Goal: Task Accomplishment & Management: Manage account settings

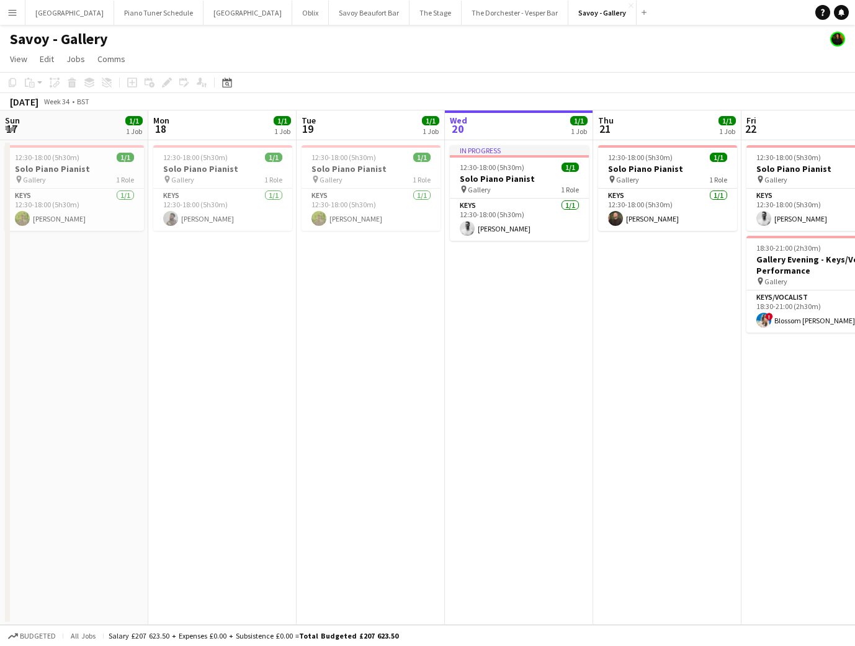
scroll to position [0, 413]
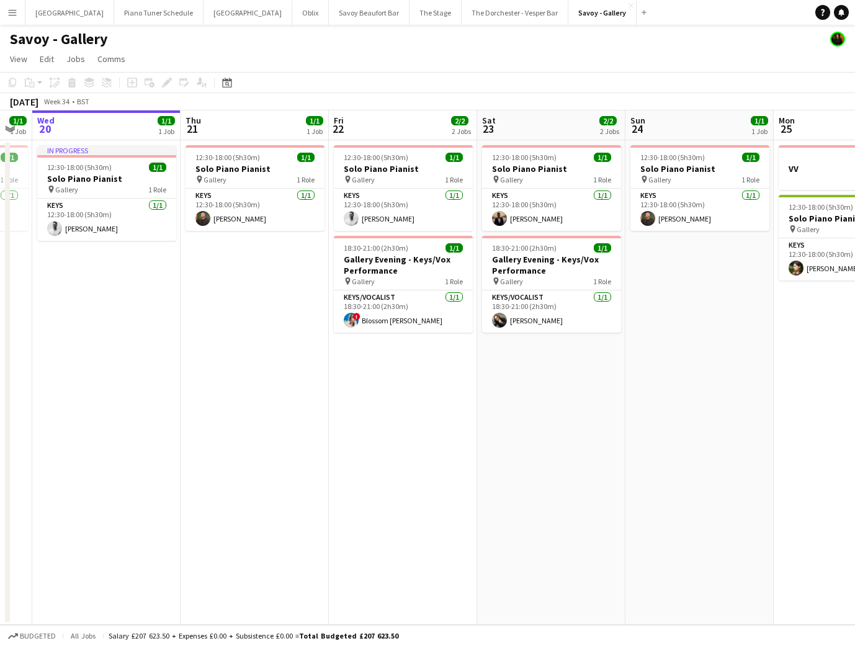
drag, startPoint x: 10, startPoint y: 17, endPoint x: 26, endPoint y: 25, distance: 18.0
click at [10, 17] on app-icon "Menu" at bounding box center [12, 12] width 10 height 10
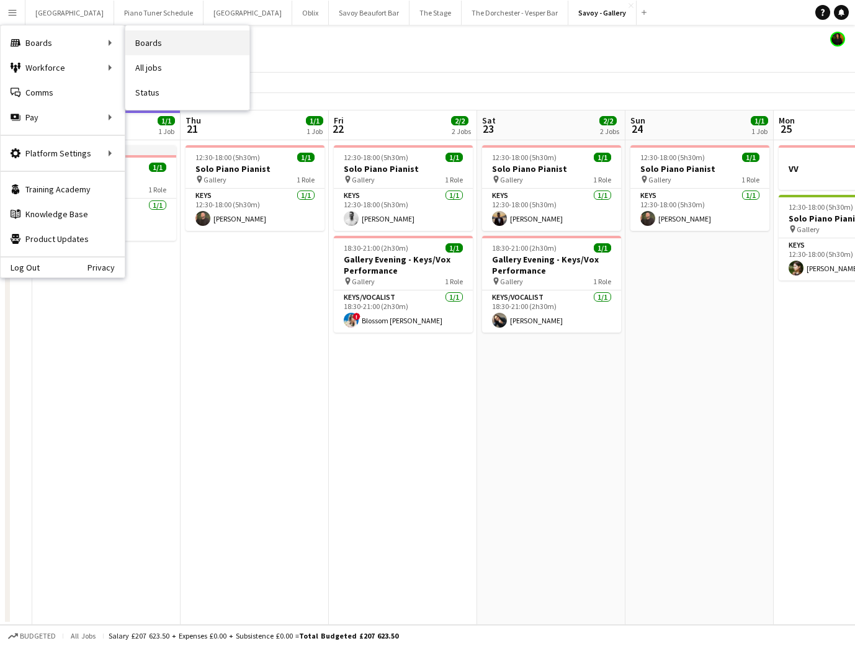
click at [140, 42] on link "Boards" at bounding box center [187, 42] width 124 height 25
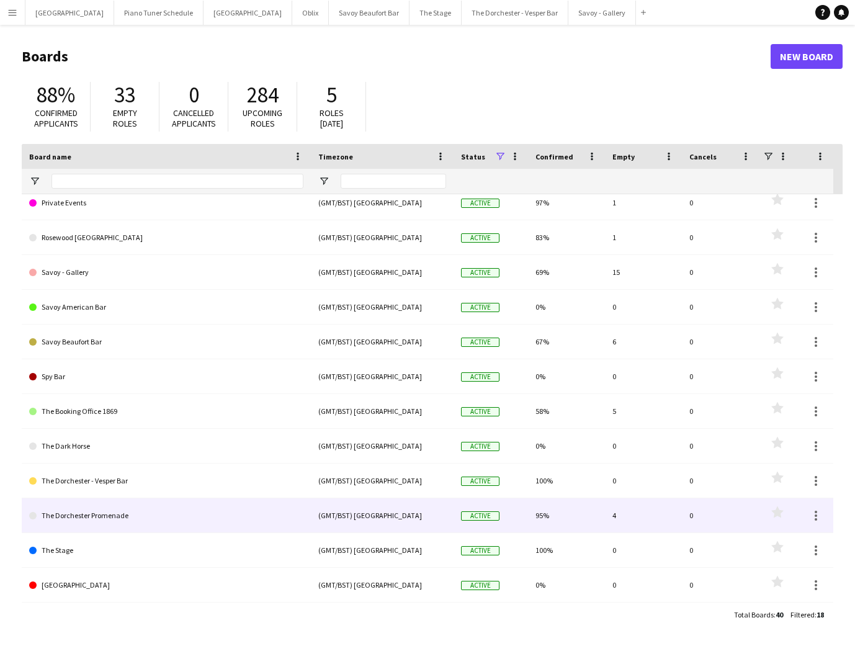
click at [127, 519] on link "The Dorchester Promenade" at bounding box center [166, 515] width 274 height 35
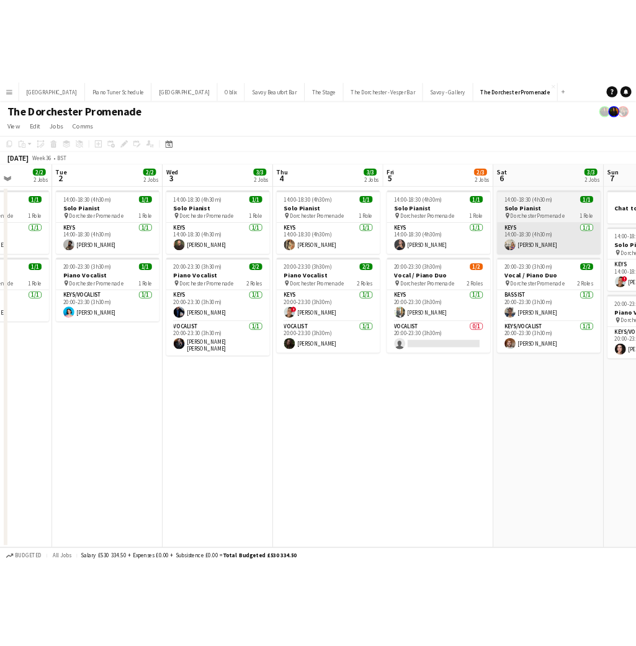
scroll to position [0, 526]
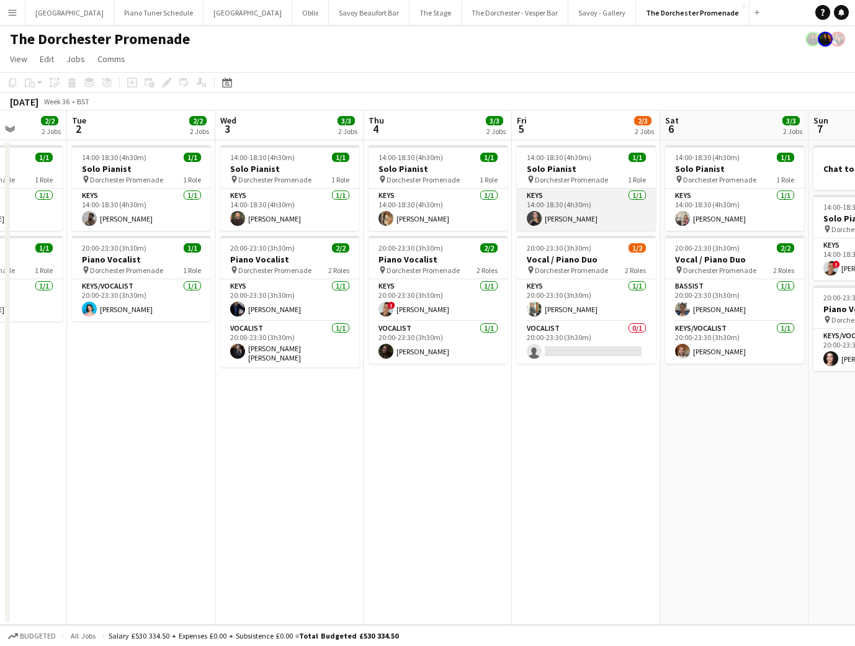
click at [608, 217] on app-card-role "Keys [DATE] 14:00-18:30 (4h30m) [PERSON_NAME]" at bounding box center [586, 210] width 139 height 42
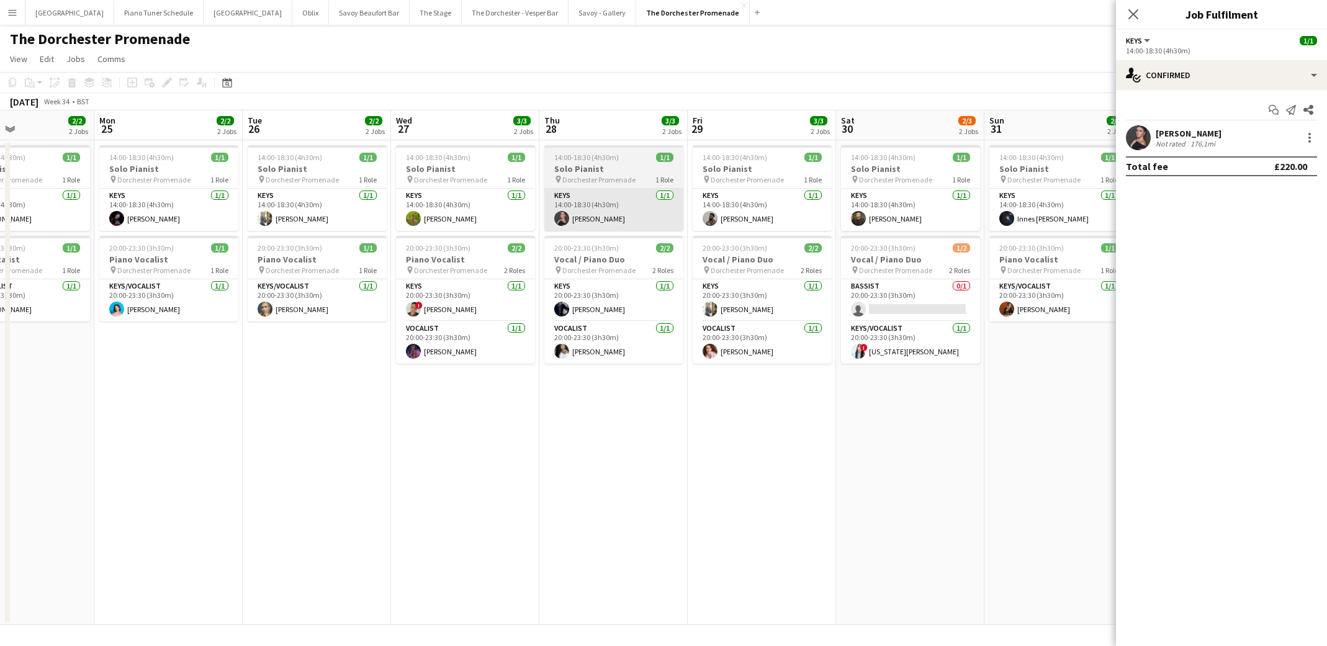
scroll to position [0, 364]
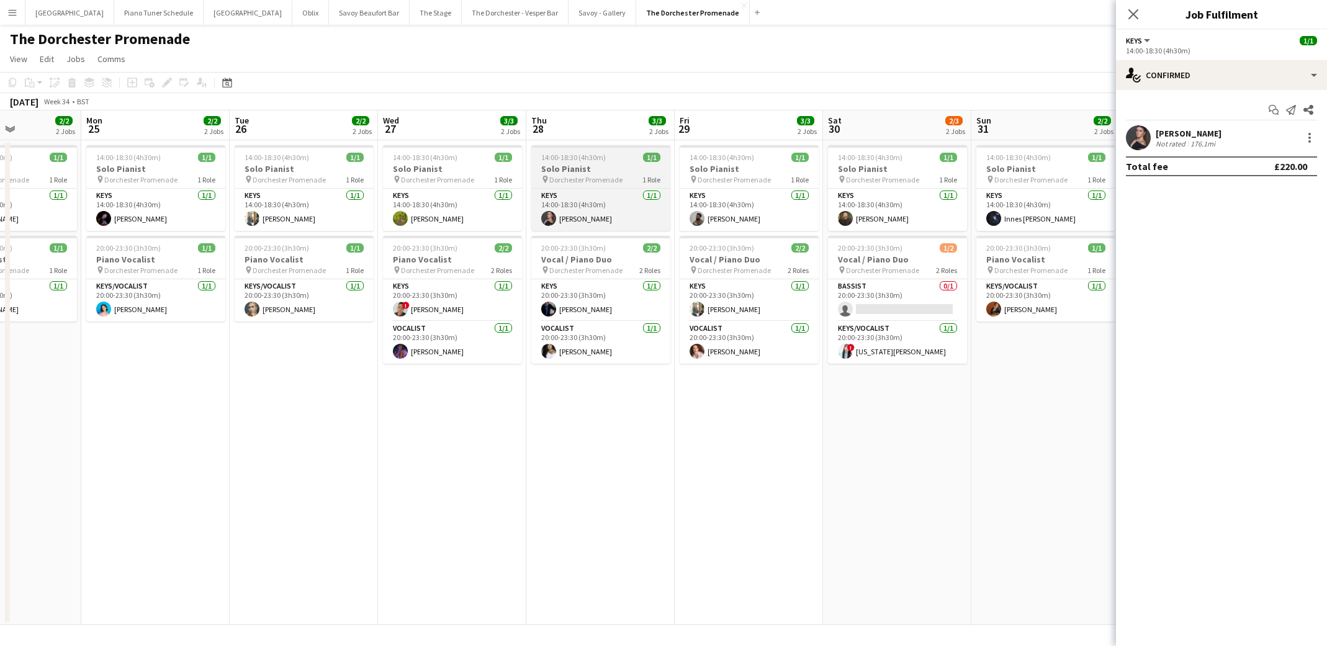
click at [575, 178] on span "Dorchester Promenade" at bounding box center [585, 179] width 73 height 9
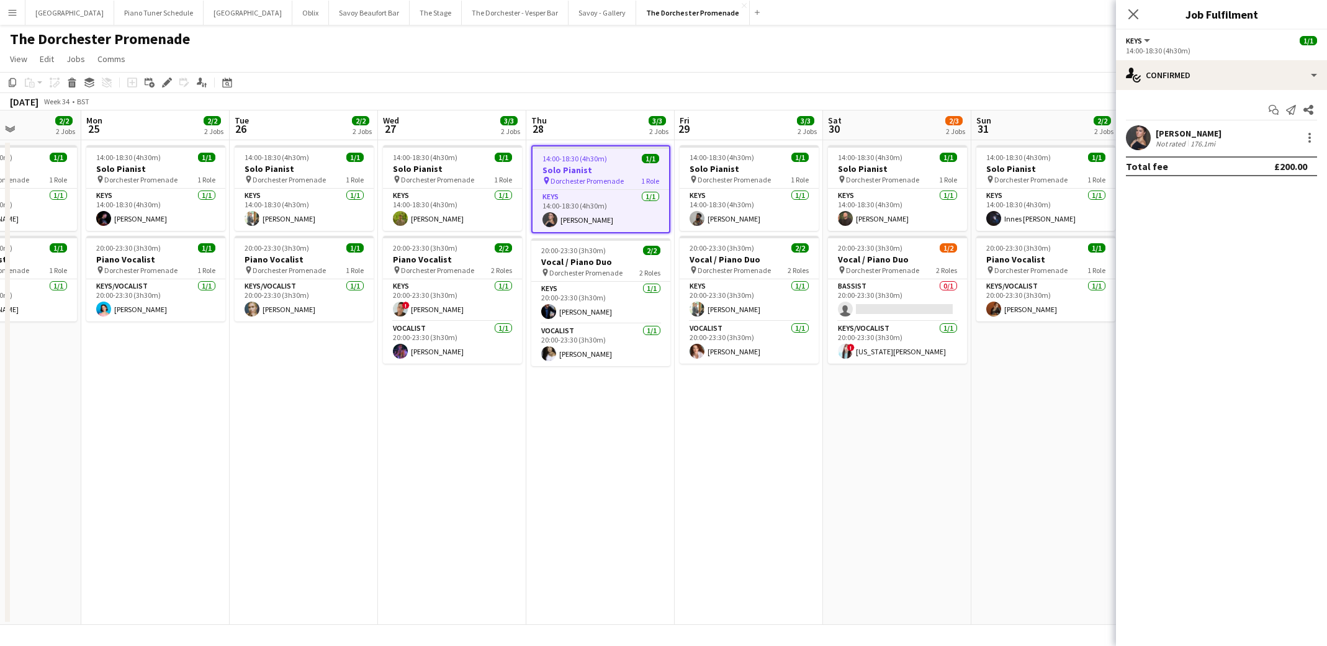
click at [6, 17] on button "Menu" at bounding box center [12, 12] width 25 height 25
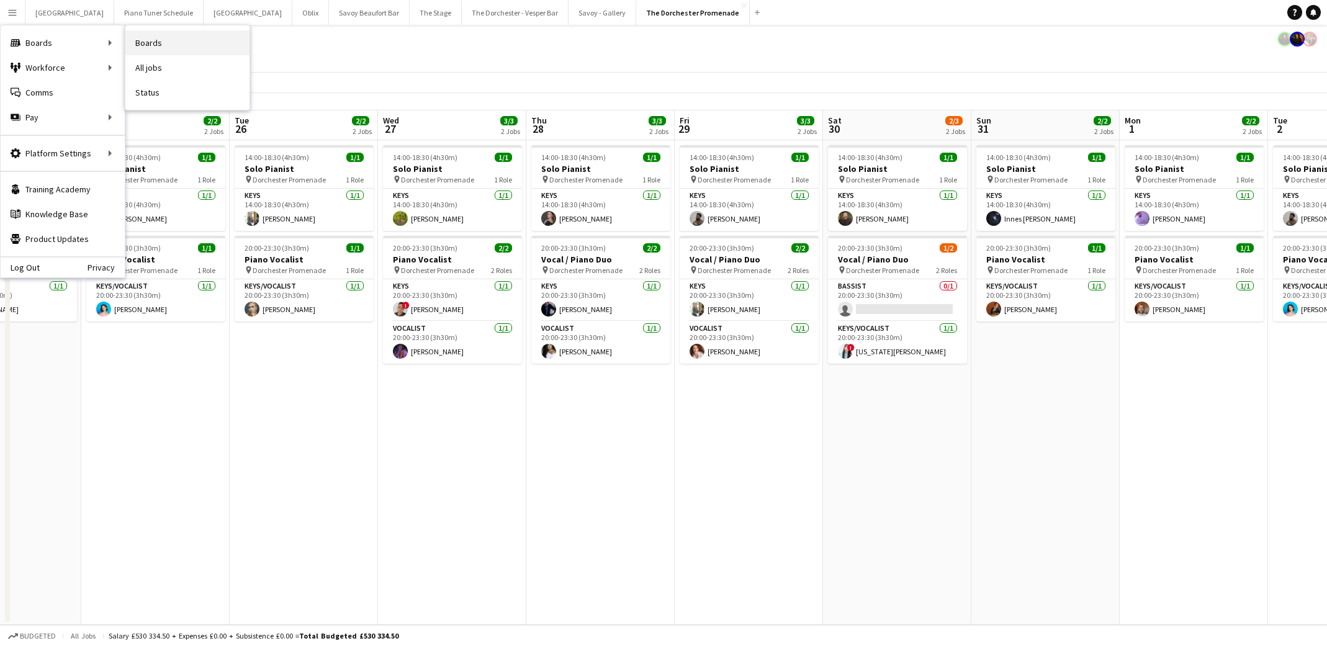
click at [172, 41] on link "Boards" at bounding box center [187, 42] width 124 height 25
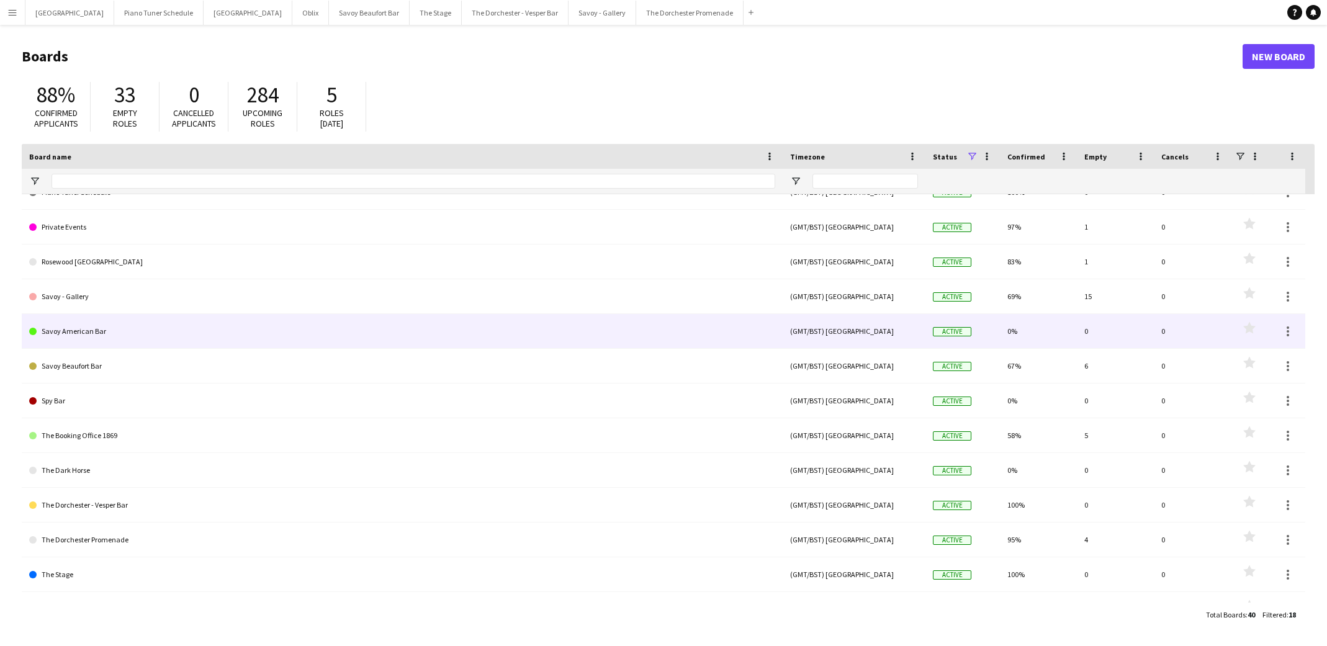
scroll to position [208, 0]
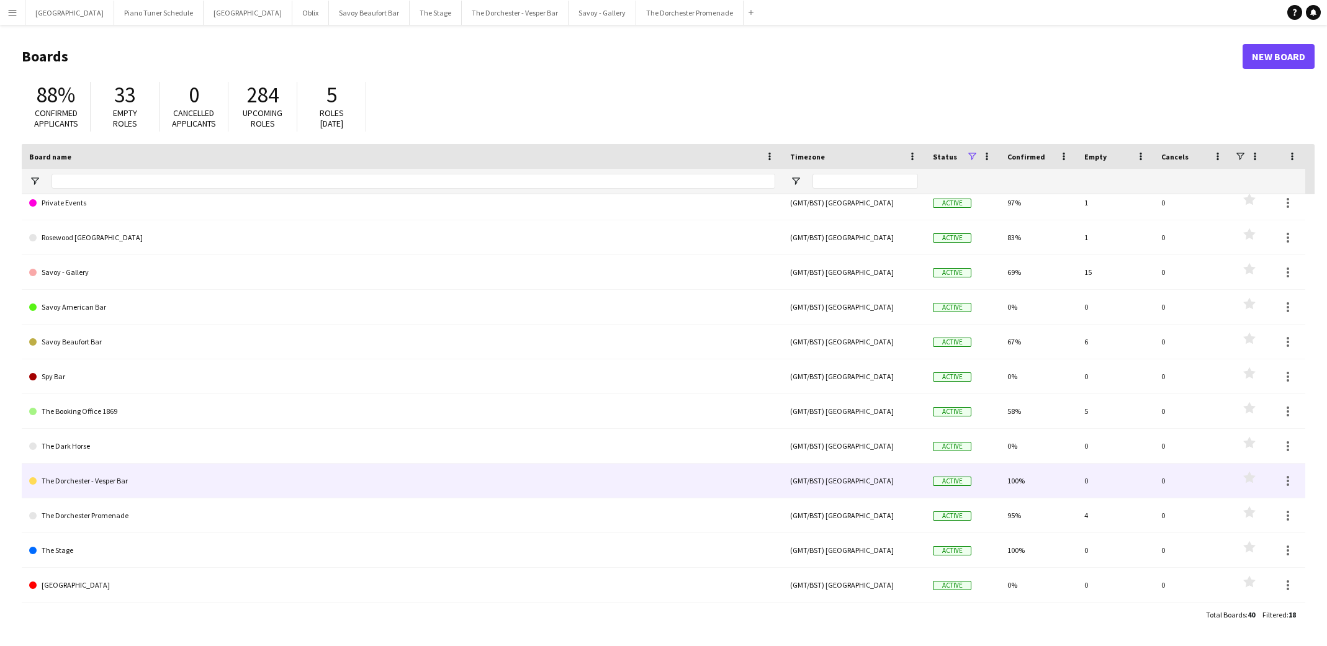
click at [148, 490] on link "The Dorchester - Vesper Bar" at bounding box center [402, 481] width 746 height 35
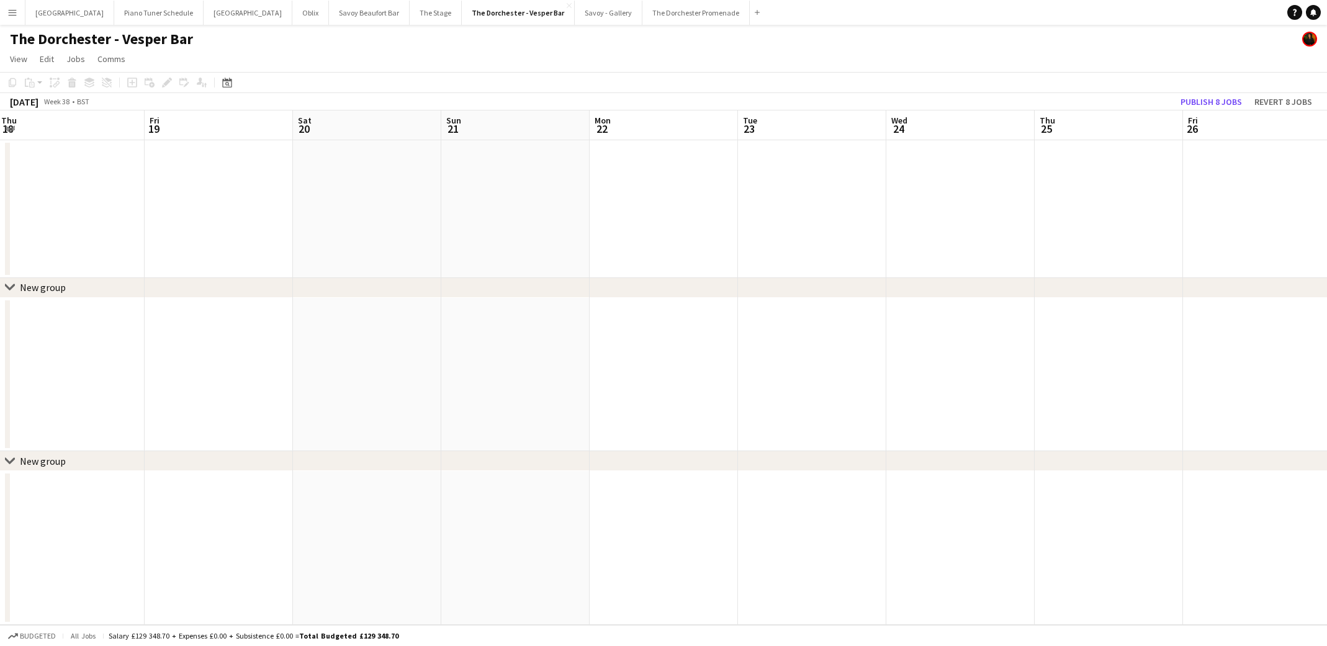
scroll to position [0, 299]
click at [642, 16] on button "The Dorchester Promenade Close" at bounding box center [695, 13] width 107 height 24
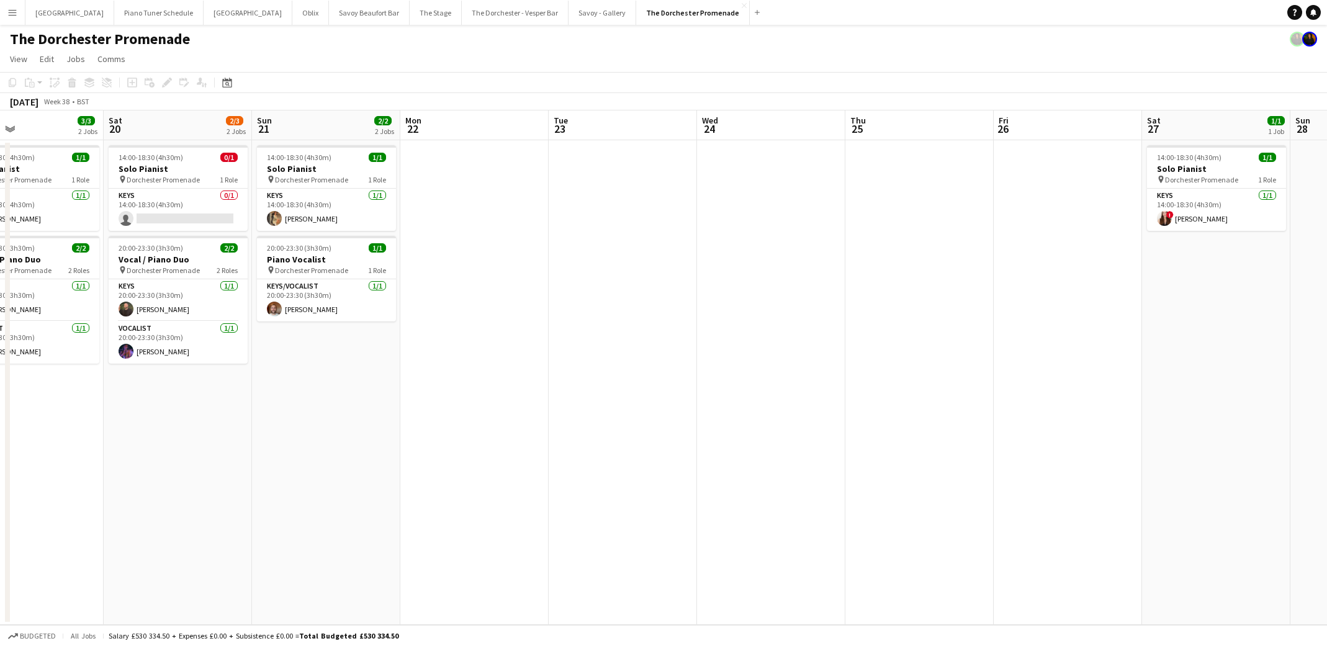
scroll to position [0, 501]
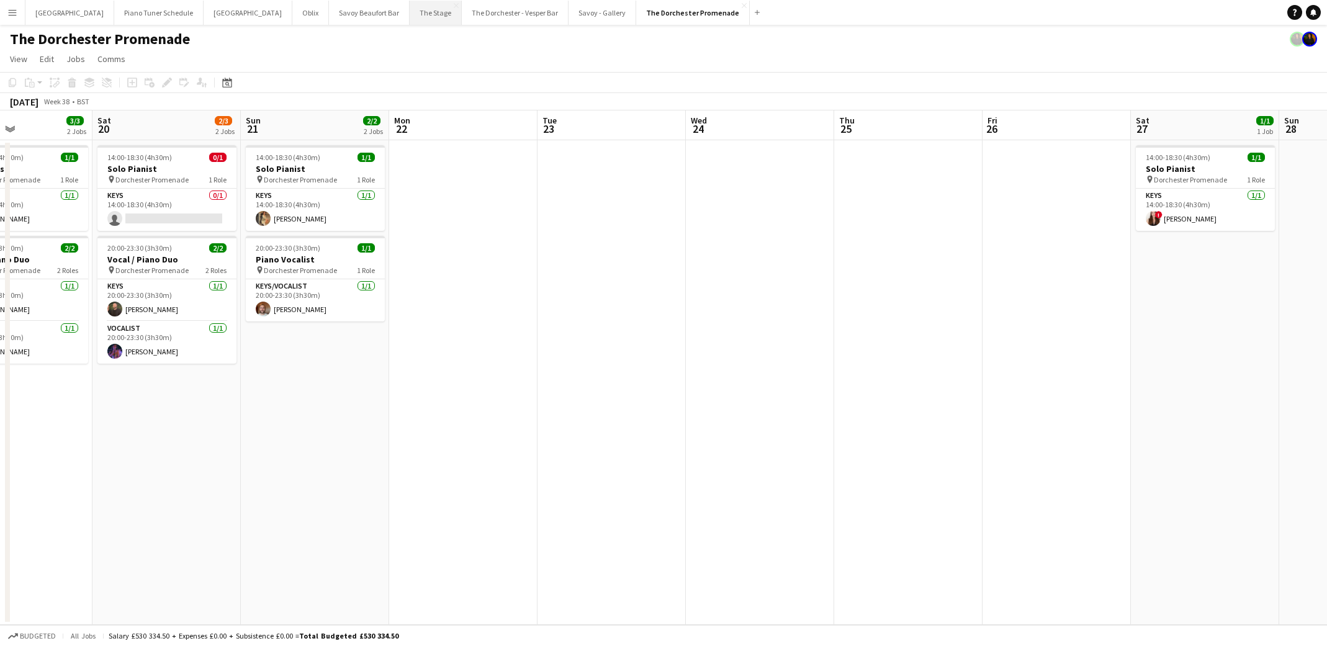
click at [410, 11] on button "The Stage Close" at bounding box center [436, 13] width 52 height 24
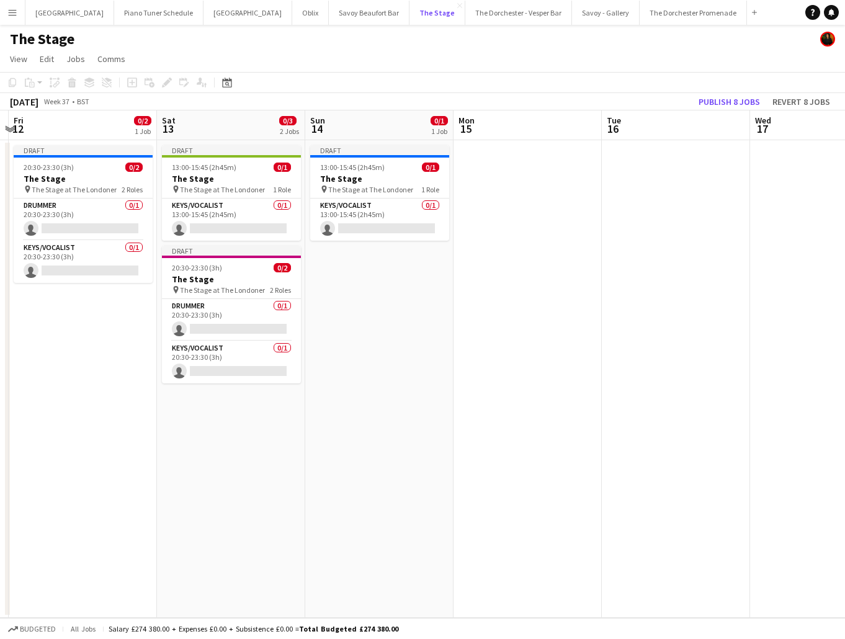
scroll to position [0, 380]
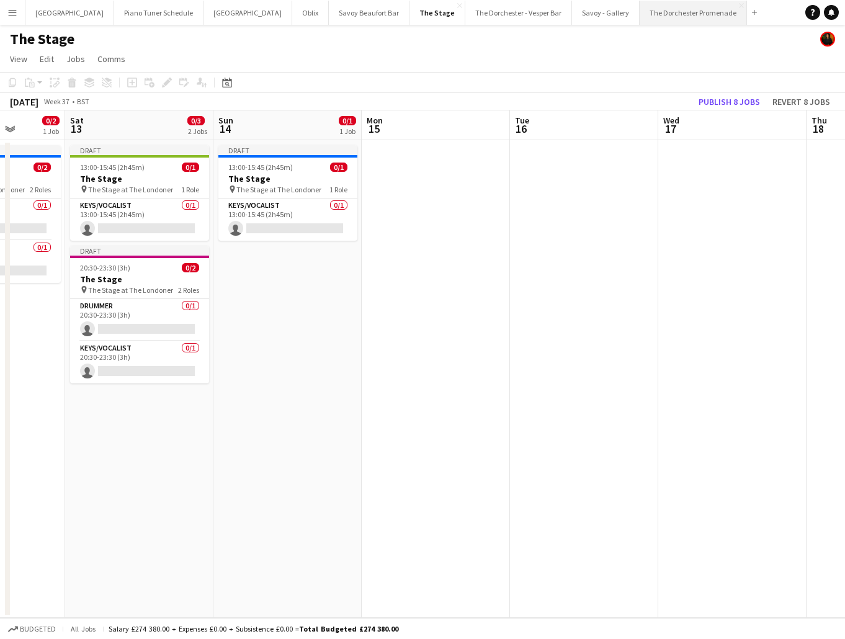
click at [677, 18] on button "The Dorchester Promenade Close" at bounding box center [693, 13] width 107 height 24
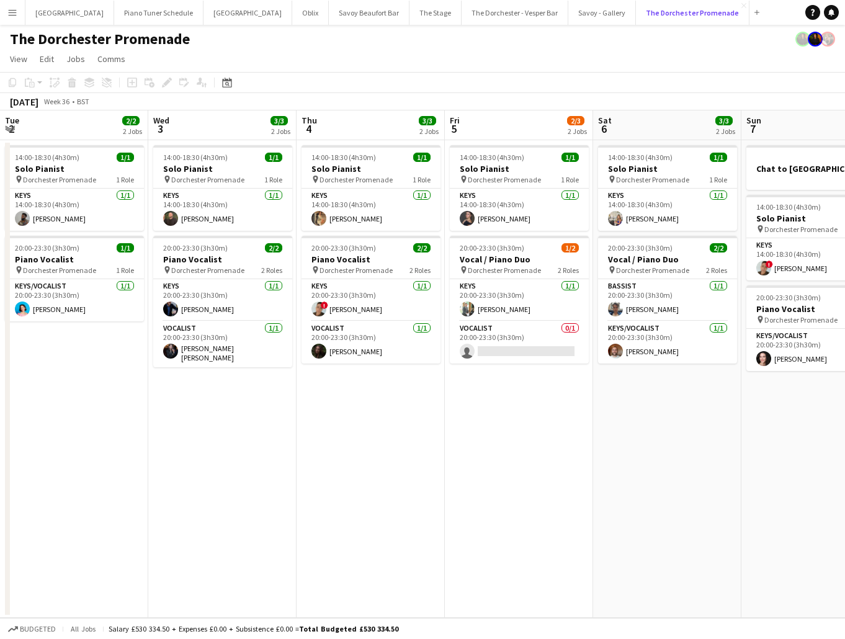
scroll to position [0, 456]
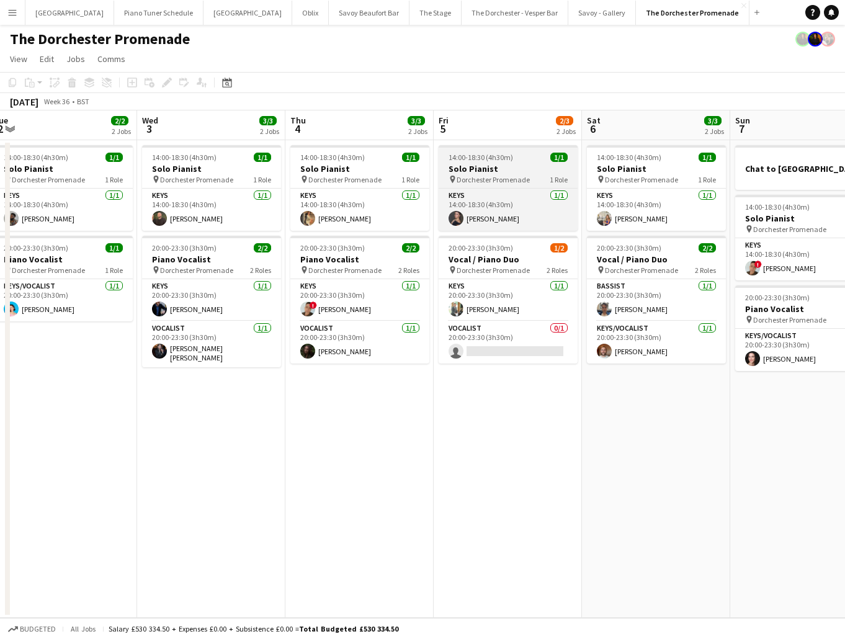
click at [523, 182] on span "Dorchester Promenade" at bounding box center [493, 179] width 73 height 9
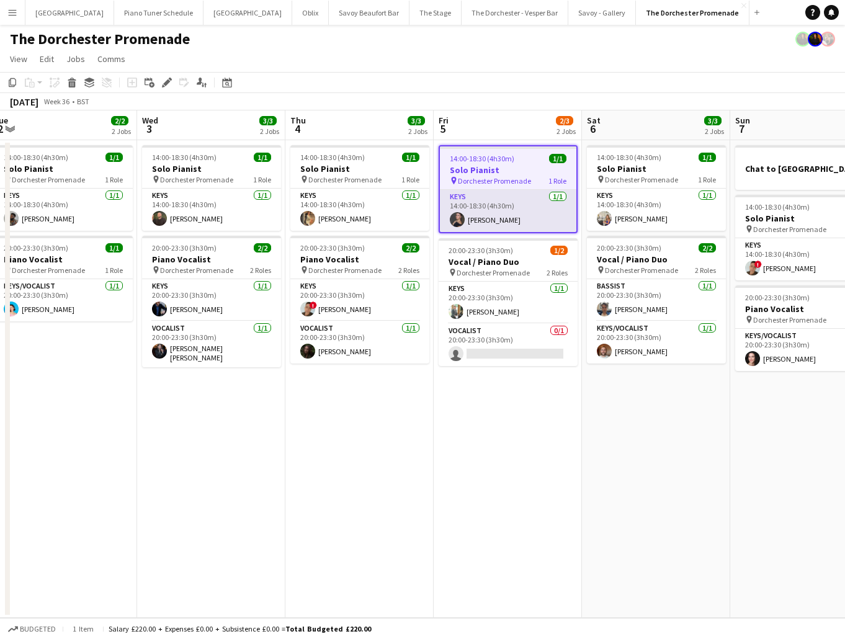
click at [542, 209] on app-card-role "Keys [DATE] 14:00-18:30 (4h30m) [PERSON_NAME]" at bounding box center [508, 211] width 137 height 42
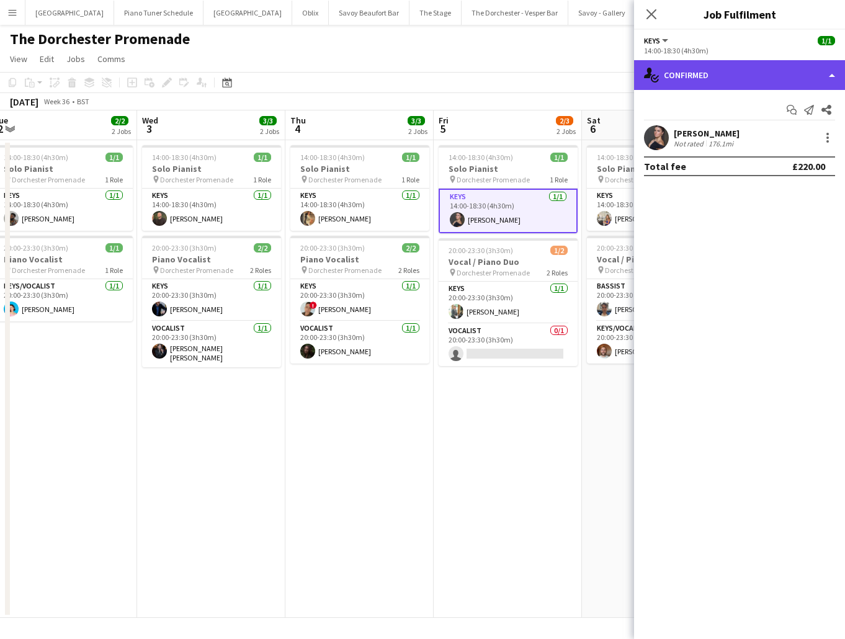
click at [821, 81] on div "single-neutral-actions-check-2 Confirmed" at bounding box center [739, 75] width 211 height 30
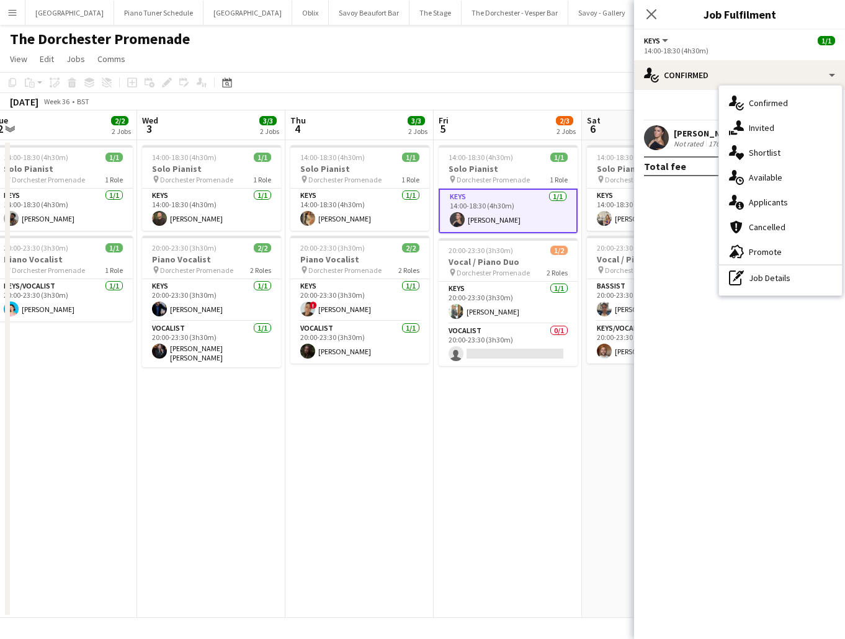
click at [665, 223] on mat-expansion-panel "check Confirmed Start chat Send notification Share [PERSON_NAME] Not rated 176.…" at bounding box center [739, 364] width 211 height 549
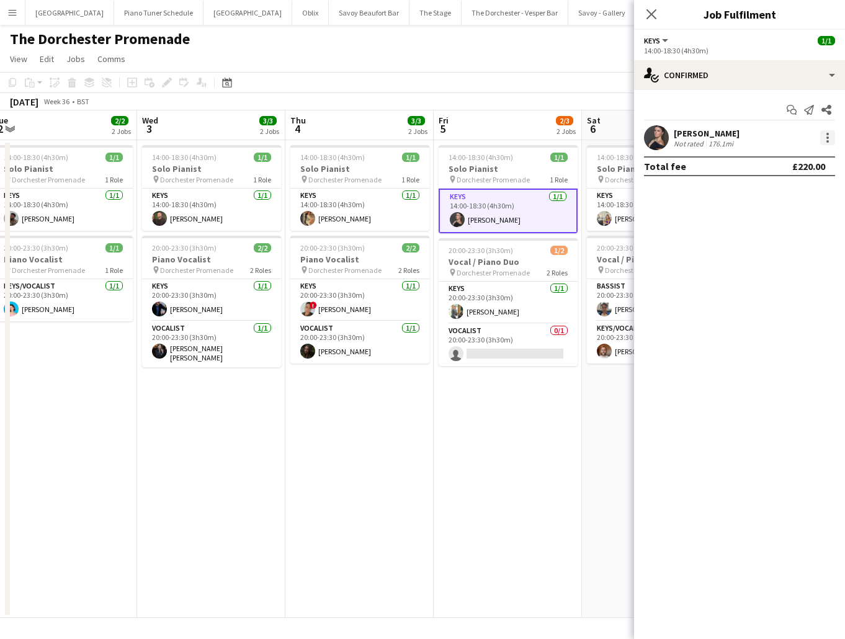
click at [825, 138] on div at bounding box center [827, 137] width 15 height 15
click at [783, 277] on span "Remove" at bounding box center [766, 279] width 37 height 11
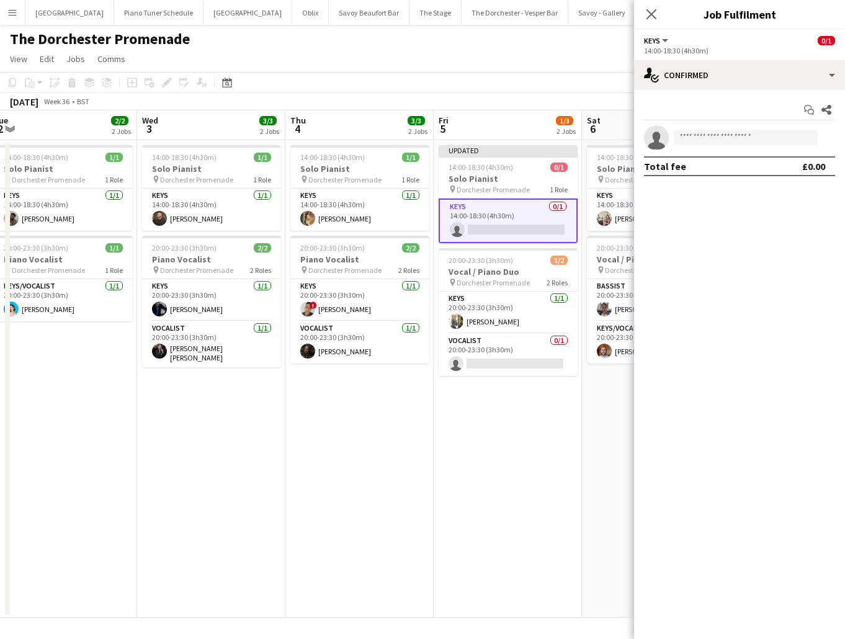
click at [508, 132] on app-board-header-date "Fri 5 1/3 2 Jobs" at bounding box center [508, 125] width 148 height 30
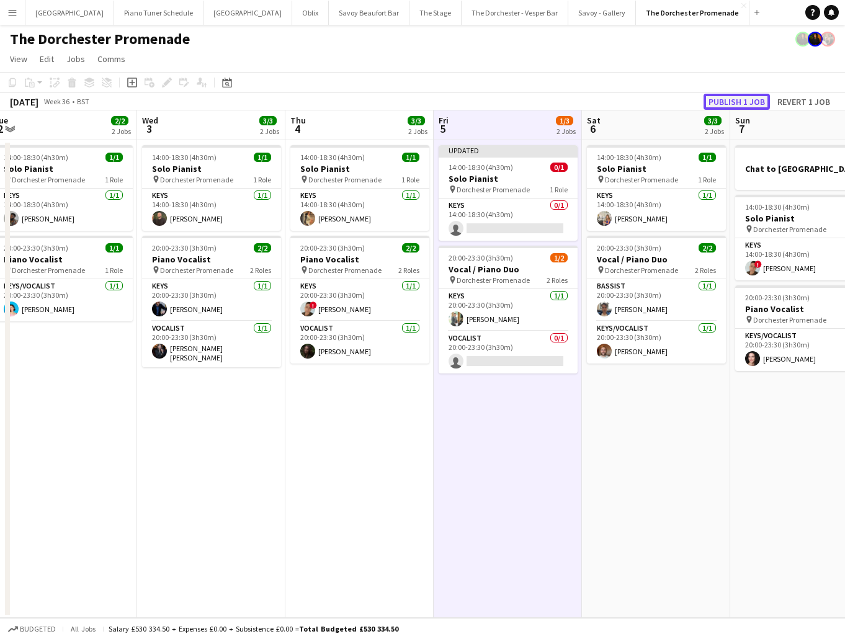
click at [722, 105] on button "Publish 1 job" at bounding box center [737, 102] width 66 height 16
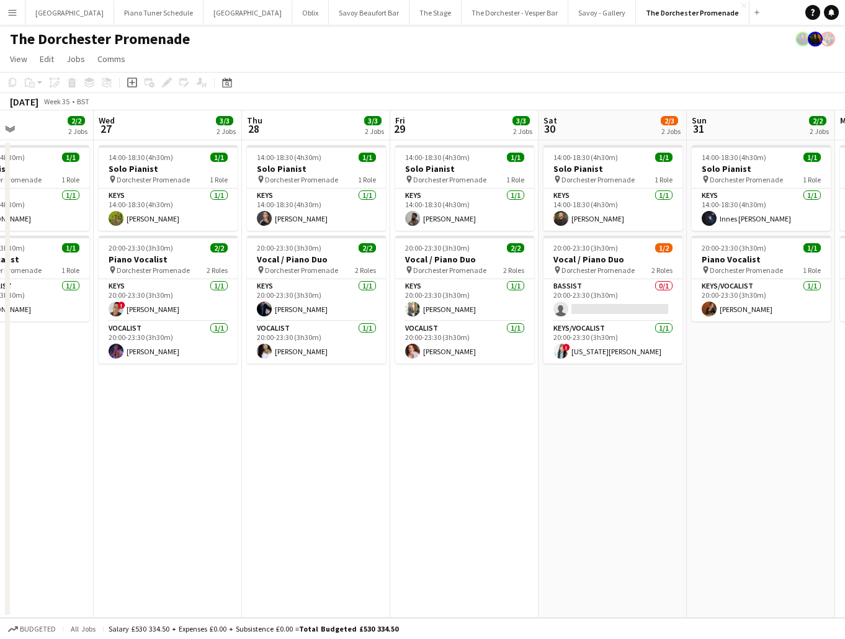
scroll to position [0, 343]
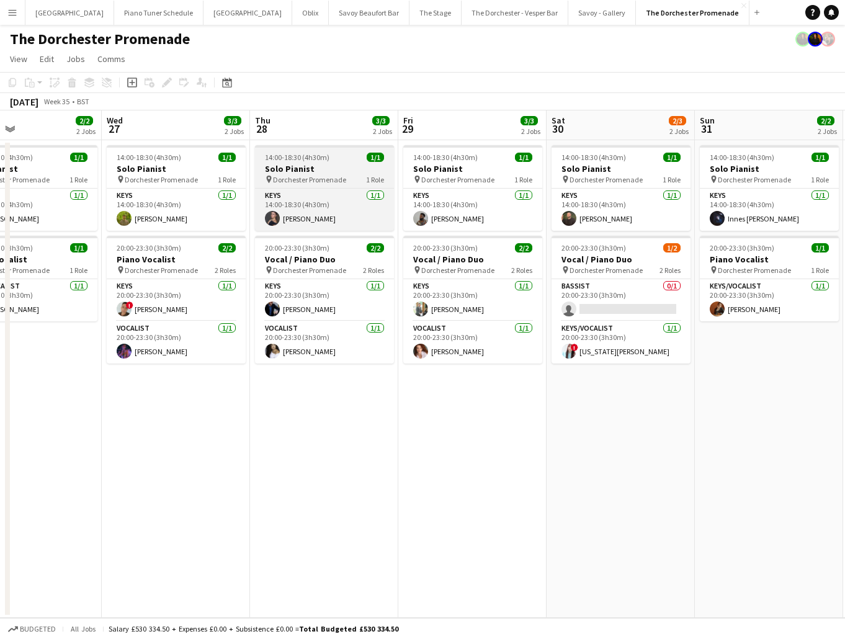
click at [271, 173] on h3 "Solo Pianist" at bounding box center [324, 168] width 139 height 11
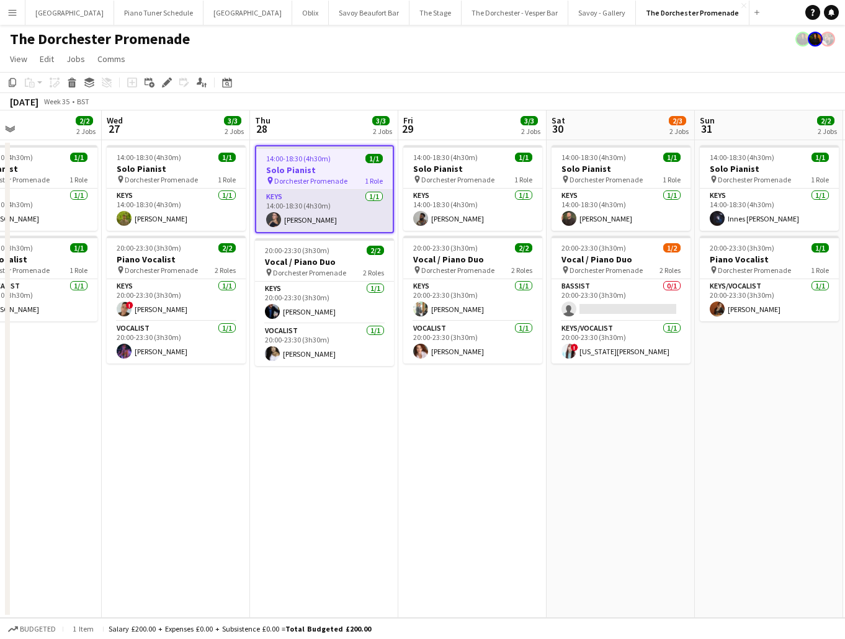
click at [297, 201] on app-card-role "Keys [DATE] 14:00-18:30 (4h30m) [PERSON_NAME]" at bounding box center [324, 211] width 137 height 42
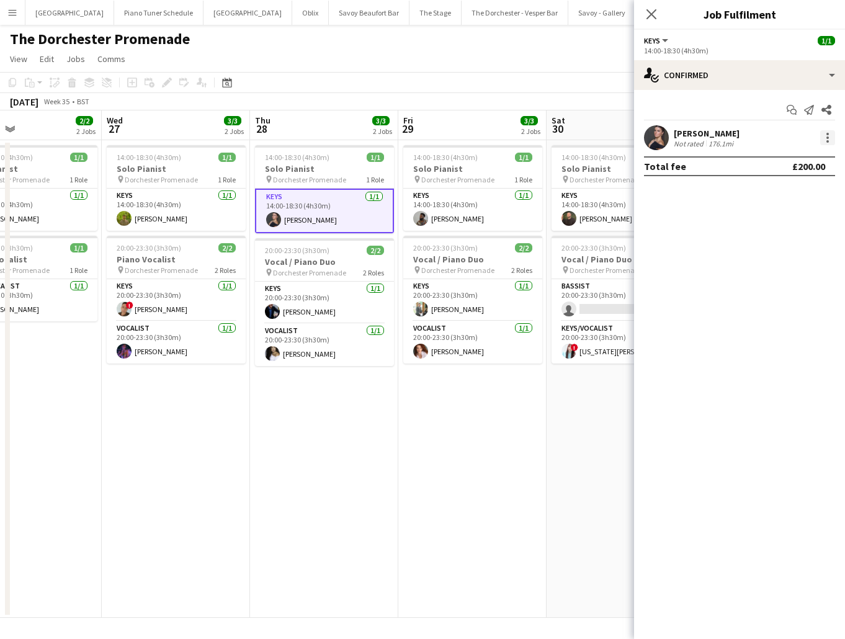
click at [830, 142] on div at bounding box center [827, 137] width 15 height 15
click at [791, 272] on button "Remove" at bounding box center [786, 280] width 97 height 30
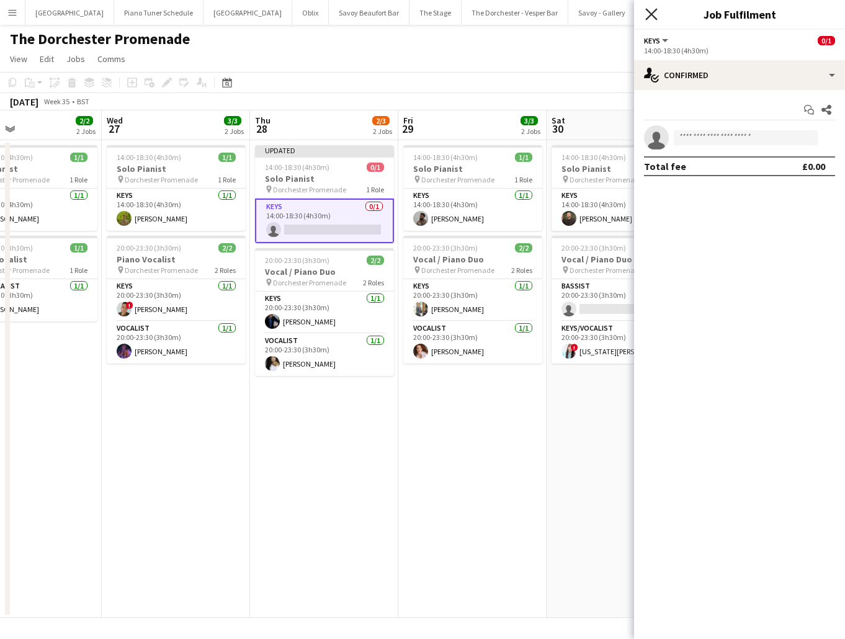
click at [655, 16] on icon "Close pop-in" at bounding box center [651, 14] width 12 height 12
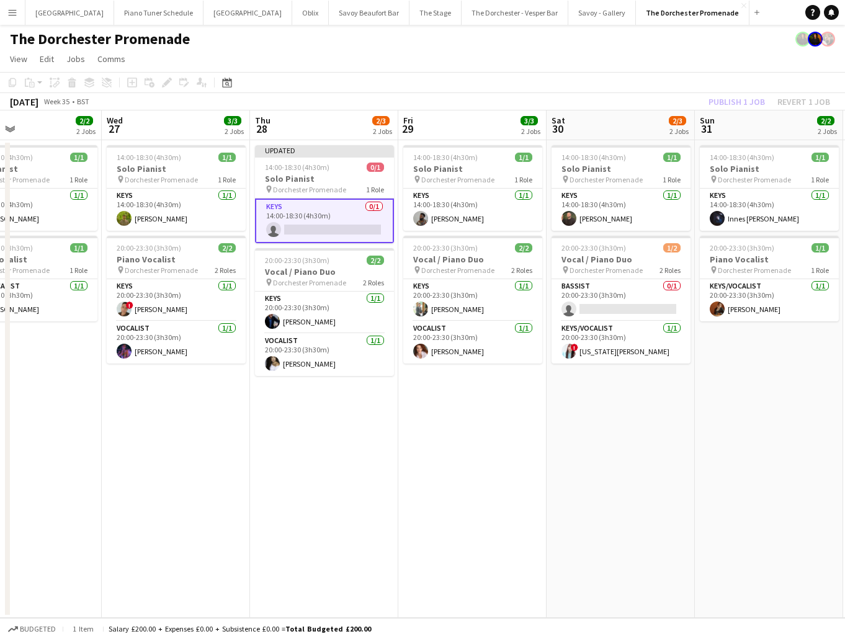
click at [712, 102] on div "Publish 1 job Revert 1 job" at bounding box center [769, 102] width 151 height 16
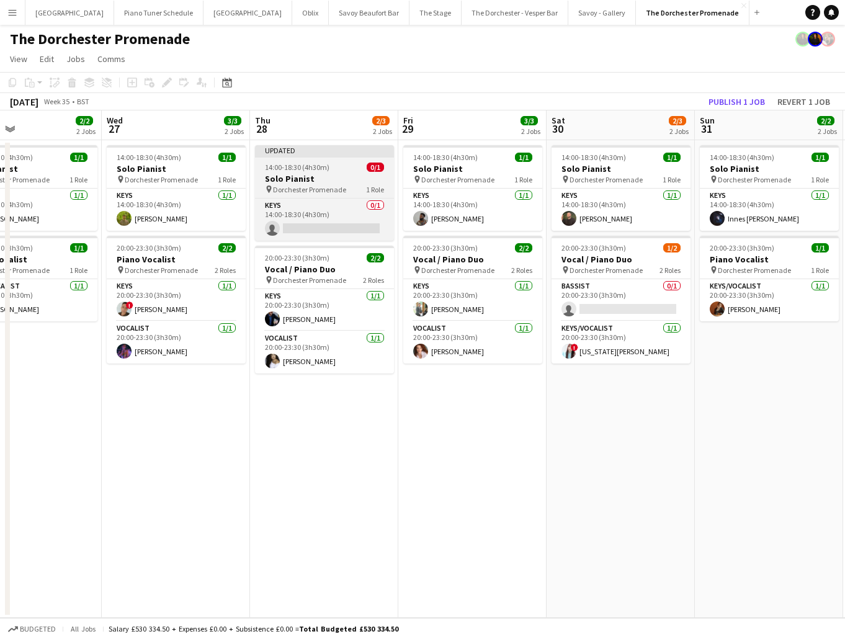
click at [269, 157] on div at bounding box center [324, 156] width 139 height 2
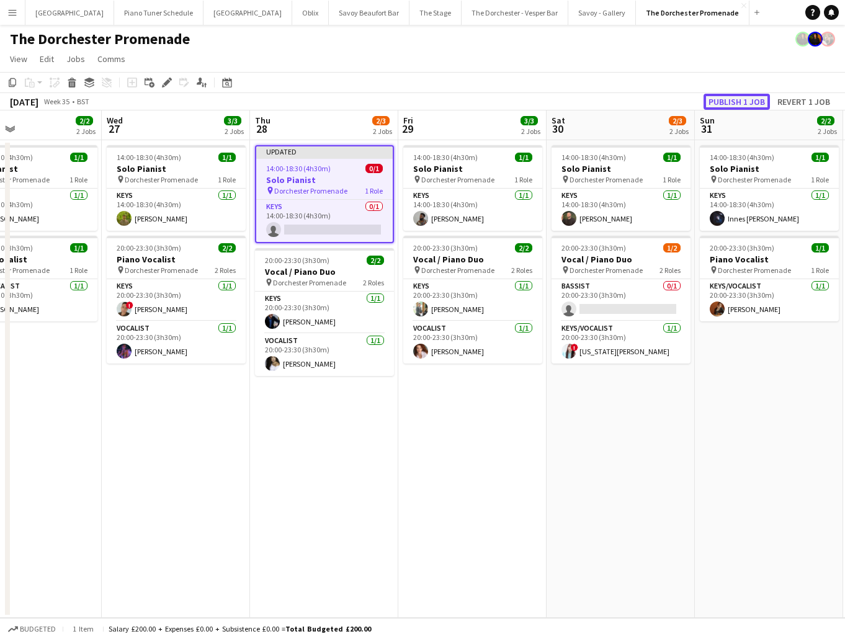
click at [732, 97] on button "Publish 1 job" at bounding box center [737, 102] width 66 height 16
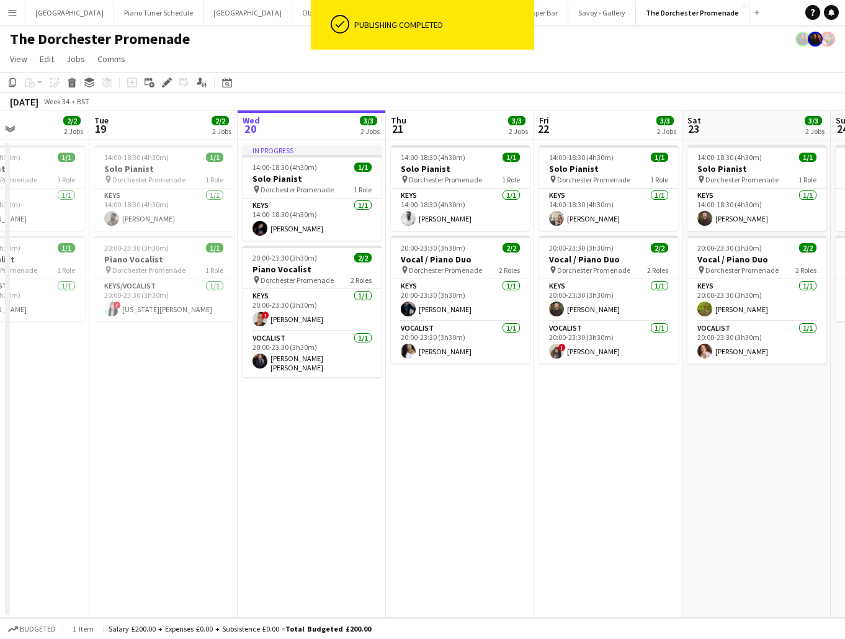
scroll to position [0, 352]
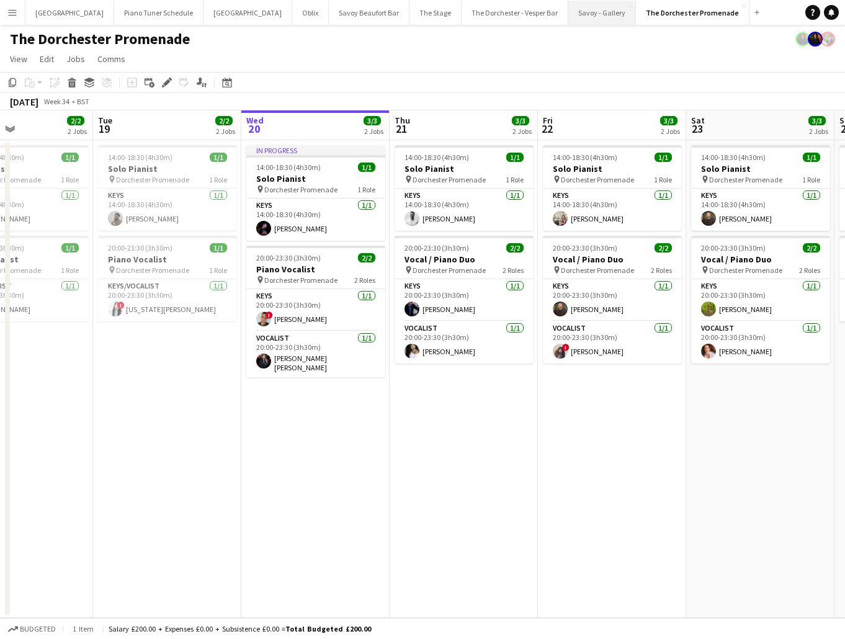
click at [568, 6] on button "Savoy - Gallery Close" at bounding box center [602, 13] width 68 height 24
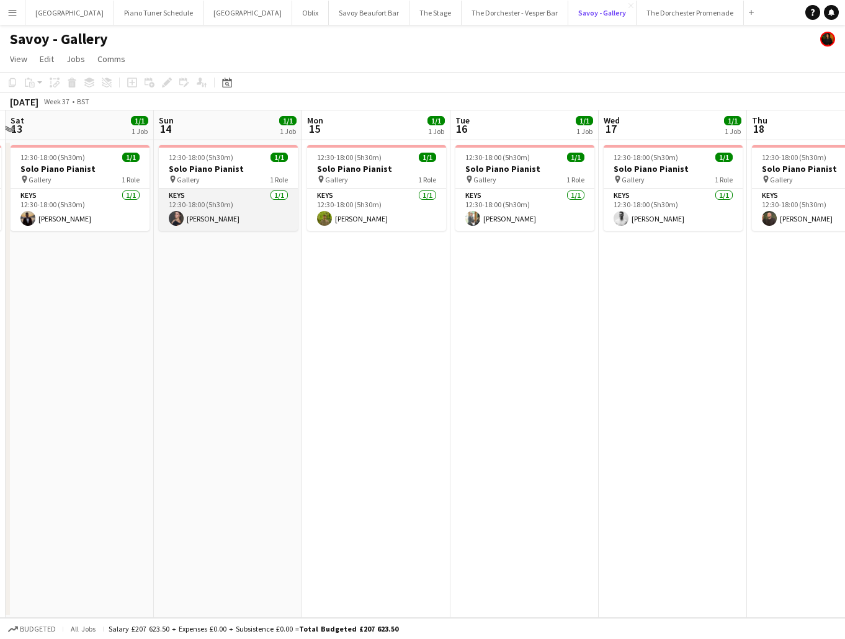
scroll to position [0, 439]
click at [217, 181] on div "pin Gallery 1 Role" at bounding box center [228, 179] width 139 height 10
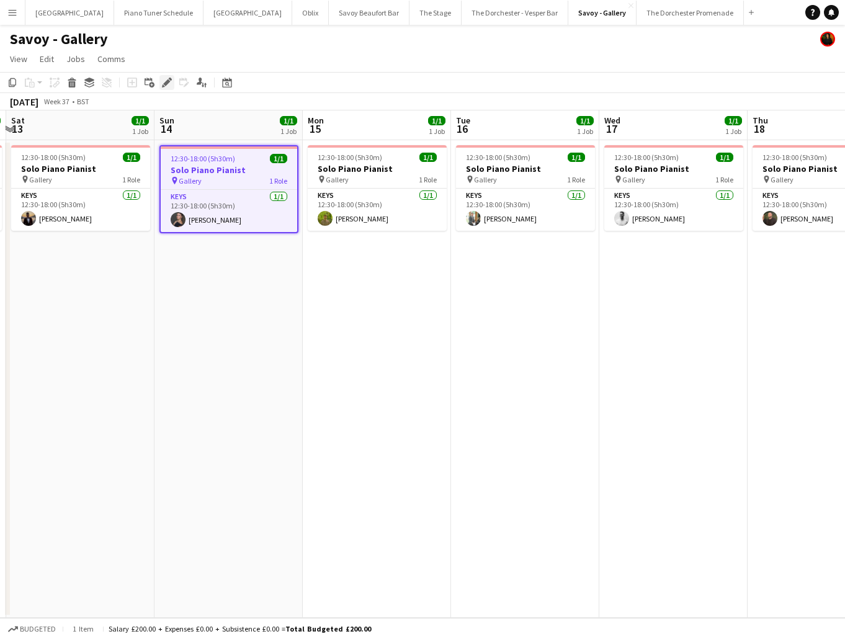
click at [169, 84] on icon "Edit" at bounding box center [167, 83] width 10 height 10
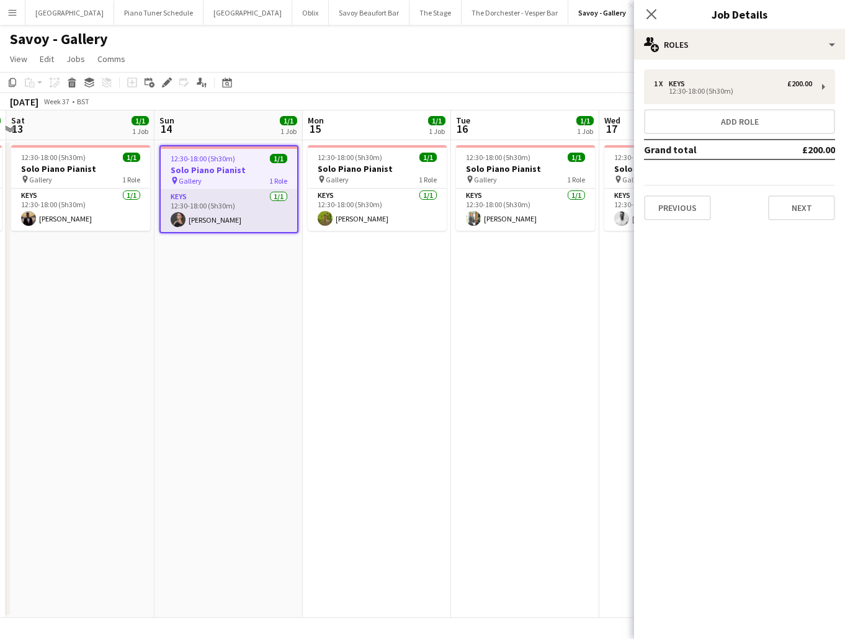
click at [223, 216] on app-card-role "Keys [DATE] 12:30-18:00 (5h30m) [PERSON_NAME]" at bounding box center [229, 211] width 137 height 42
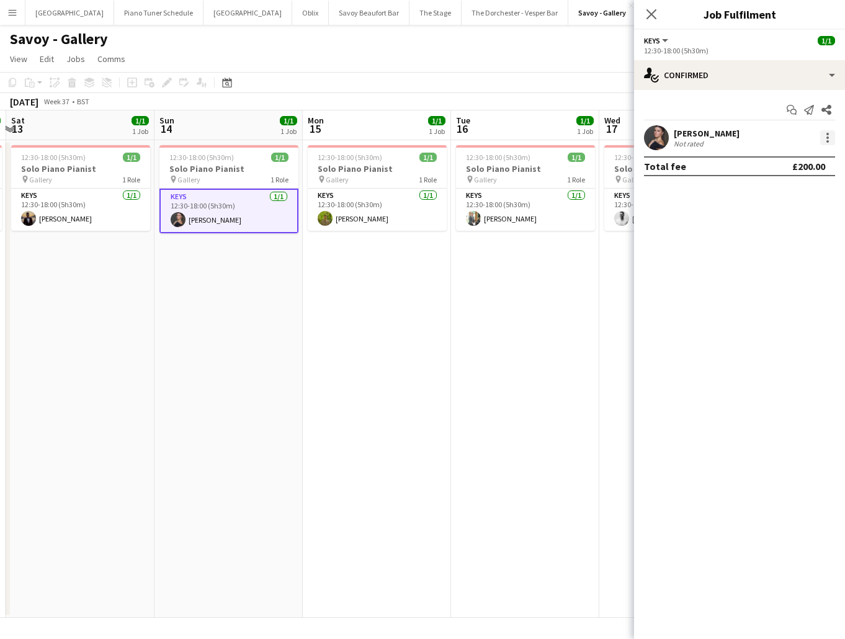
click at [823, 140] on div at bounding box center [827, 137] width 15 height 15
click at [783, 269] on button "Remove" at bounding box center [786, 280] width 97 height 30
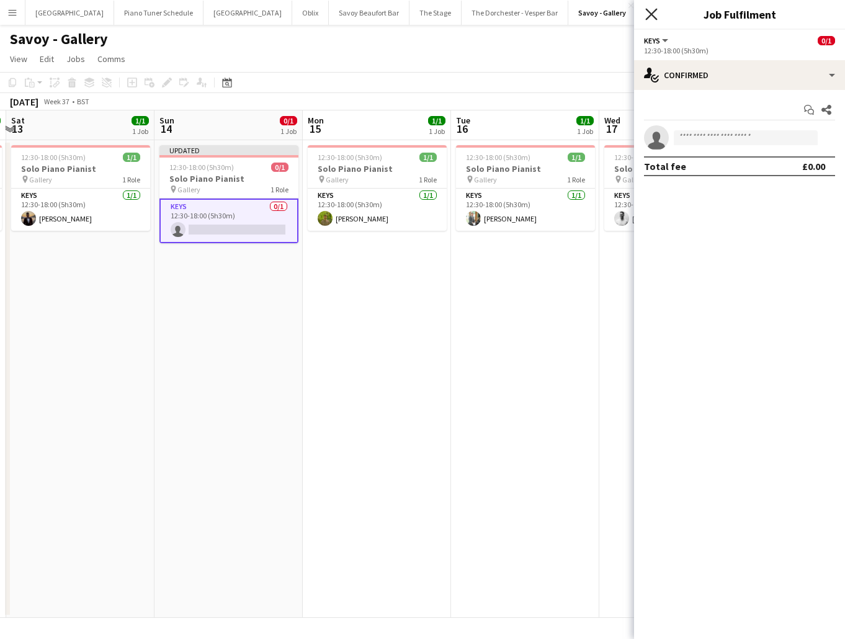
click at [655, 13] on icon "Close pop-in" at bounding box center [651, 14] width 12 height 12
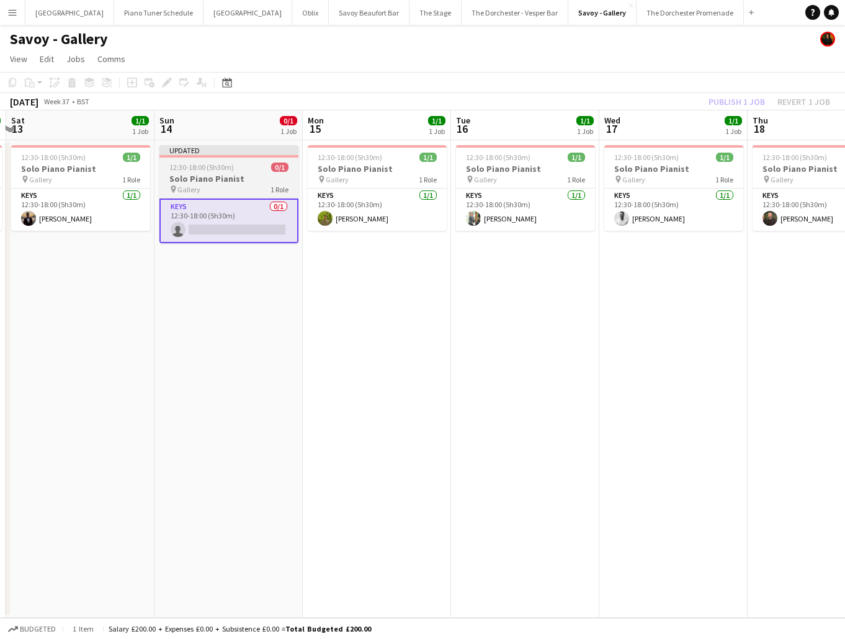
click at [190, 153] on div "Updated" at bounding box center [228, 150] width 139 height 10
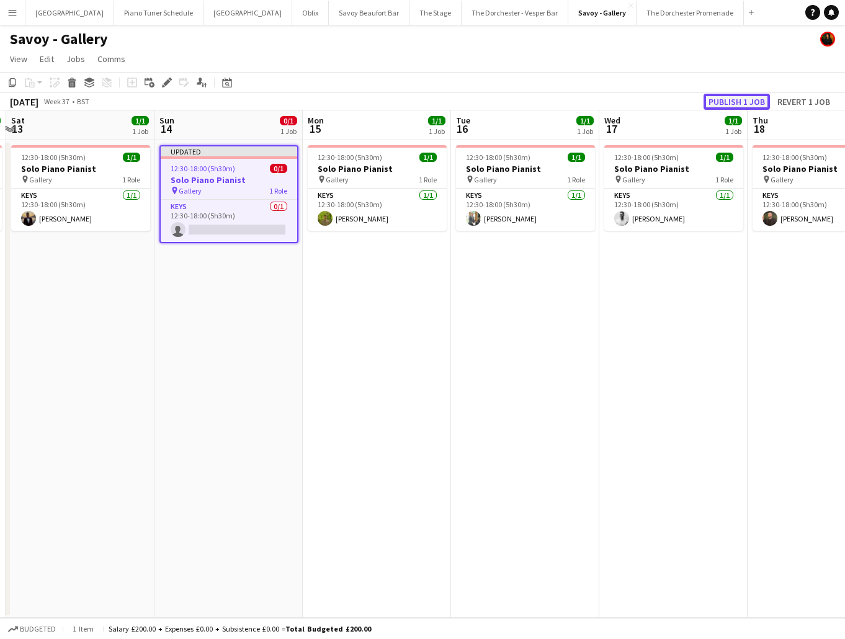
click at [729, 99] on button "Publish 1 job" at bounding box center [737, 102] width 66 height 16
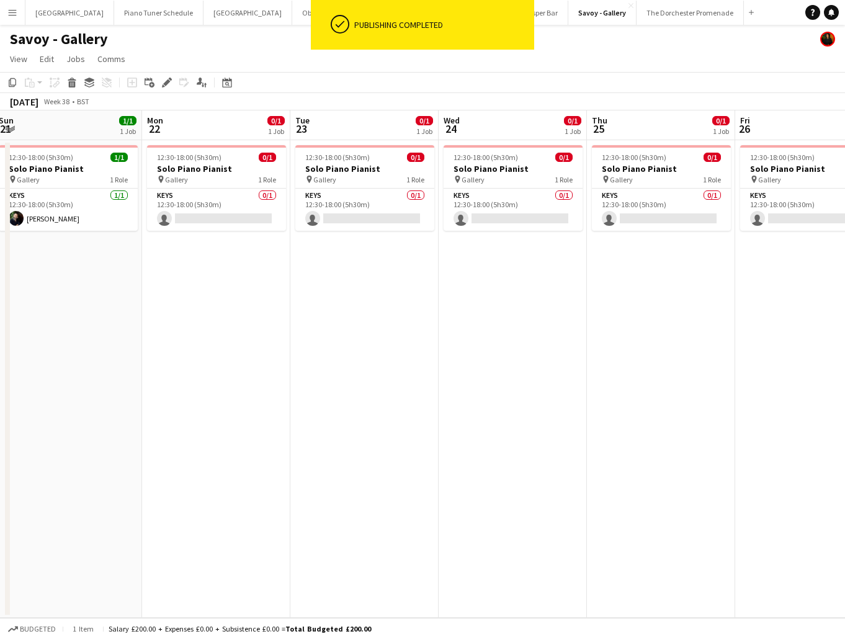
scroll to position [0, 302]
click at [774, 69] on app-page-menu "View Day view expanded Day view collapsed Month view Date picker Jump to [DATE]…" at bounding box center [422, 60] width 845 height 24
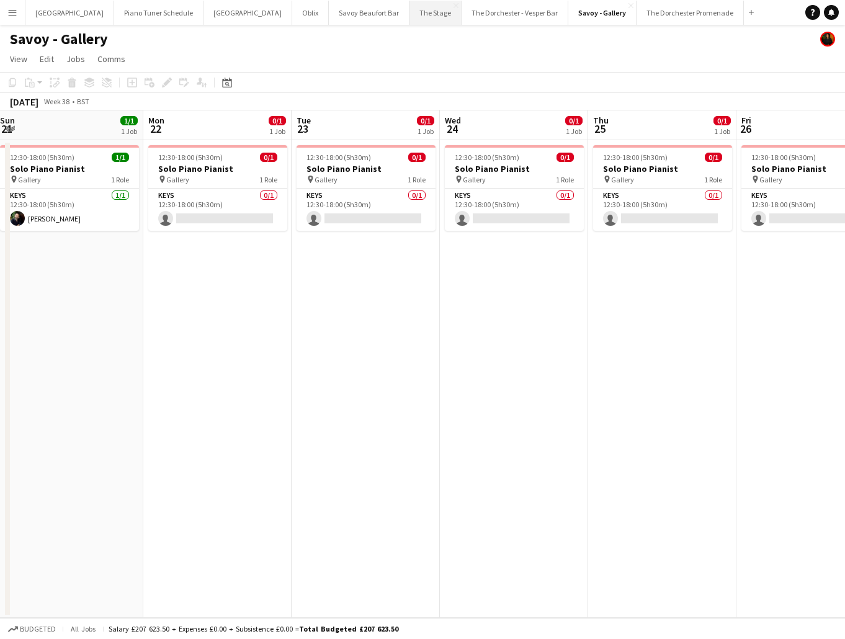
click at [410, 14] on button "The Stage Close" at bounding box center [436, 13] width 52 height 24
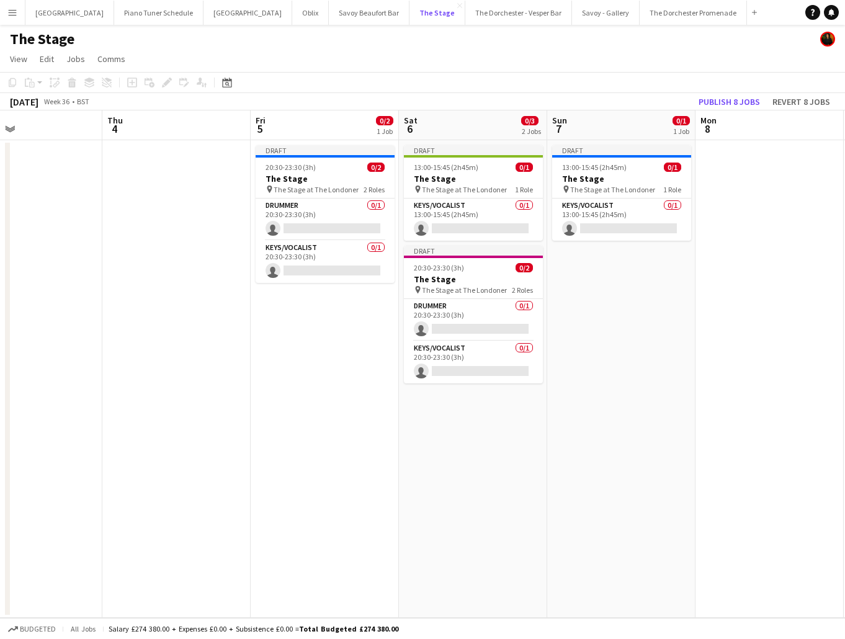
scroll to position [0, 493]
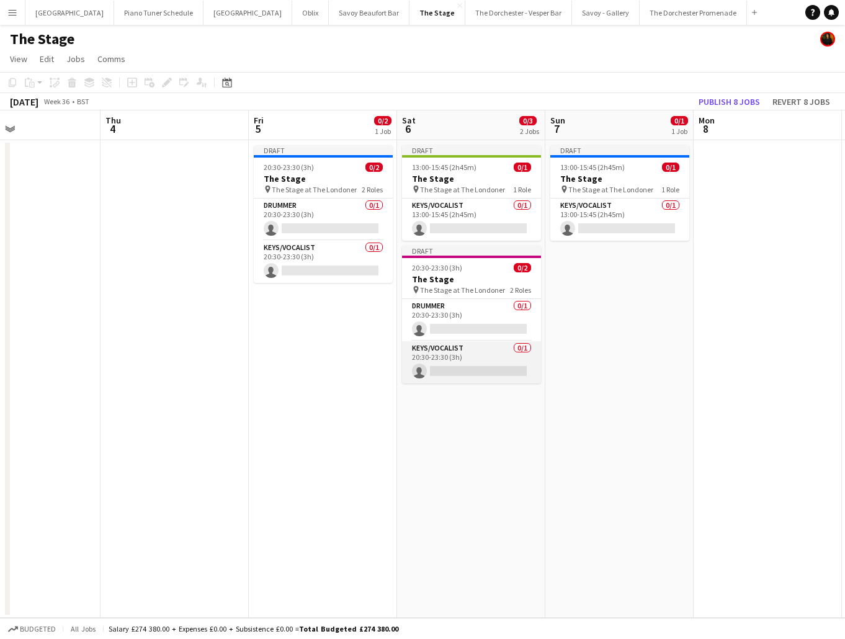
click at [460, 367] on app-card-role "Keys/Vocalist 0/1 20:30-23:30 (3h) single-neutral-actions" at bounding box center [471, 362] width 139 height 42
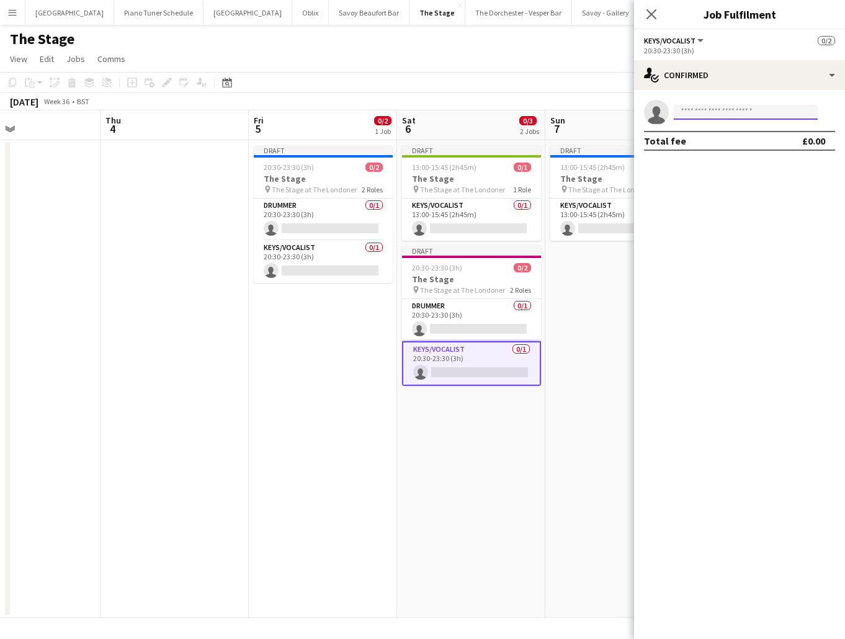
click at [689, 114] on input at bounding box center [746, 112] width 144 height 15
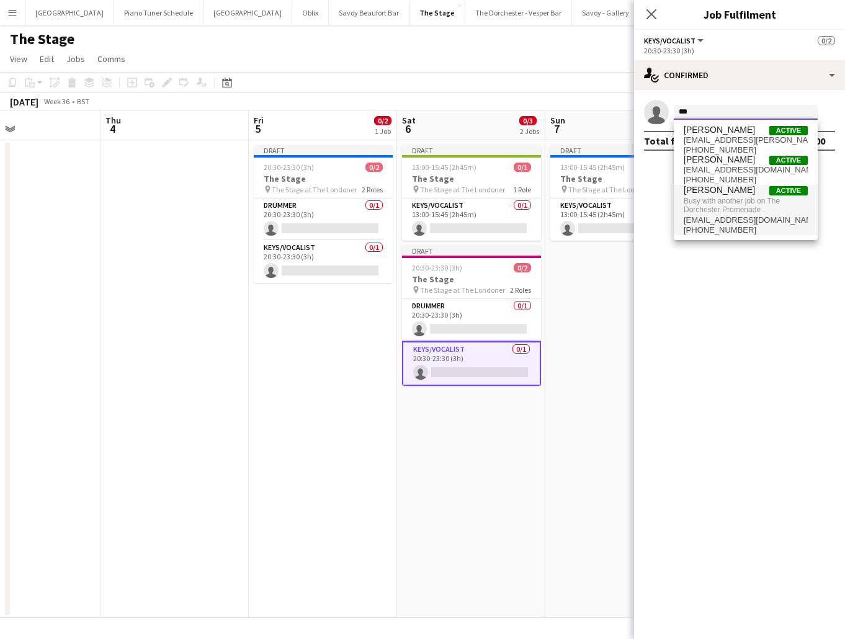
type input "***"
click at [695, 192] on span "[PERSON_NAME]" at bounding box center [719, 190] width 71 height 11
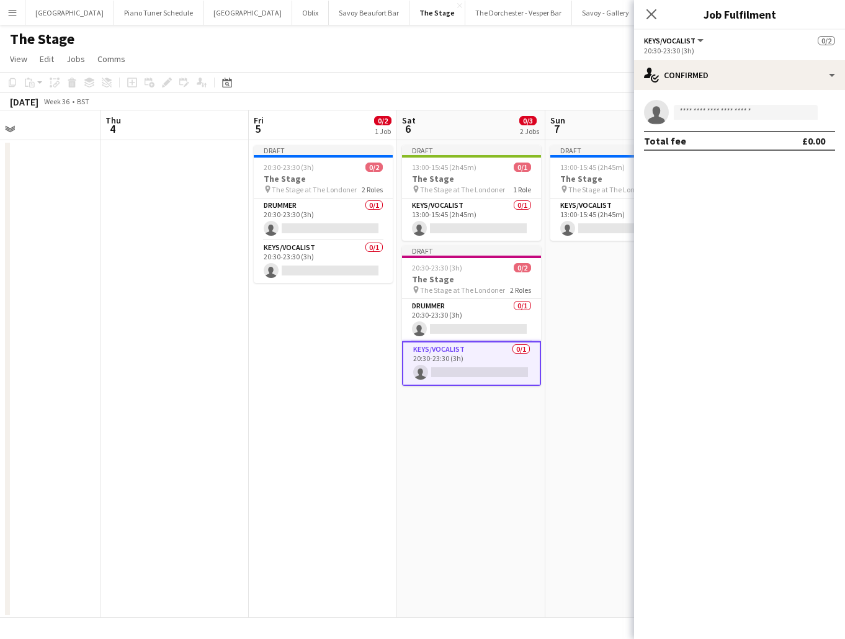
click at [488, 387] on app-date-cell "Draft 13:00-15:45 (2h45m) 0/1 The Stage pin The Stage at The Londoner 1 Role Ke…" at bounding box center [471, 379] width 148 height 478
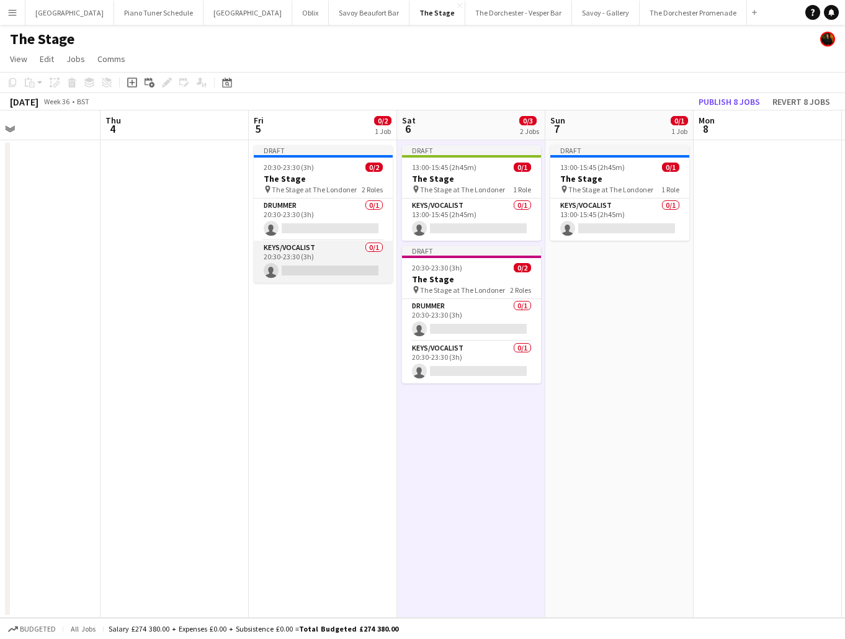
click at [320, 276] on app-card-role "Keys/Vocalist 0/1 20:30-23:30 (3h) single-neutral-actions" at bounding box center [323, 262] width 139 height 42
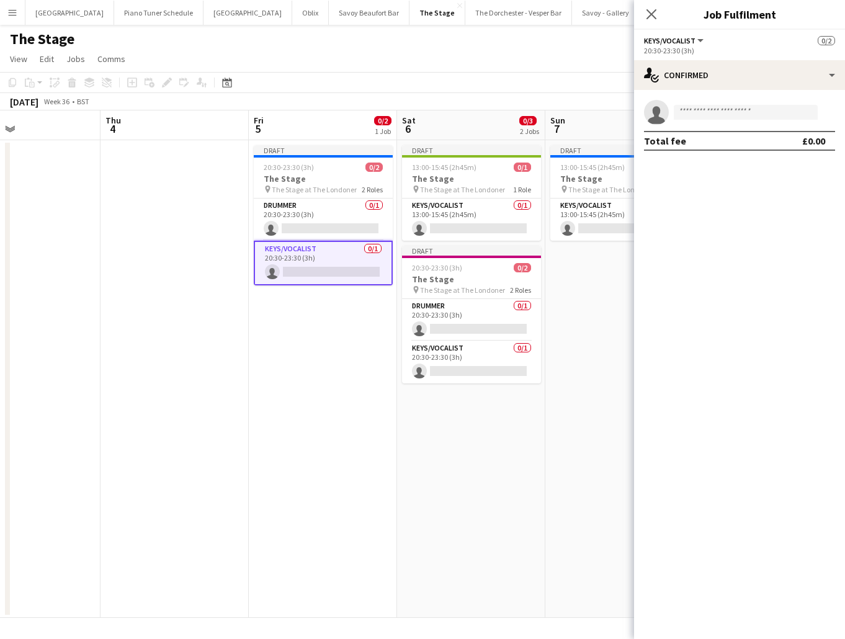
click at [736, 102] on app-invite-slot "single-neutral-actions" at bounding box center [739, 112] width 211 height 25
click at [729, 112] on input at bounding box center [746, 112] width 144 height 15
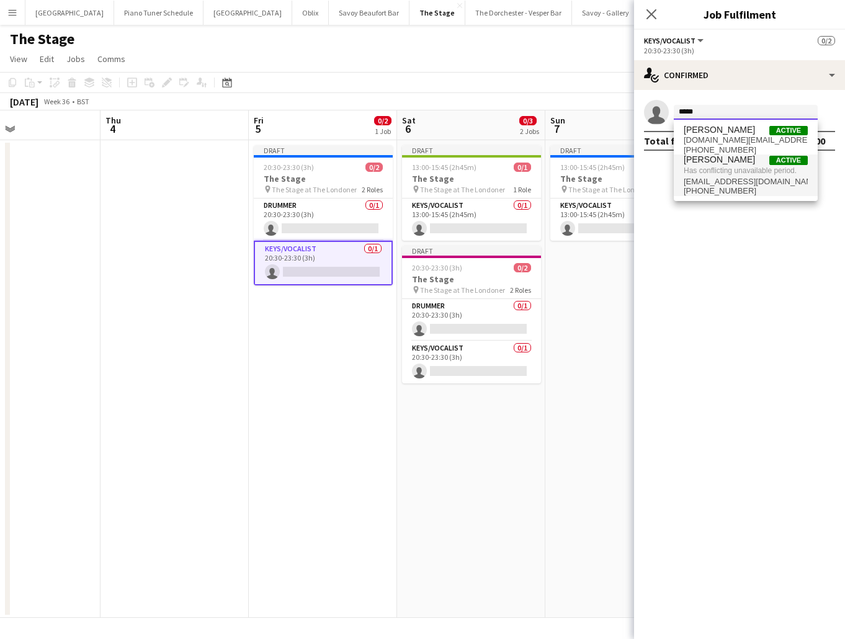
type input "*****"
click at [729, 166] on span "Has conflicting unavailable period." at bounding box center [746, 170] width 124 height 11
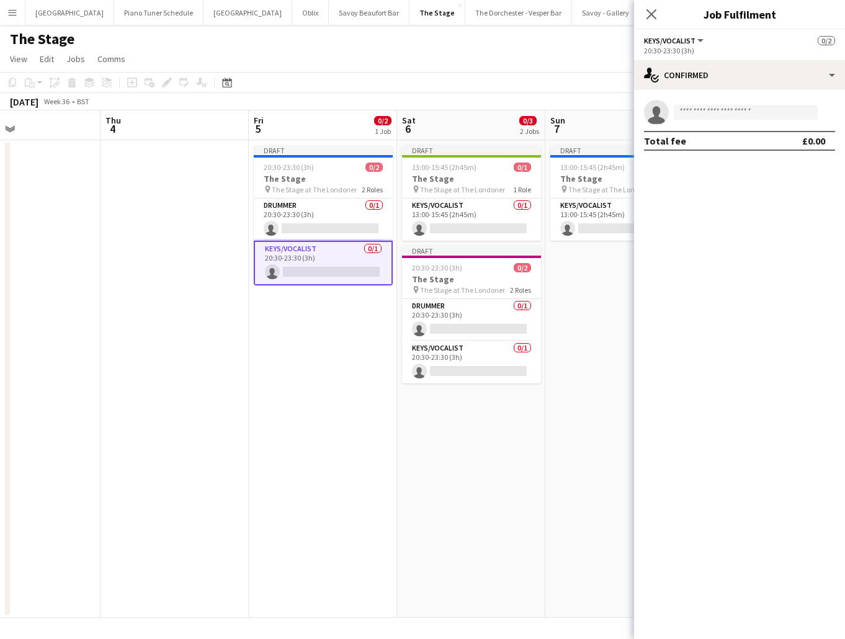
click at [324, 298] on app-date-cell "Draft 20:30-23:30 (3h) 0/2 The Stage pin The Stage at The Londoner 2 Roles Drum…" at bounding box center [323, 379] width 148 height 478
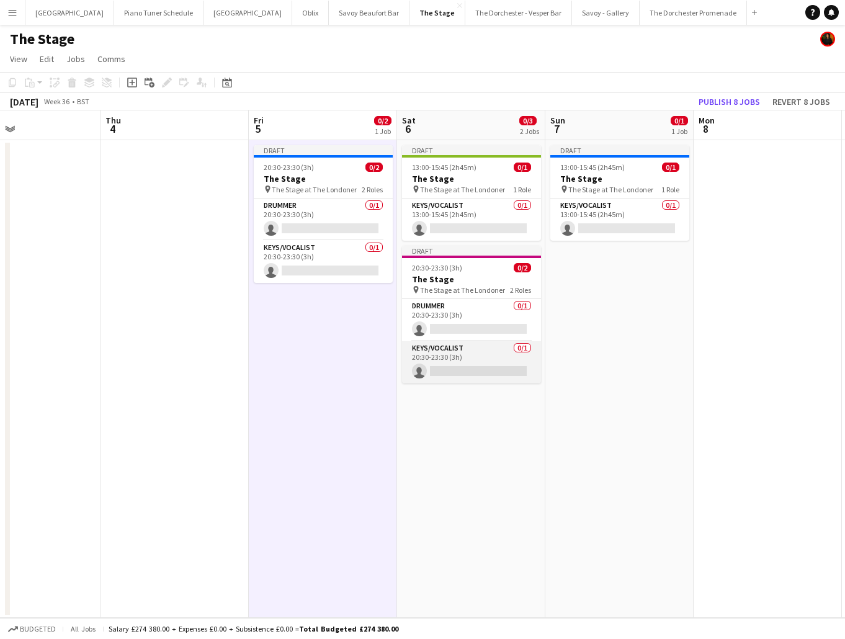
click at [447, 358] on app-card-role "Keys/Vocalist 0/1 20:30-23:30 (3h) single-neutral-actions" at bounding box center [471, 362] width 139 height 42
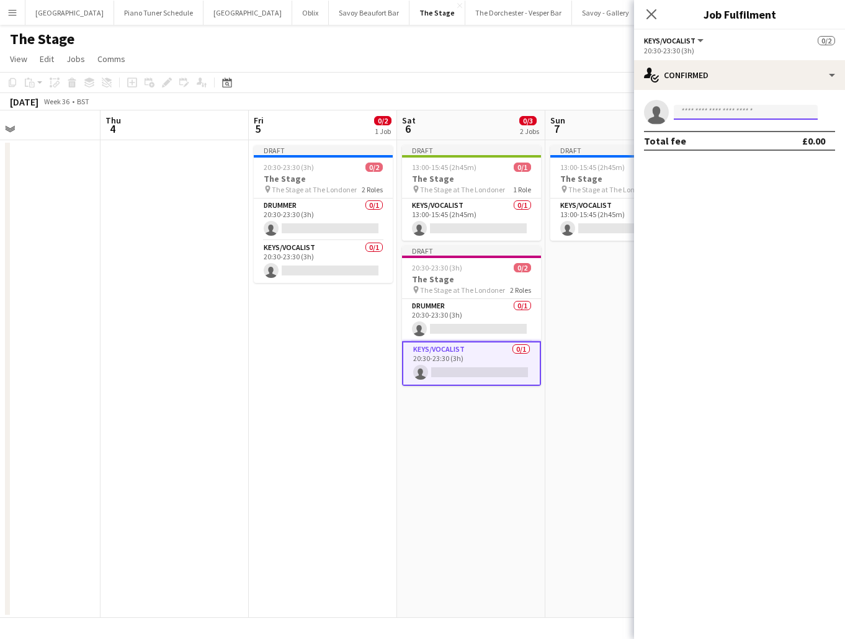
click at [724, 112] on input at bounding box center [746, 112] width 144 height 15
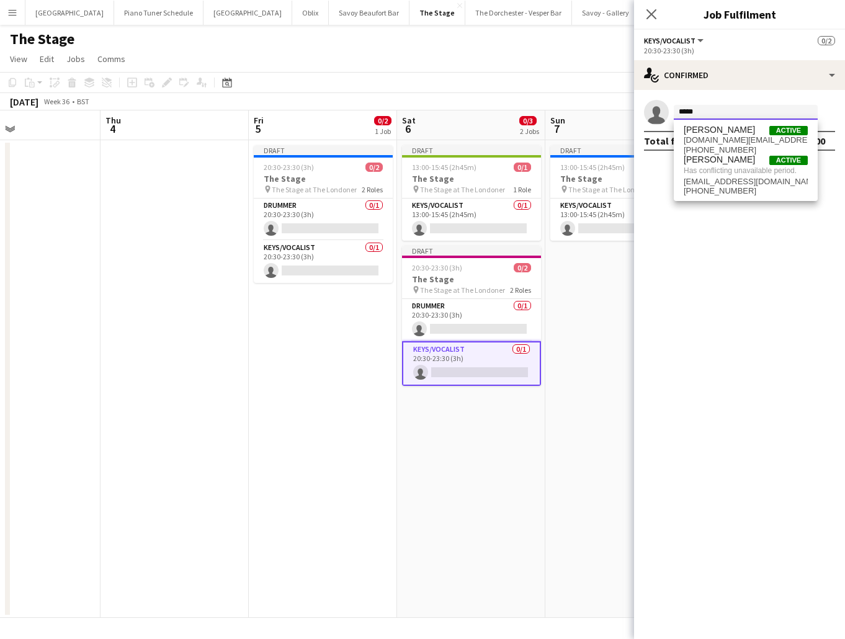
type input "*****"
click at [598, 267] on app-date-cell "Draft 13:00-15:45 (2h45m) 0/1 The Stage pin The Stage at The Londoner 1 Role Ke…" at bounding box center [619, 379] width 148 height 478
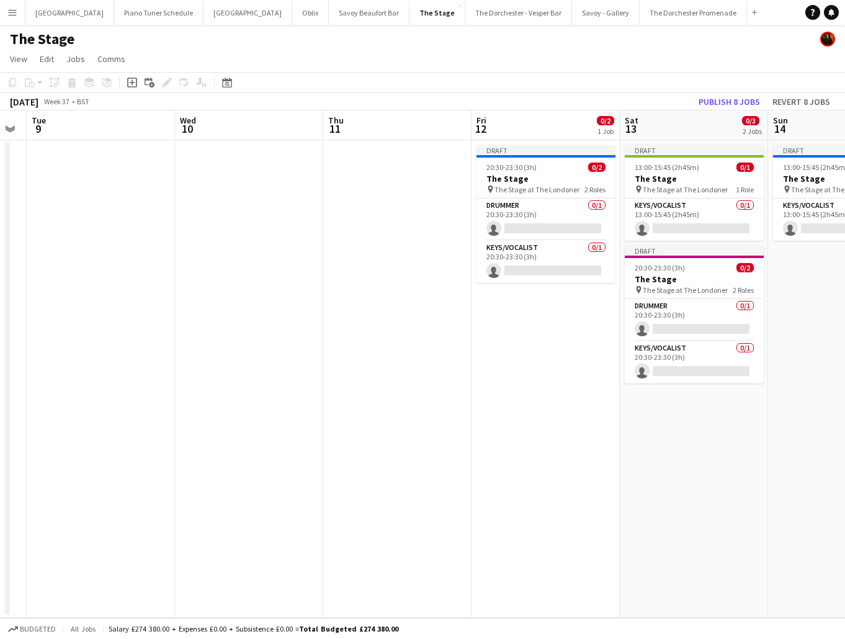
scroll to position [0, 452]
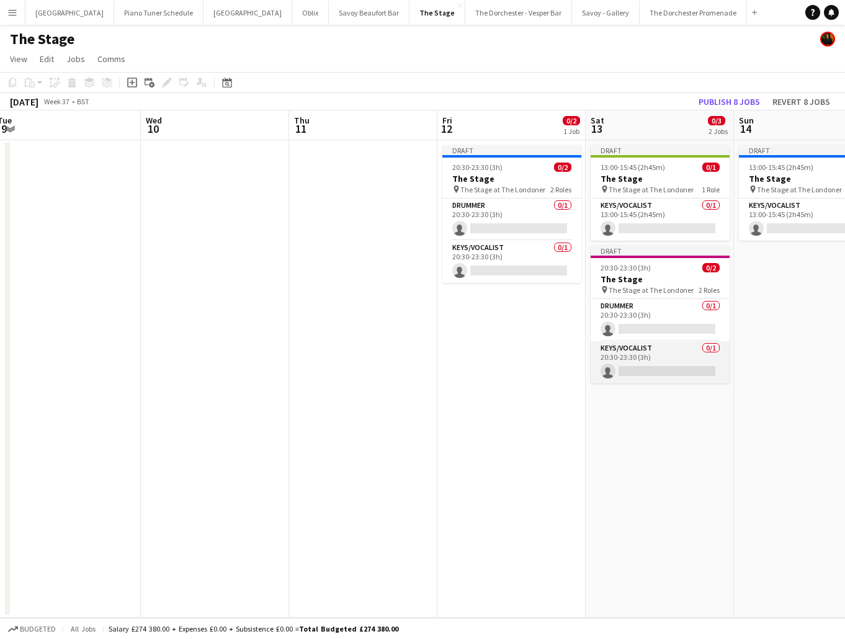
click at [621, 374] on app-card-role "Keys/Vocalist 0/1 20:30-23:30 (3h) single-neutral-actions" at bounding box center [660, 362] width 139 height 42
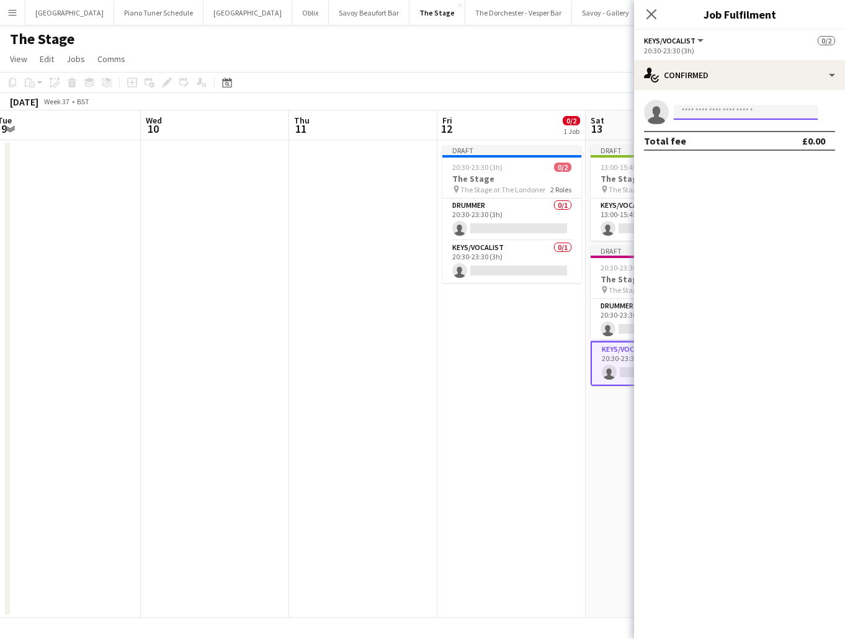
click at [744, 112] on input at bounding box center [746, 112] width 144 height 15
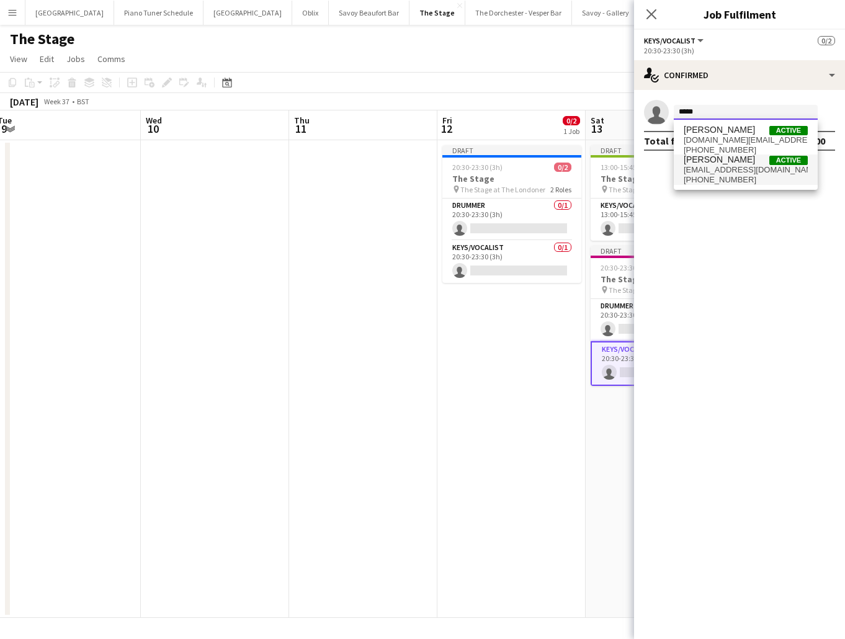
type input "*****"
click at [729, 168] on span "[EMAIL_ADDRESS][DOMAIN_NAME]" at bounding box center [746, 170] width 124 height 10
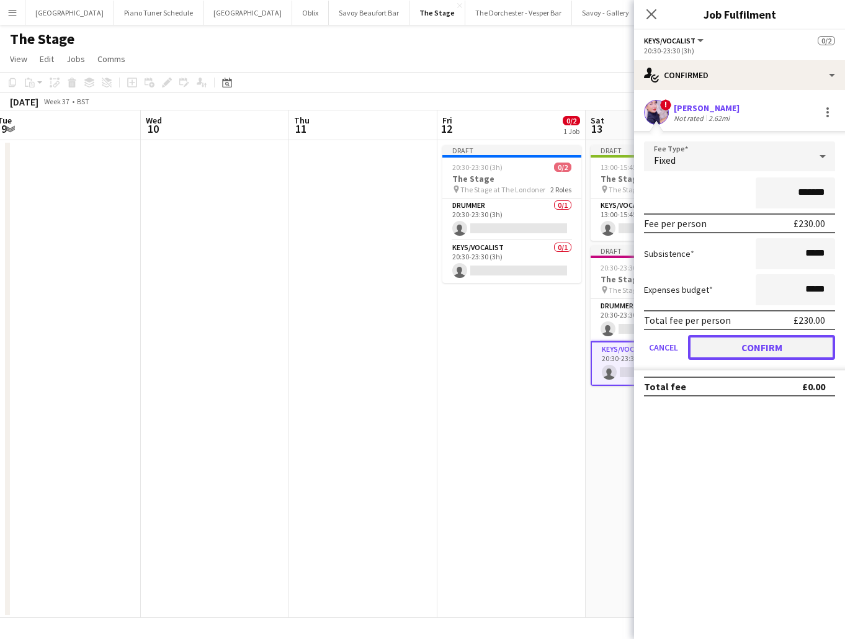
click at [706, 347] on button "Confirm" at bounding box center [761, 347] width 147 height 25
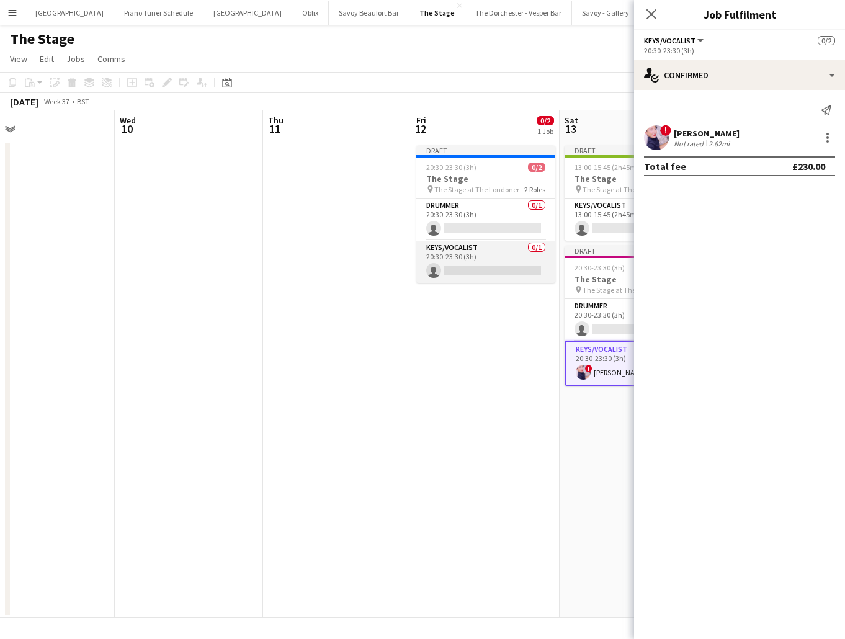
scroll to position [0, 477]
click at [501, 266] on app-card-role "Keys/Vocalist 0/1 20:30-23:30 (3h) single-neutral-actions" at bounding box center [487, 262] width 139 height 42
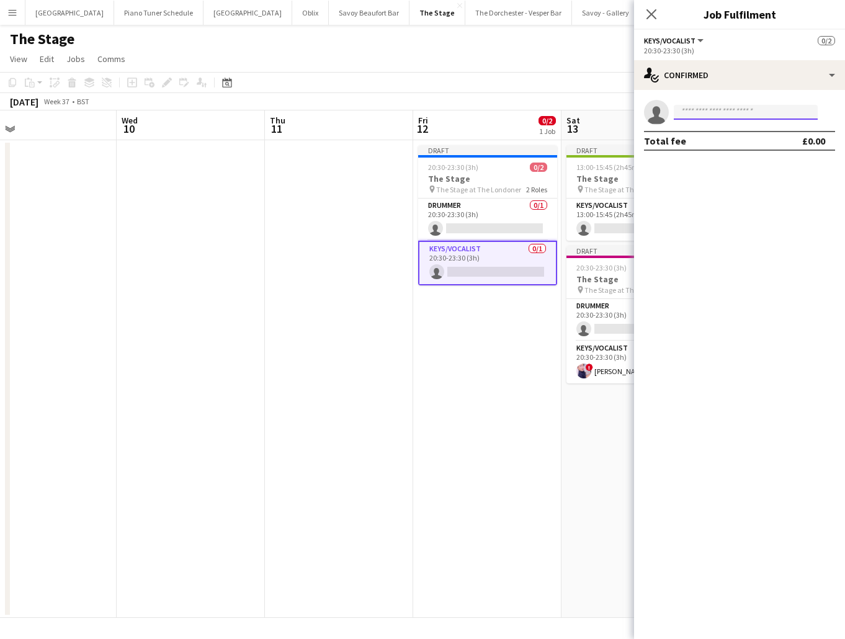
click at [755, 113] on input at bounding box center [746, 112] width 144 height 15
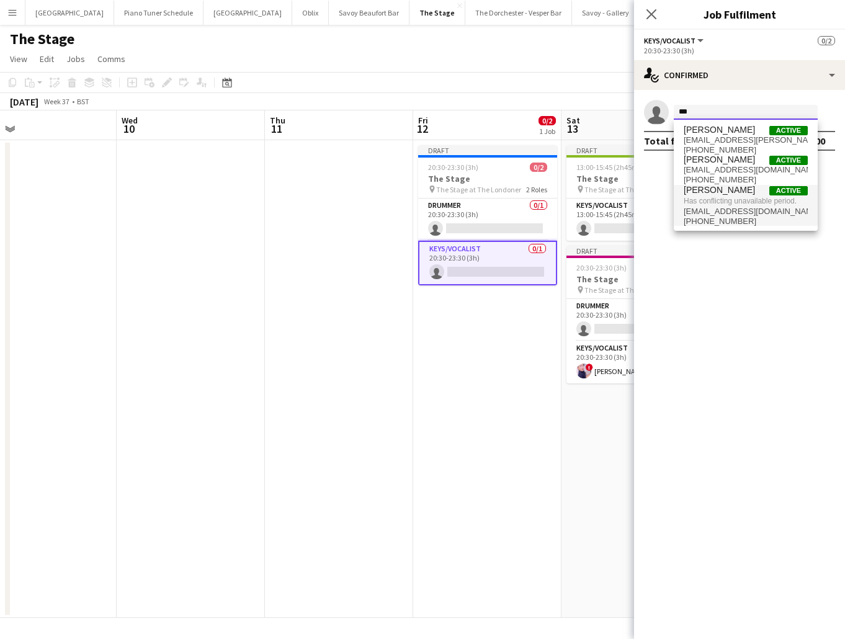
type input "***"
drag, startPoint x: 725, startPoint y: 206, endPoint x: 688, endPoint y: 226, distance: 42.2
click at [725, 207] on span "[EMAIL_ADDRESS][DOMAIN_NAME]" at bounding box center [746, 212] width 124 height 10
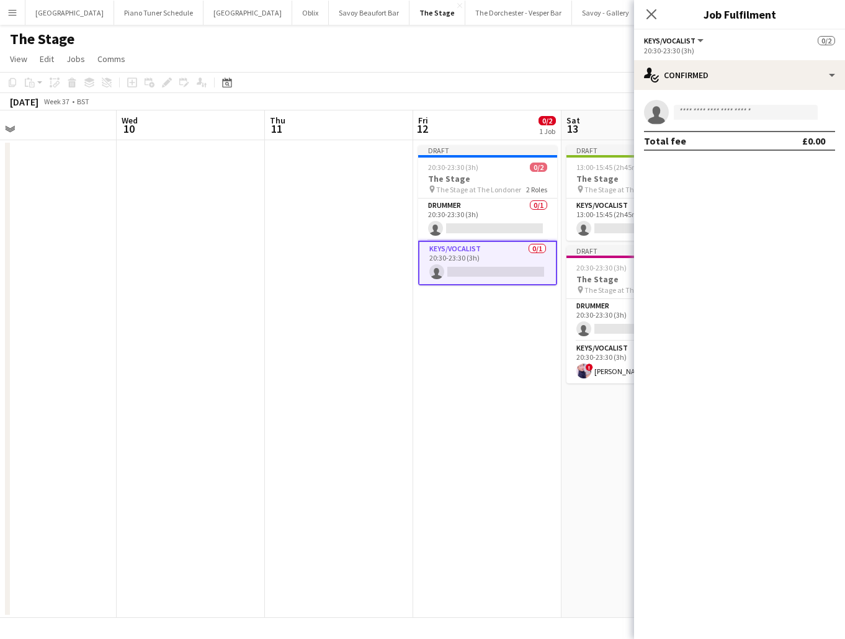
click at [483, 343] on app-date-cell "Draft 20:30-23:30 (3h) 0/2 The Stage pin The Stage at The Londoner 2 Roles Drum…" at bounding box center [487, 379] width 148 height 478
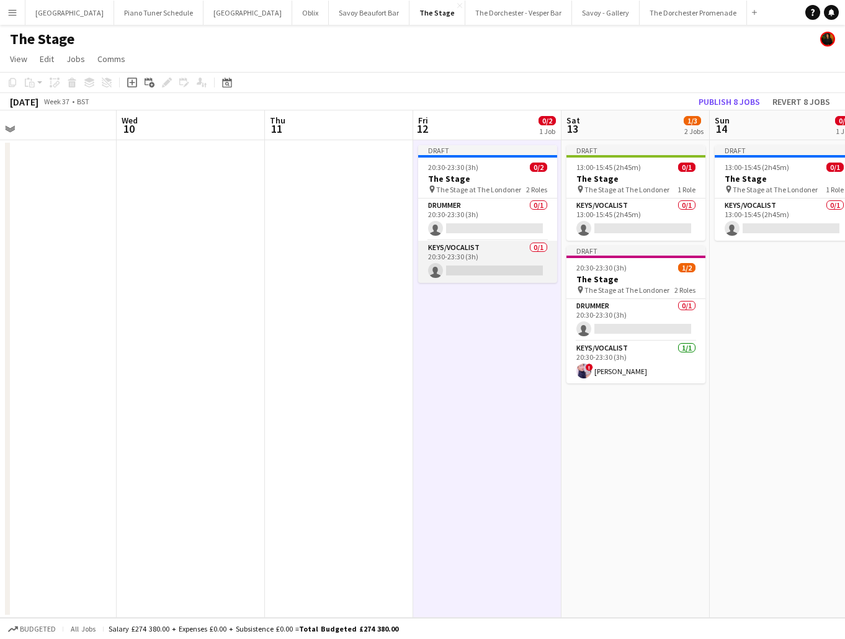
click at [520, 269] on app-card-role "Keys/Vocalist 0/1 20:30-23:30 (3h) single-neutral-actions" at bounding box center [487, 262] width 139 height 42
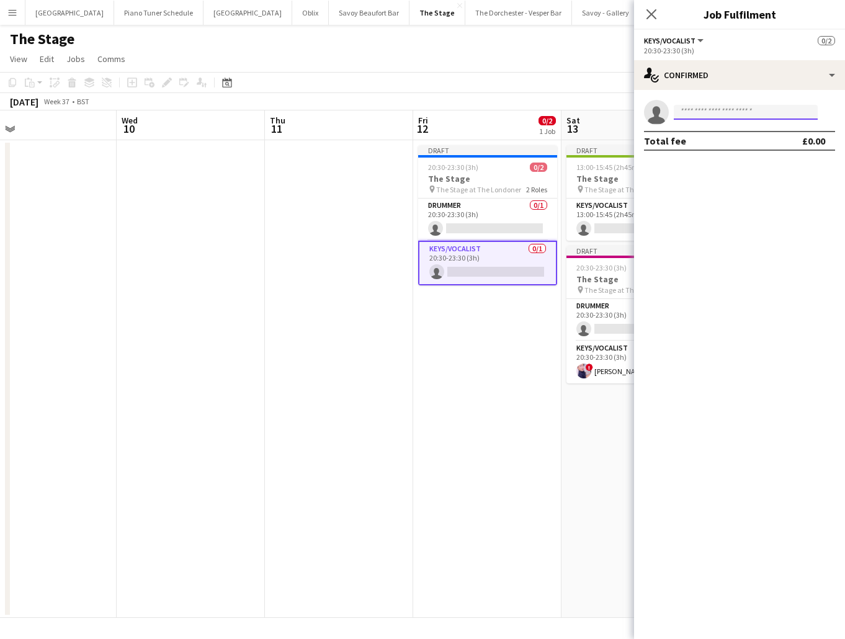
click at [714, 115] on input at bounding box center [746, 112] width 144 height 15
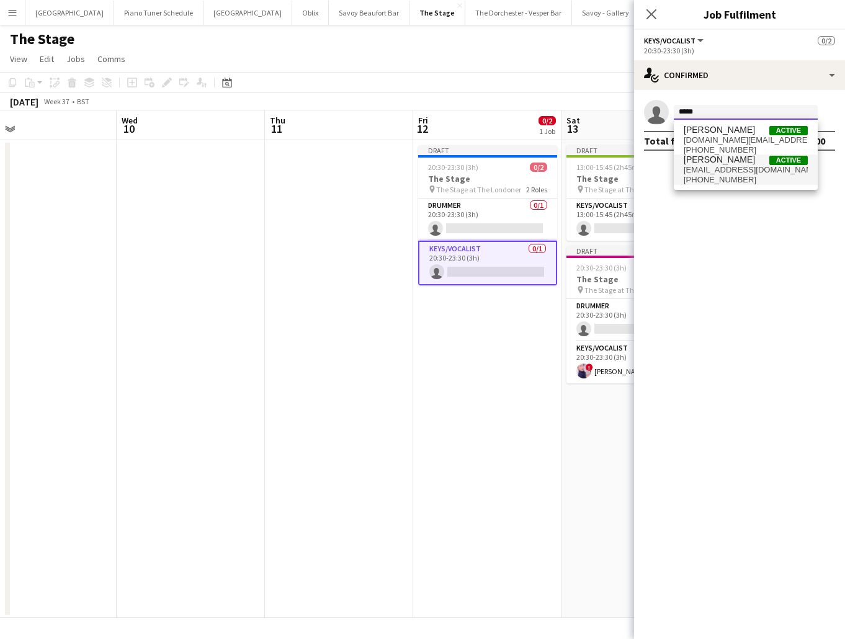
type input "*****"
click at [711, 165] on span "[EMAIL_ADDRESS][DOMAIN_NAME]" at bounding box center [746, 170] width 124 height 10
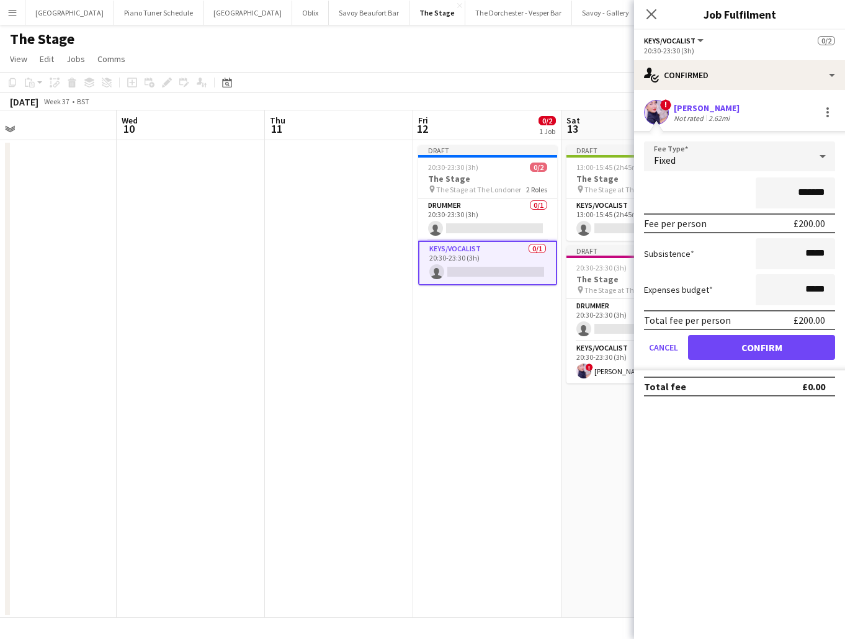
click at [807, 194] on input "*******" at bounding box center [795, 192] width 79 height 31
type input "*******"
click at [744, 355] on button "Confirm" at bounding box center [761, 347] width 147 height 25
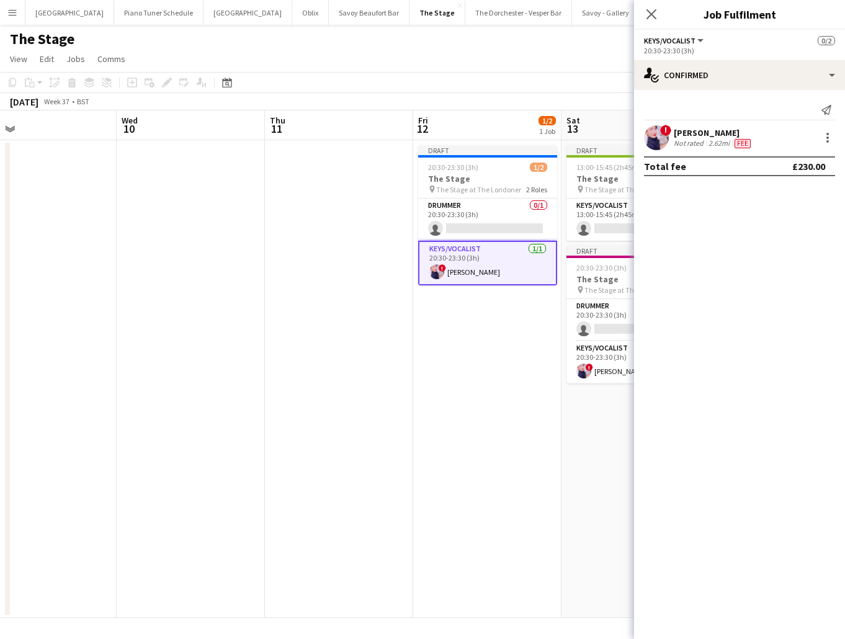
drag, startPoint x: 395, startPoint y: 330, endPoint x: 440, endPoint y: 343, distance: 46.5
click at [395, 330] on app-date-cell at bounding box center [339, 379] width 148 height 478
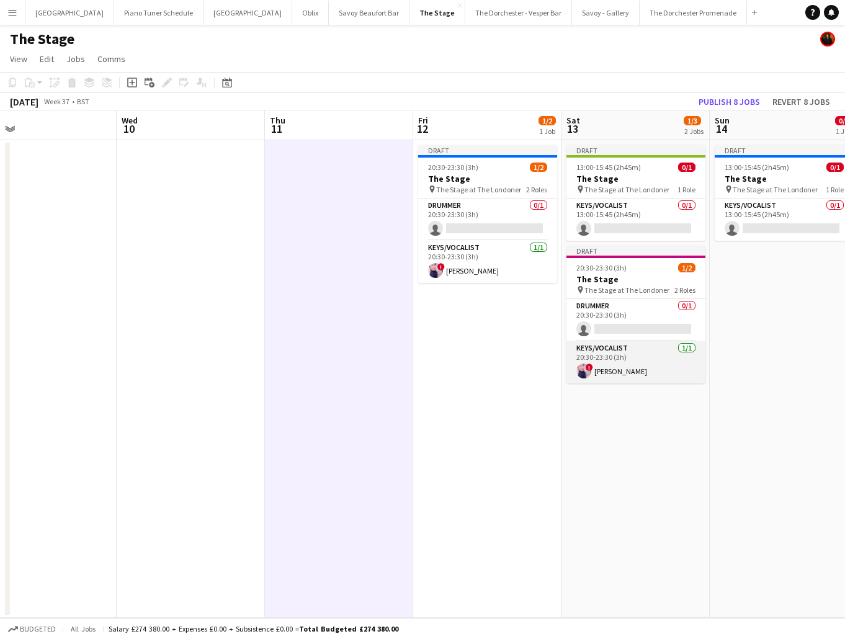
click at [668, 364] on app-card-role "Keys/Vocalist [DATE] 20:30-23:30 (3h) ! [PERSON_NAME]" at bounding box center [636, 362] width 139 height 42
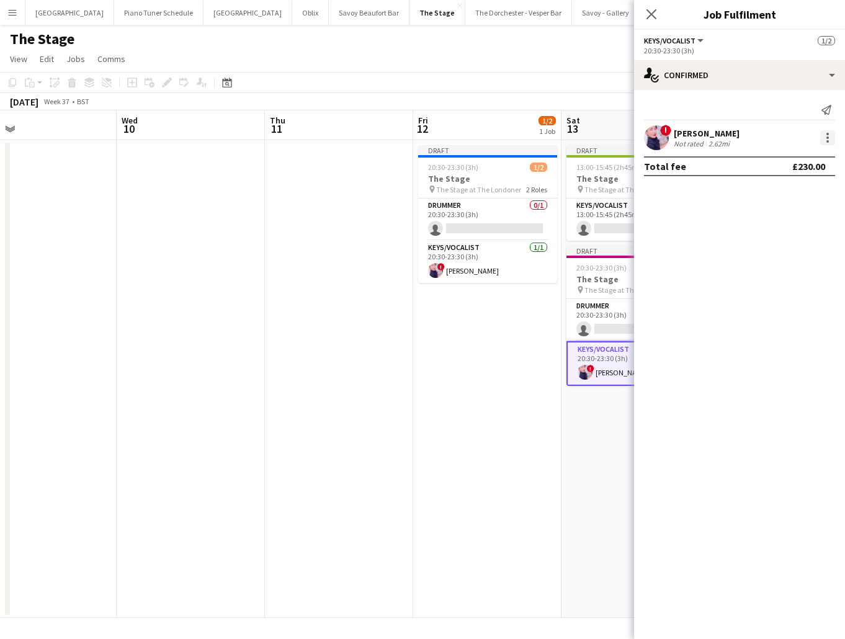
click at [829, 143] on div at bounding box center [827, 137] width 15 height 15
click at [785, 276] on span "Remove" at bounding box center [766, 279] width 37 height 11
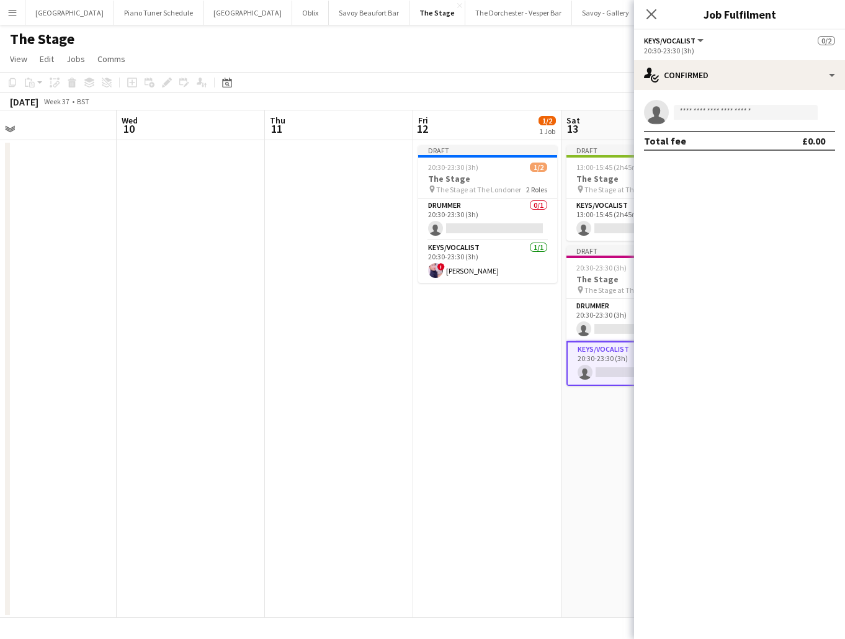
click at [511, 362] on app-date-cell "Draft 20:30-23:30 (3h) 1/2 The Stage pin The Stage at The Londoner 2 Roles Drum…" at bounding box center [487, 379] width 148 height 478
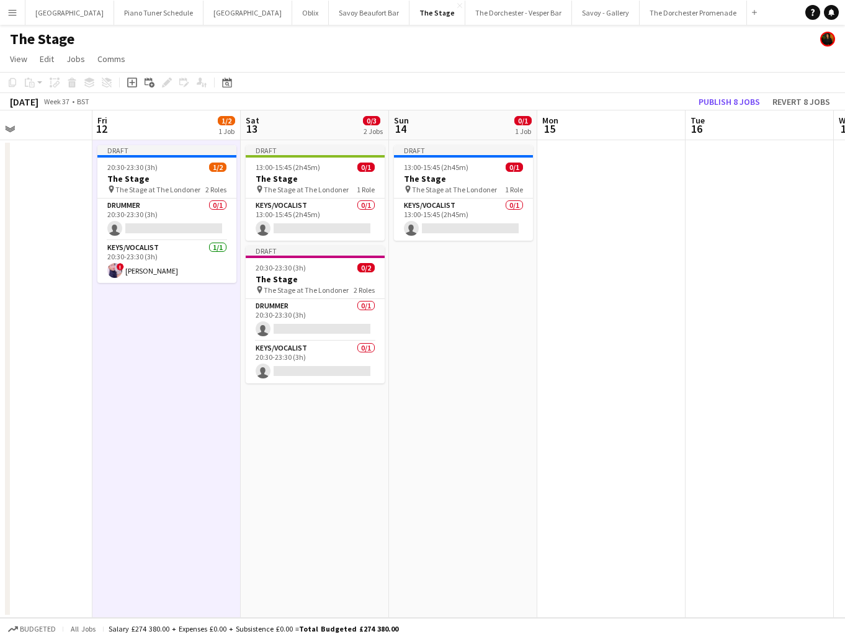
scroll to position [0, 347]
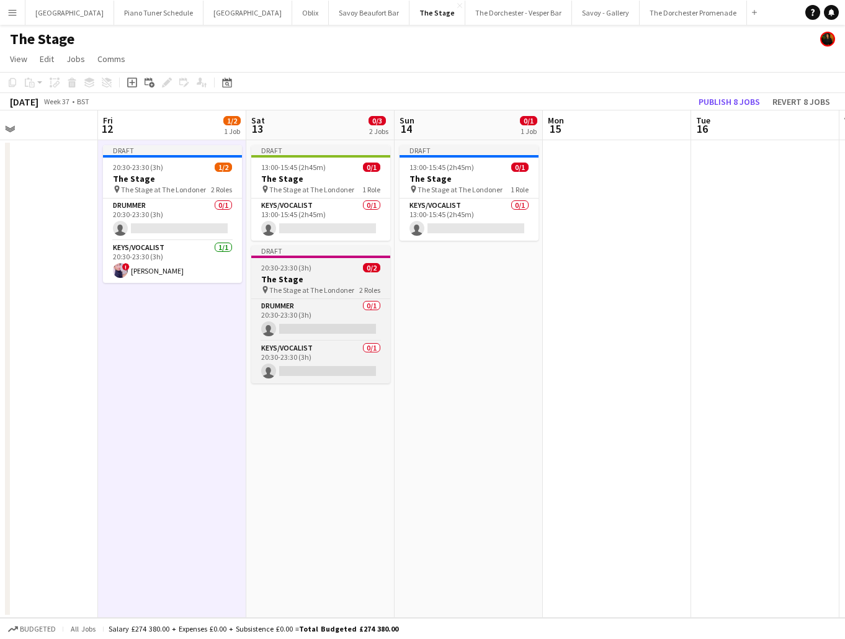
click at [287, 272] on span "20:30-23:30 (3h)" at bounding box center [286, 267] width 50 height 9
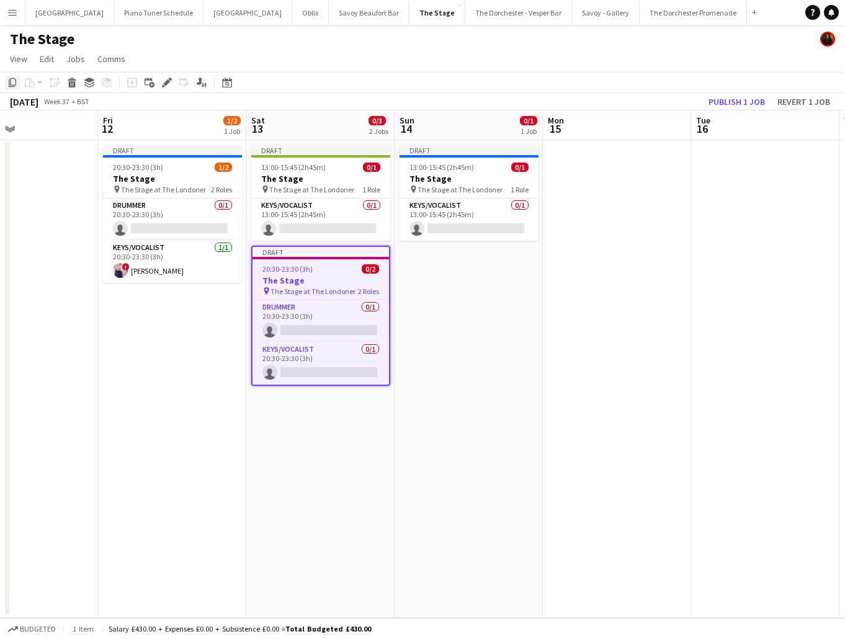
click at [9, 79] on icon "Copy" at bounding box center [12, 83] width 10 height 10
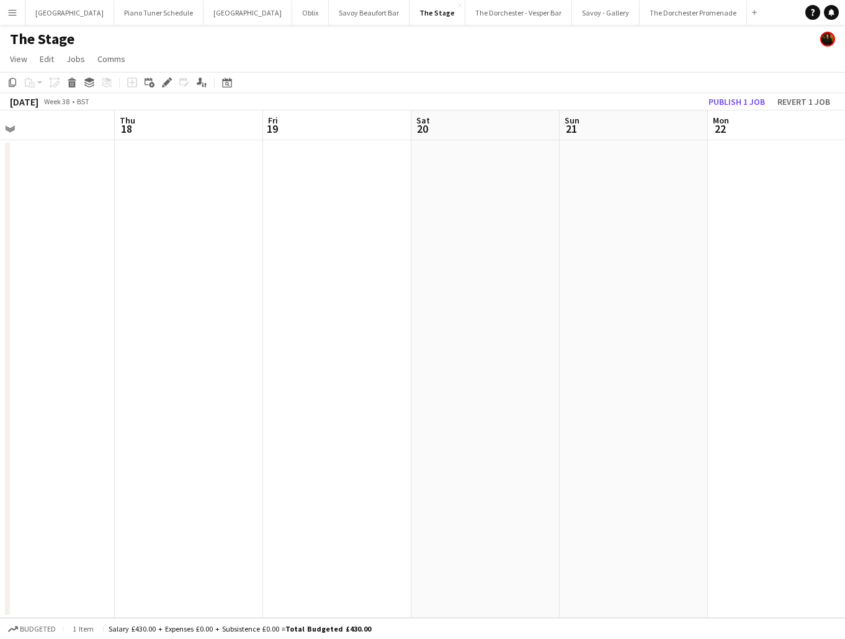
scroll to position [0, 516]
click at [434, 189] on app-date-cell at bounding box center [448, 379] width 148 height 478
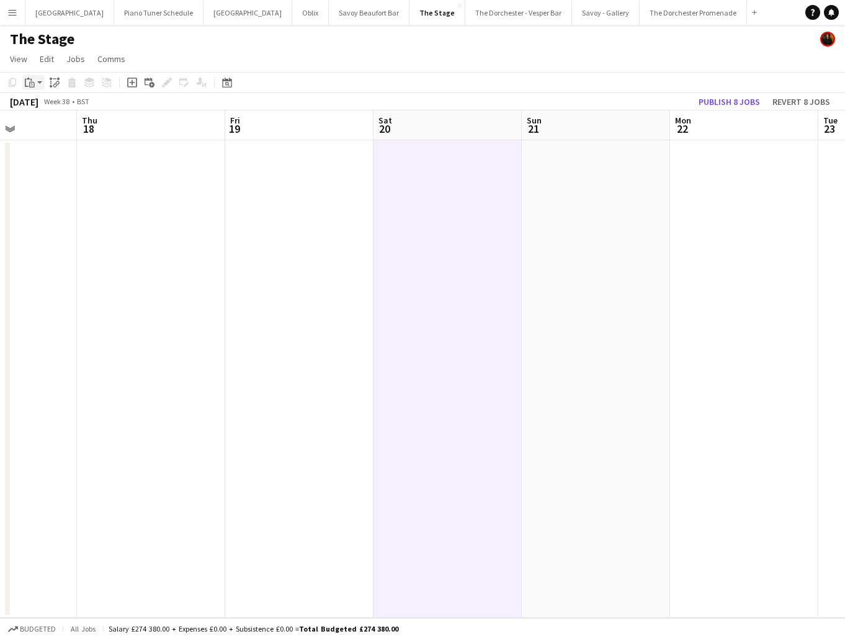
click at [29, 83] on icon at bounding box center [32, 85] width 6 height 6
click at [34, 103] on link "Paste Command V" at bounding box center [82, 106] width 98 height 11
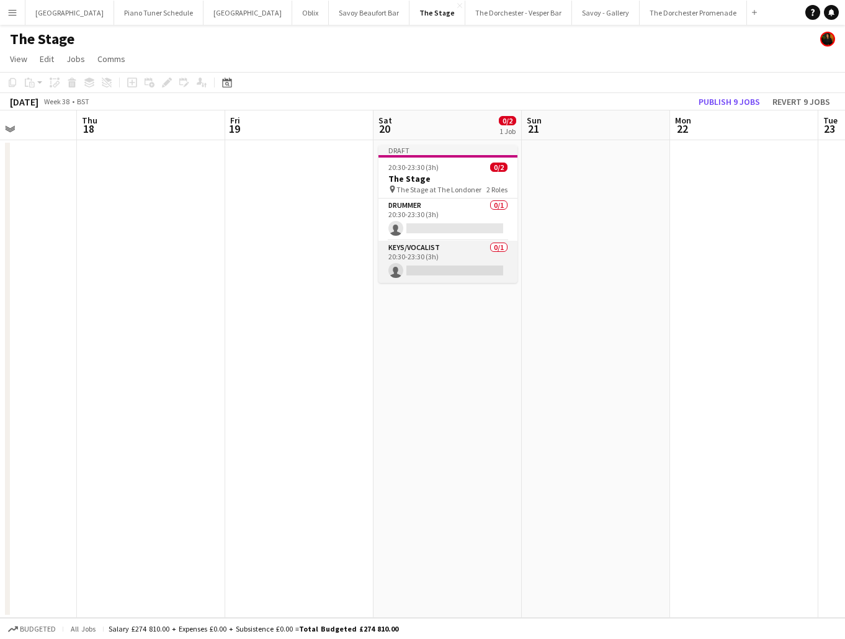
click at [428, 264] on app-card-role "Keys/Vocalist 0/1 20:30-23:30 (3h) single-neutral-actions" at bounding box center [448, 262] width 139 height 42
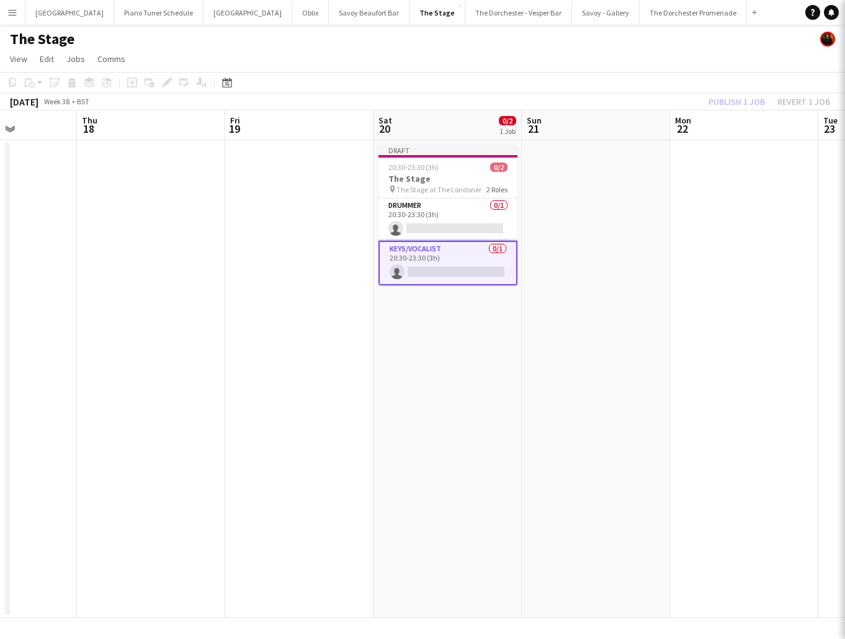
scroll to position [0, 516]
click at [437, 266] on app-card-role "Keys/Vocalist 0/1 20:30-23:30 (3h) single-neutral-actions" at bounding box center [448, 263] width 139 height 45
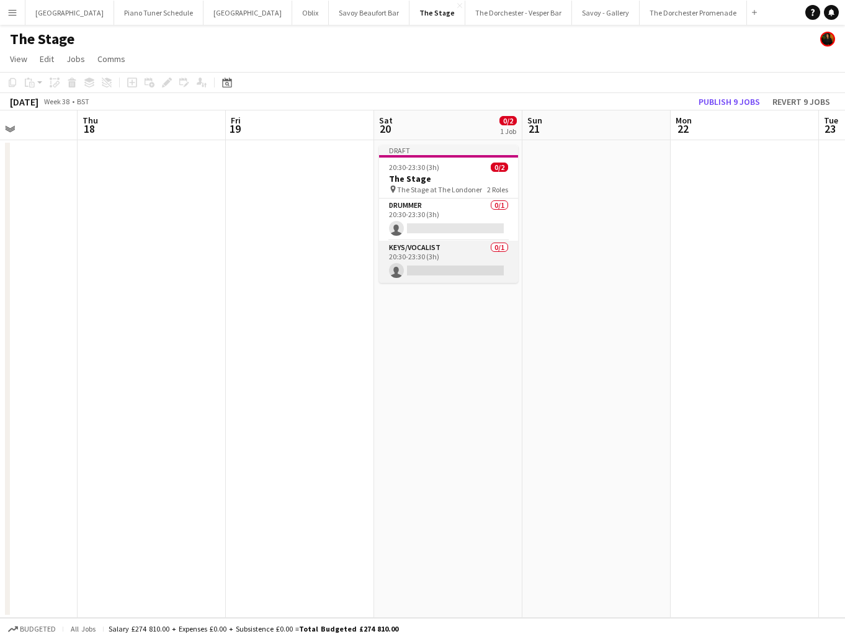
click at [437, 265] on app-card-role "Keys/Vocalist 0/1 20:30-23:30 (3h) single-neutral-actions" at bounding box center [448, 262] width 139 height 42
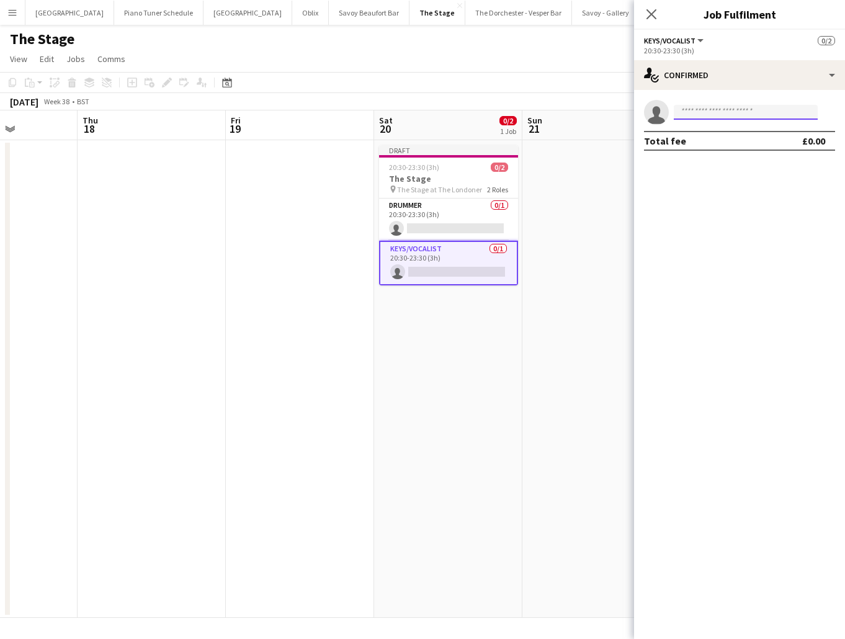
click at [692, 114] on input at bounding box center [746, 112] width 144 height 15
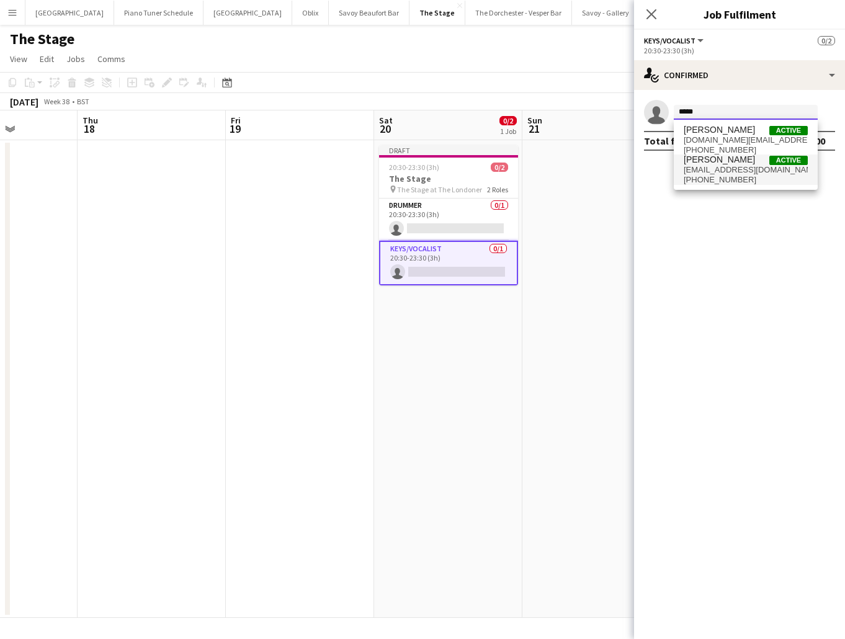
type input "*****"
click at [702, 158] on span "[PERSON_NAME]" at bounding box center [719, 160] width 71 height 11
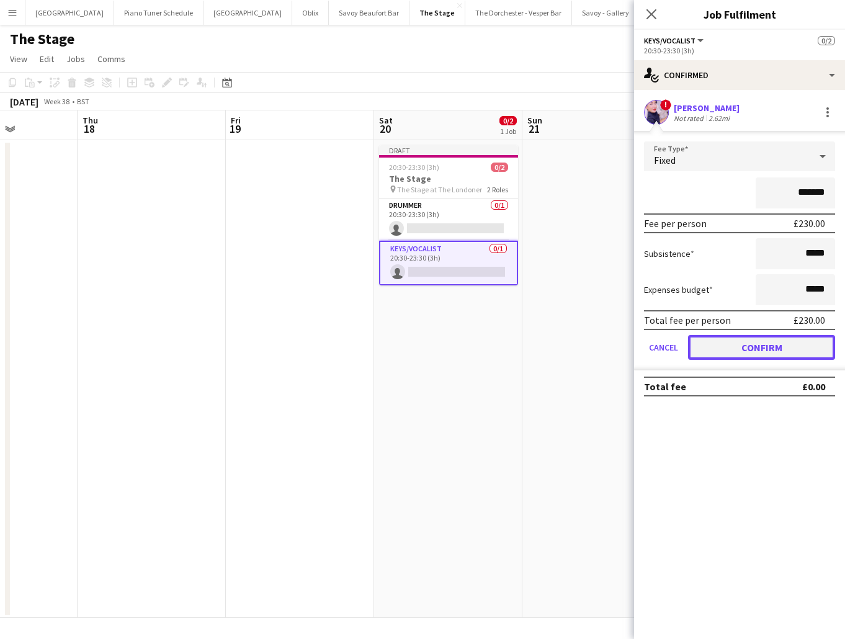
click at [718, 341] on button "Confirm" at bounding box center [761, 347] width 147 height 25
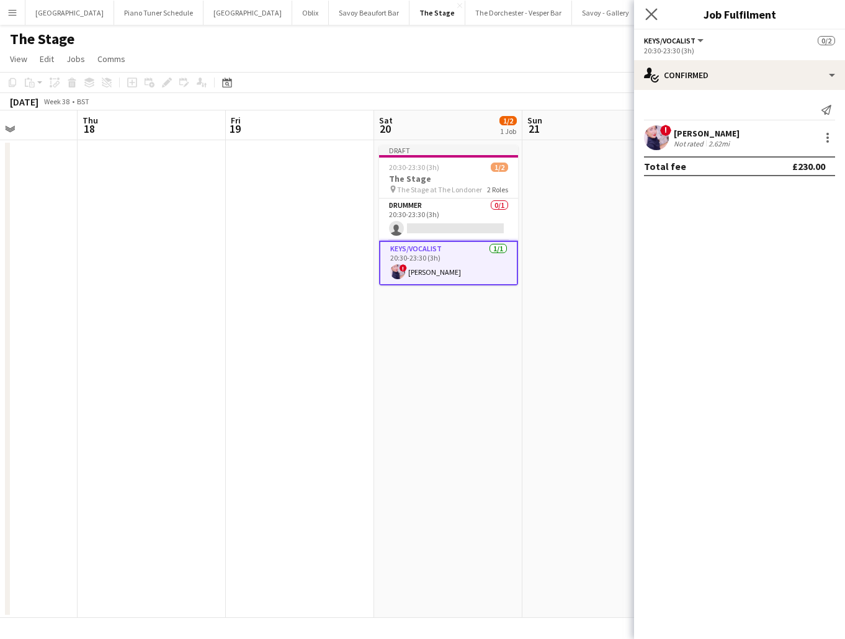
click at [657, 12] on app-icon "Close pop-in" at bounding box center [652, 15] width 18 height 18
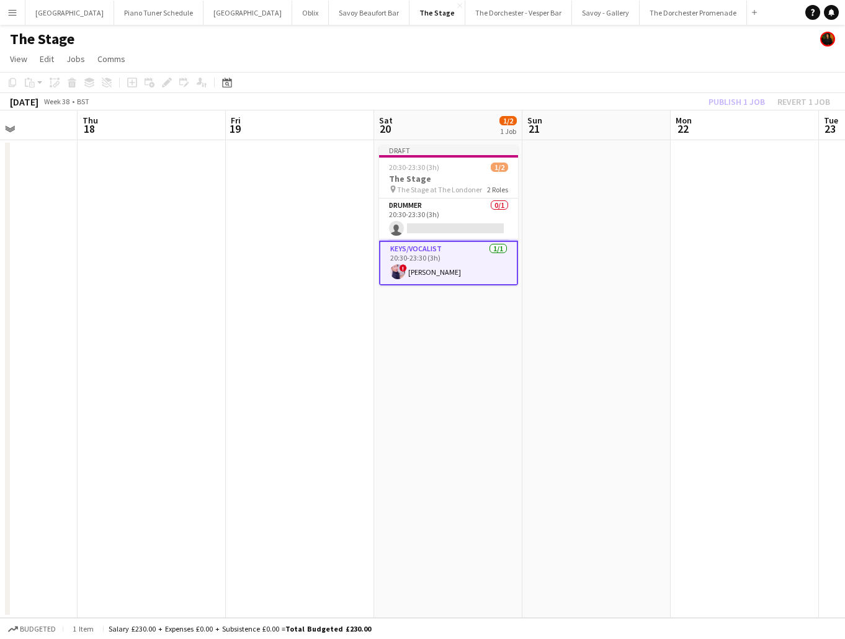
click at [219, 319] on app-date-cell at bounding box center [152, 379] width 148 height 478
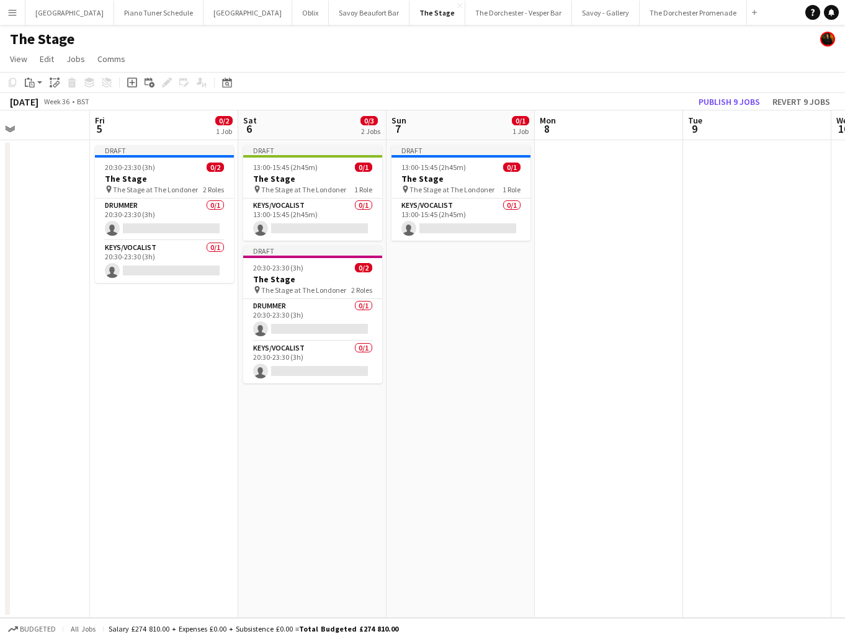
scroll to position [0, 330]
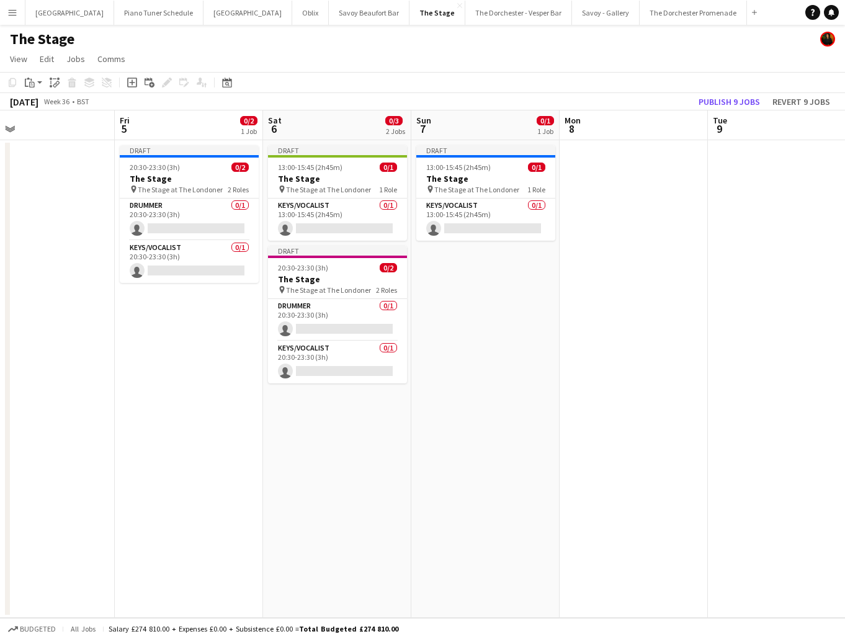
click at [9, 17] on app-icon "Menu" at bounding box center [12, 12] width 10 height 10
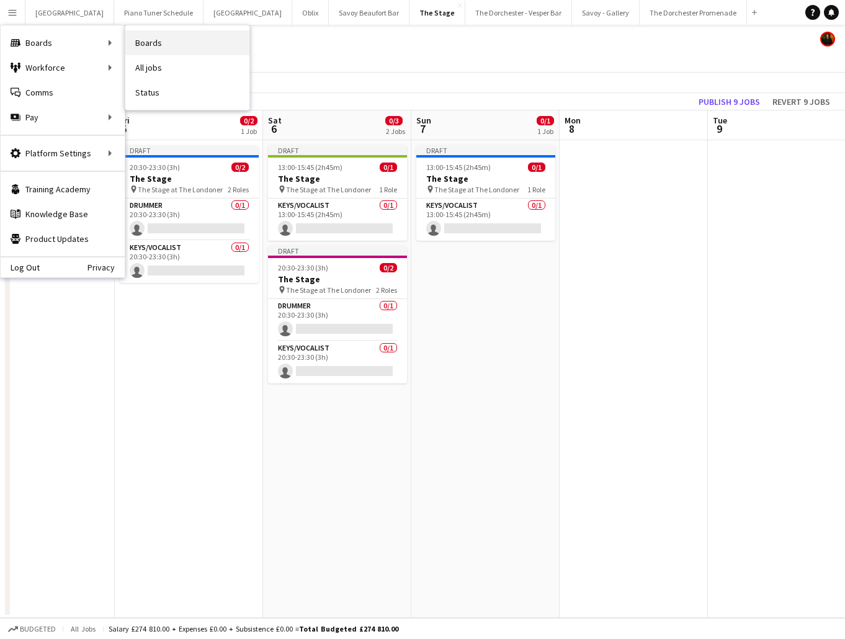
click at [191, 36] on link "Boards" at bounding box center [187, 42] width 124 height 25
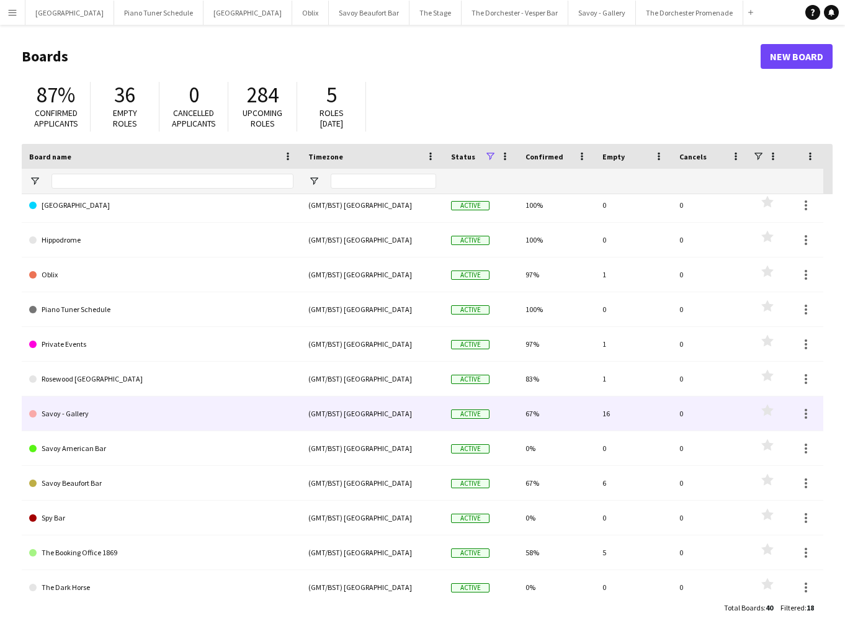
scroll to position [71, 0]
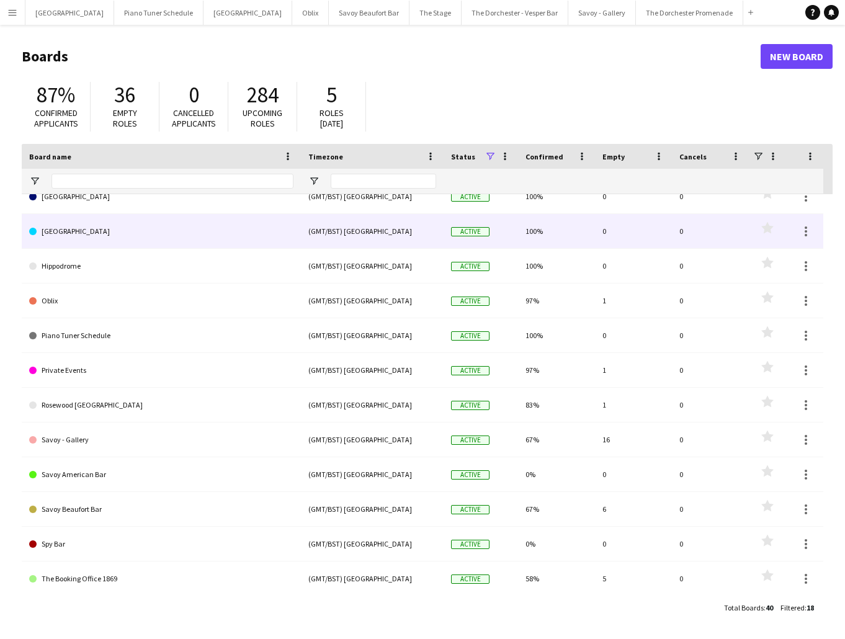
click at [122, 232] on link "[GEOGRAPHIC_DATA]" at bounding box center [161, 231] width 264 height 35
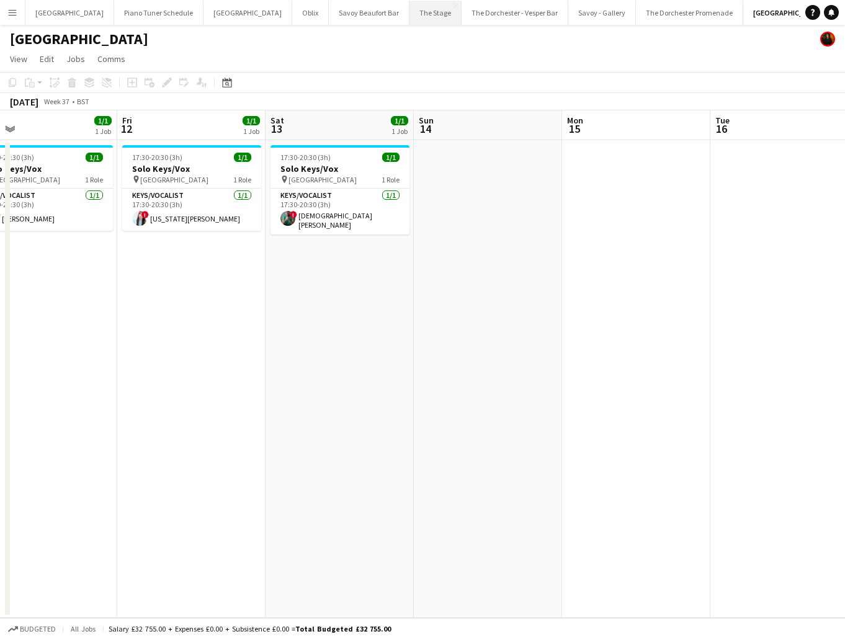
click at [410, 23] on button "The Stage Close" at bounding box center [436, 13] width 52 height 24
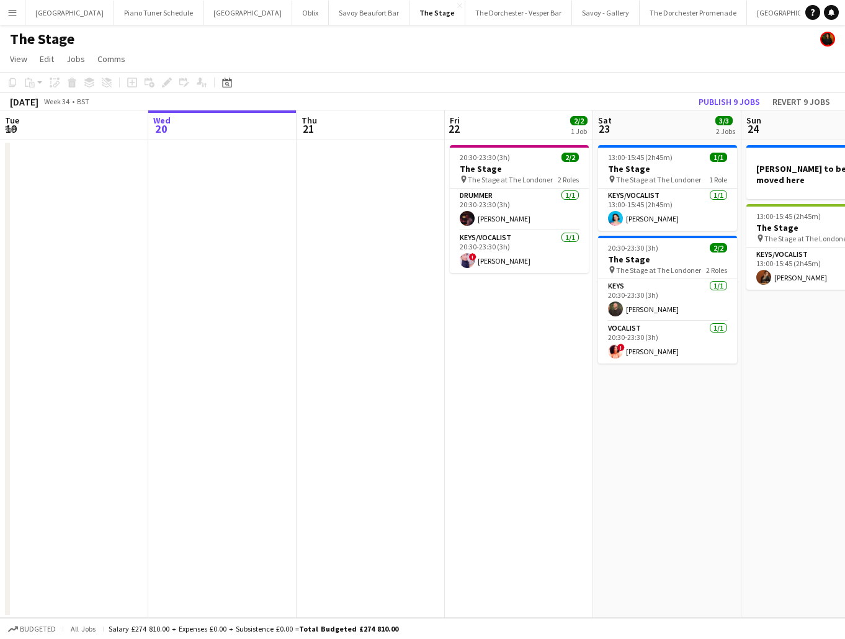
click at [381, 188] on app-date-cell at bounding box center [371, 379] width 148 height 478
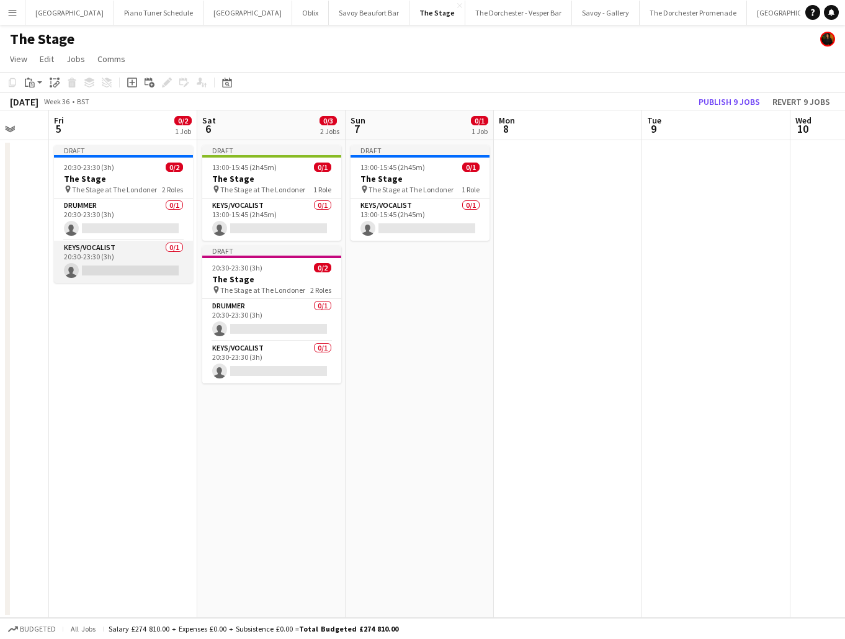
click at [141, 259] on app-card-role "Keys/Vocalist 0/1 20:30-23:30 (3h) single-neutral-actions" at bounding box center [123, 262] width 139 height 42
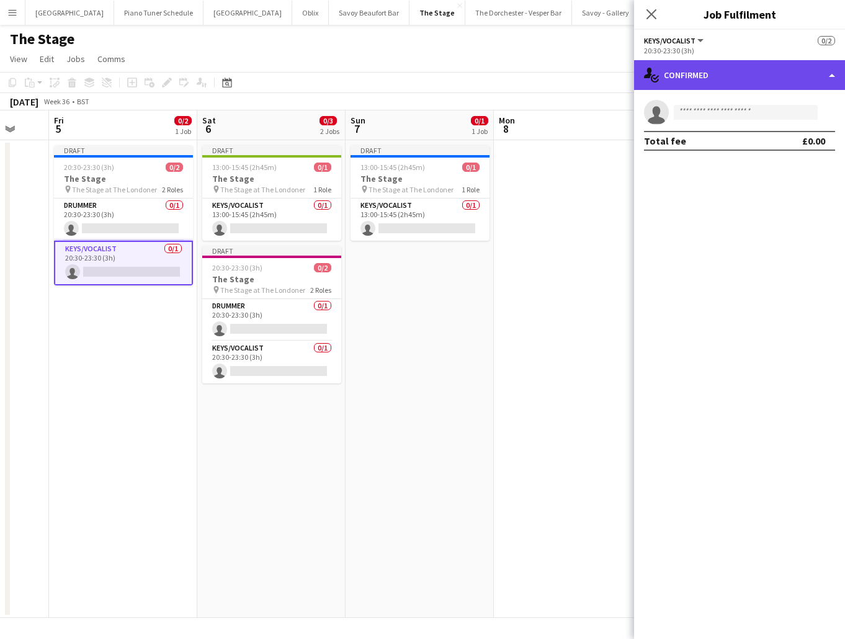
click at [830, 76] on div "single-neutral-actions-check-2 Confirmed" at bounding box center [739, 75] width 211 height 30
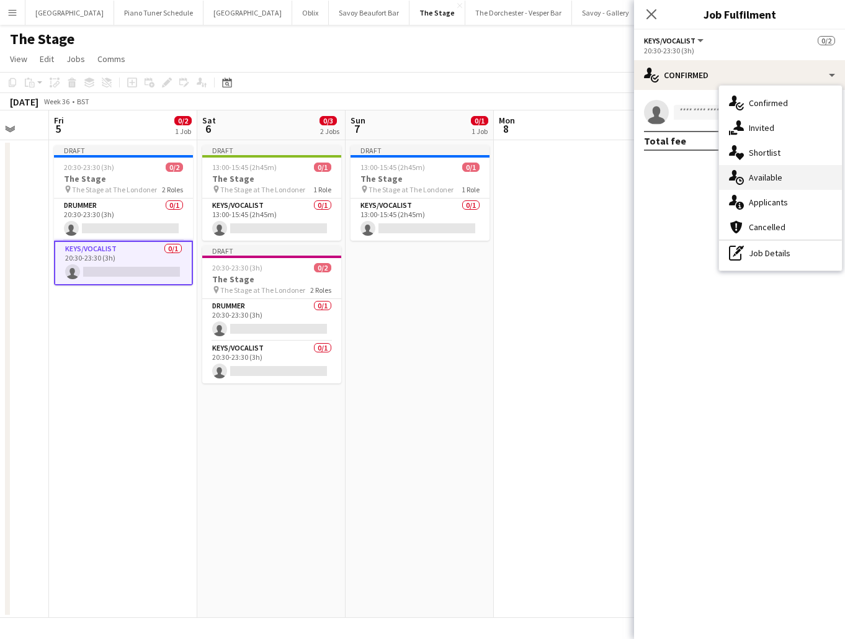
click at [795, 176] on div "single-neutral-actions-upload Available" at bounding box center [780, 177] width 123 height 25
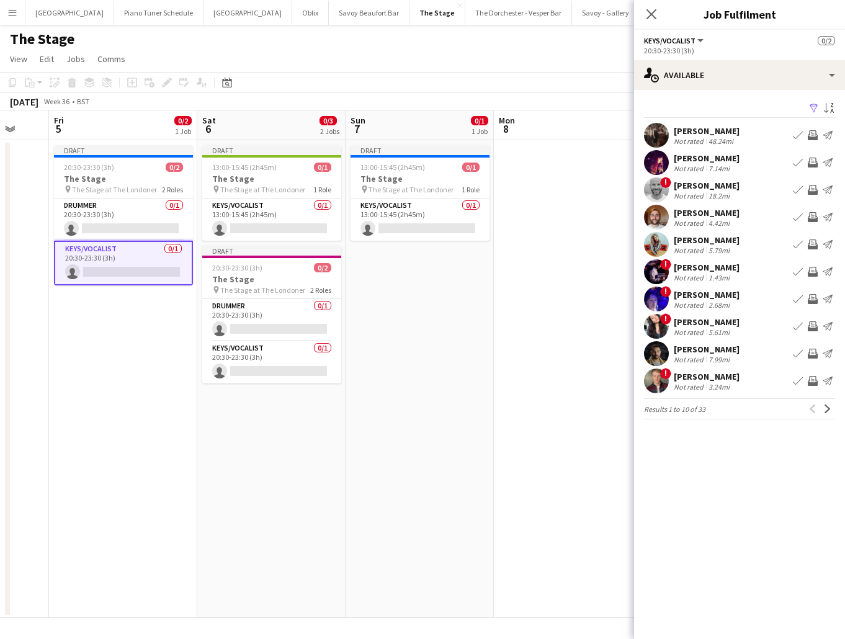
click at [736, 223] on div "[PERSON_NAME] Not rated 4.42mi Book crew Invite crew Send notification" at bounding box center [739, 217] width 211 height 25
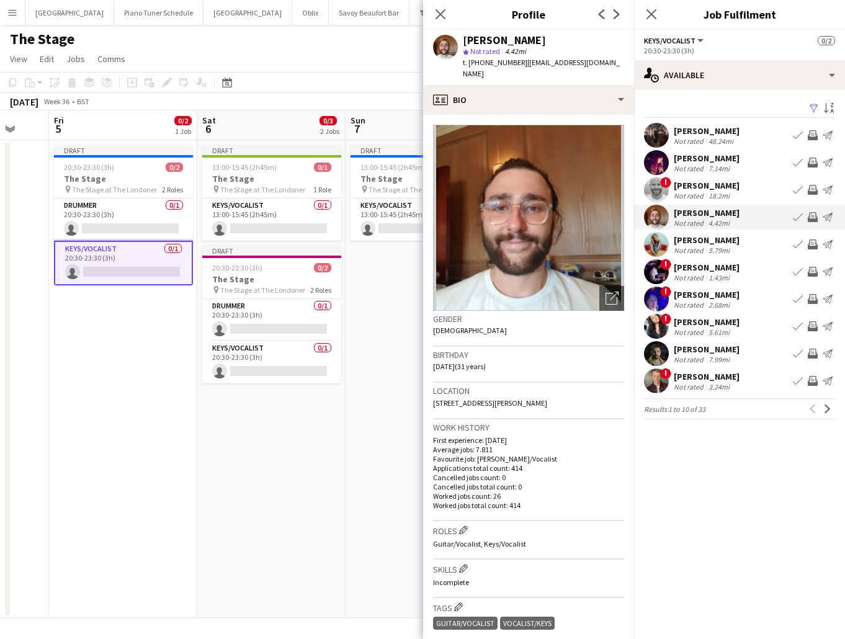
click at [736, 223] on div "[PERSON_NAME] Not rated 4.42mi Book crew Invite crew Send notification" at bounding box center [739, 217] width 211 height 25
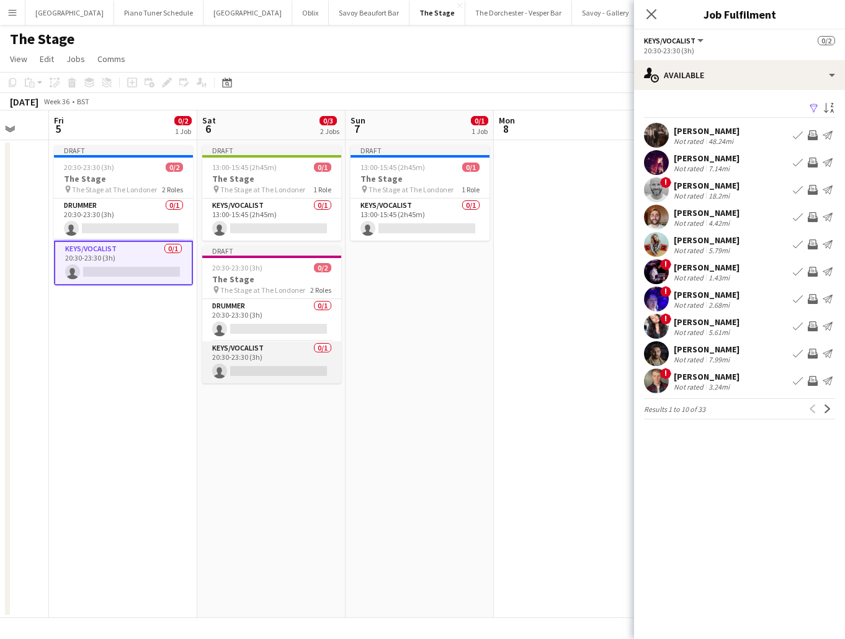
click at [243, 346] on app-card-role "Keys/Vocalist 0/1 20:30-23:30 (3h) single-neutral-actions" at bounding box center [271, 362] width 139 height 42
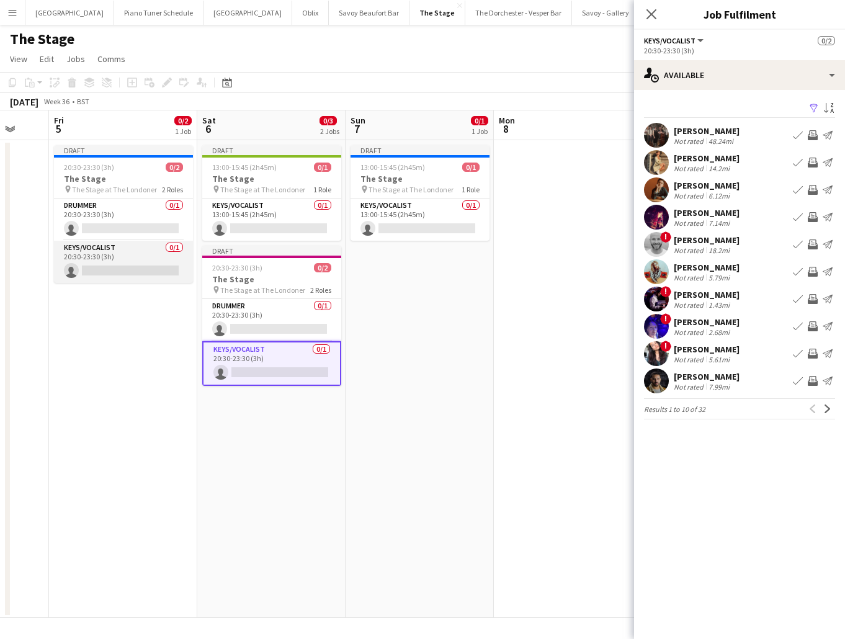
click at [120, 258] on app-card-role "Keys/Vocalist 0/1 20:30-23:30 (3h) single-neutral-actions" at bounding box center [123, 262] width 139 height 42
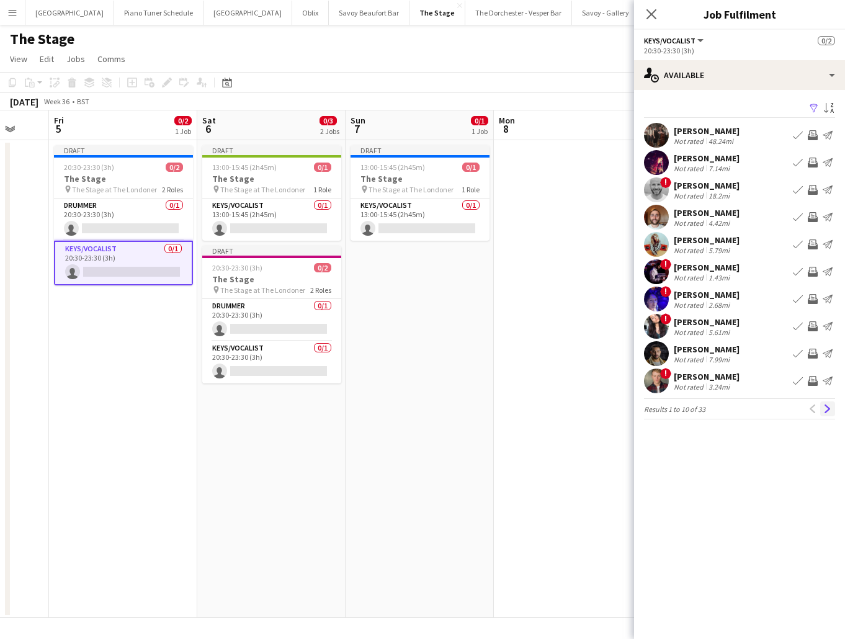
click at [825, 405] on app-icon "Next" at bounding box center [827, 409] width 9 height 9
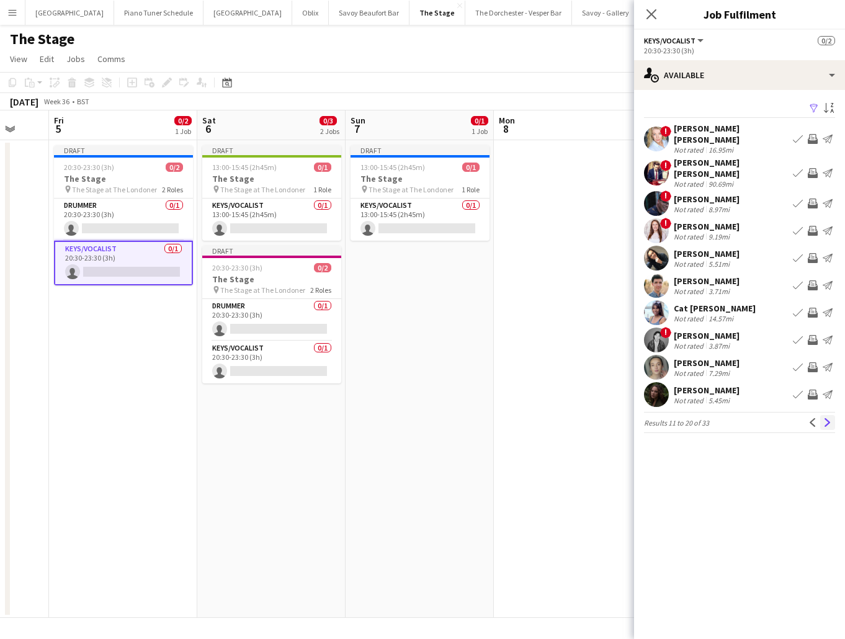
click at [828, 418] on app-icon "Next" at bounding box center [827, 422] width 9 height 9
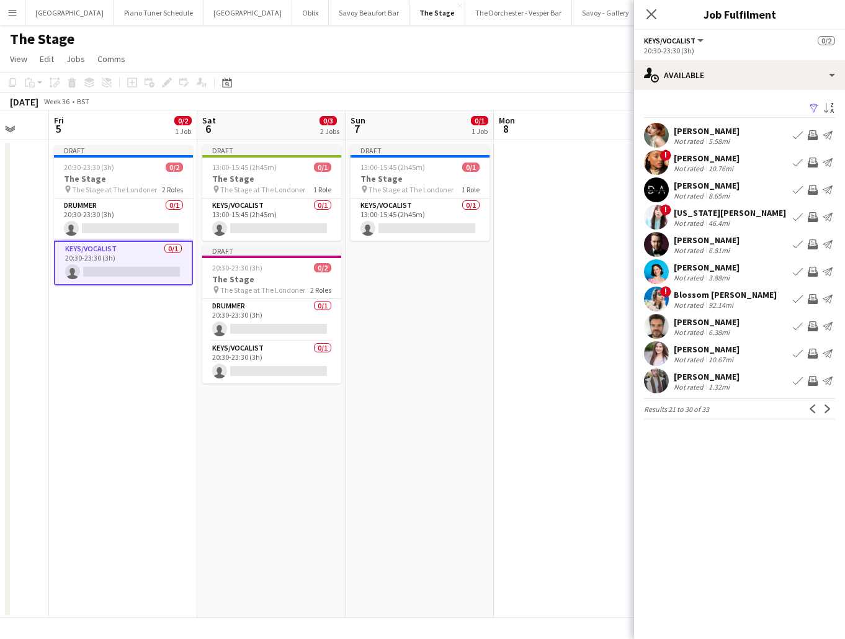
click at [828, 405] on app-icon "Next" at bounding box center [827, 409] width 9 height 9
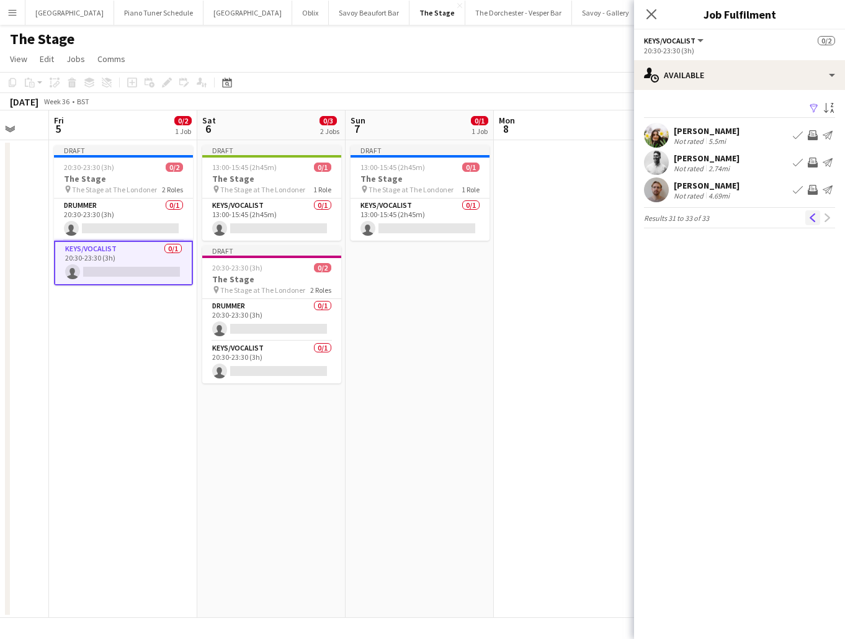
click at [812, 212] on button "Previous" at bounding box center [812, 217] width 15 height 15
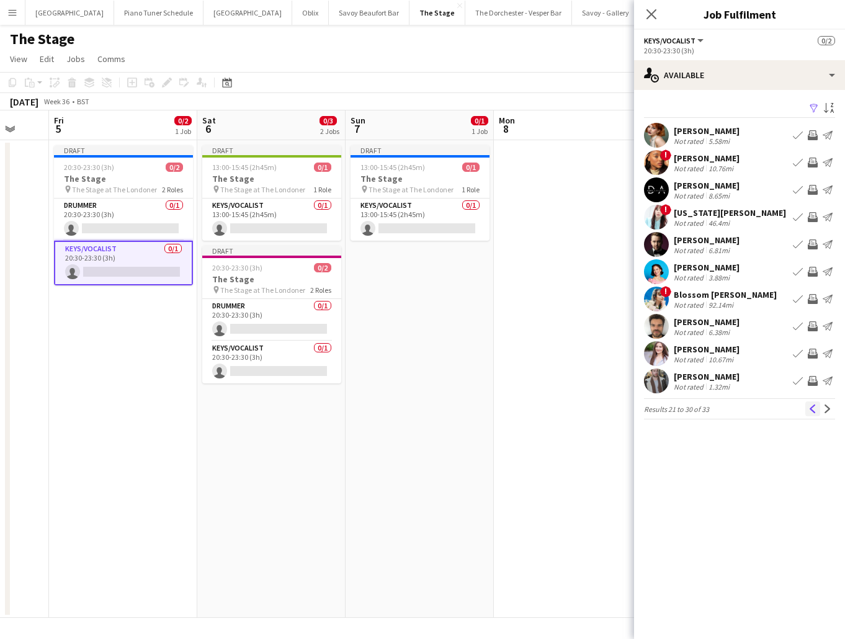
click at [809, 413] on app-icon "Previous" at bounding box center [813, 409] width 9 height 9
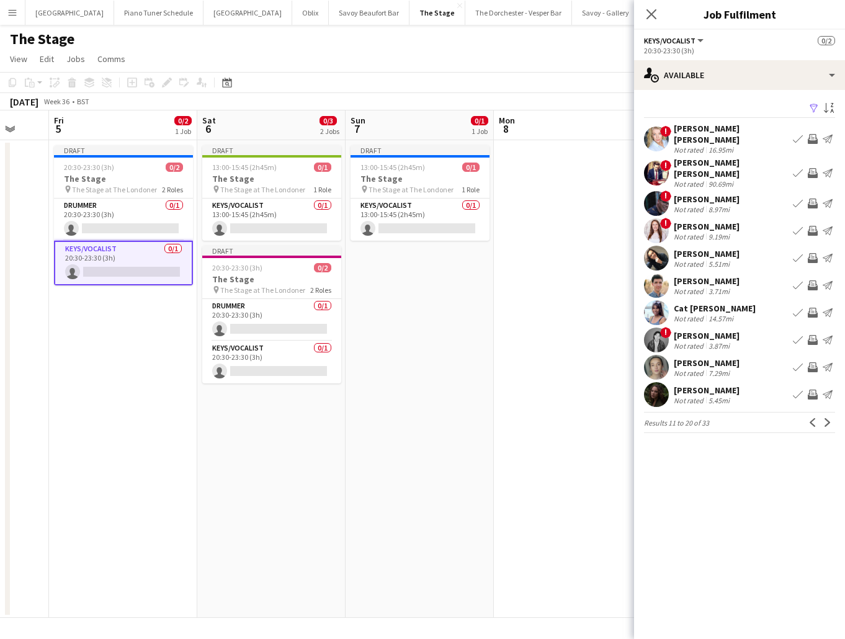
click at [809, 418] on app-icon "Previous" at bounding box center [813, 422] width 9 height 9
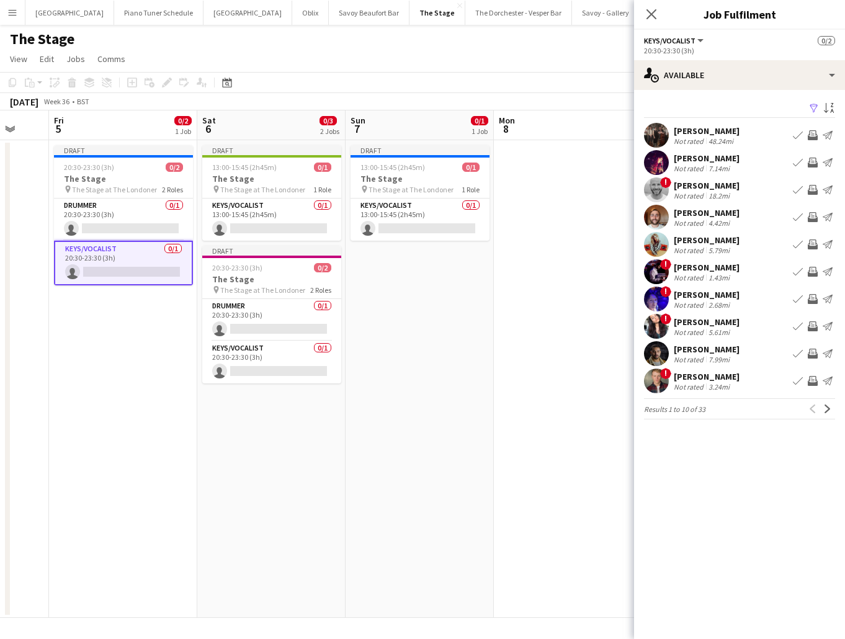
click at [809, 413] on div "Previous Next" at bounding box center [820, 408] width 30 height 15
click at [796, 243] on app-icon "Book crew" at bounding box center [798, 245] width 10 height 10
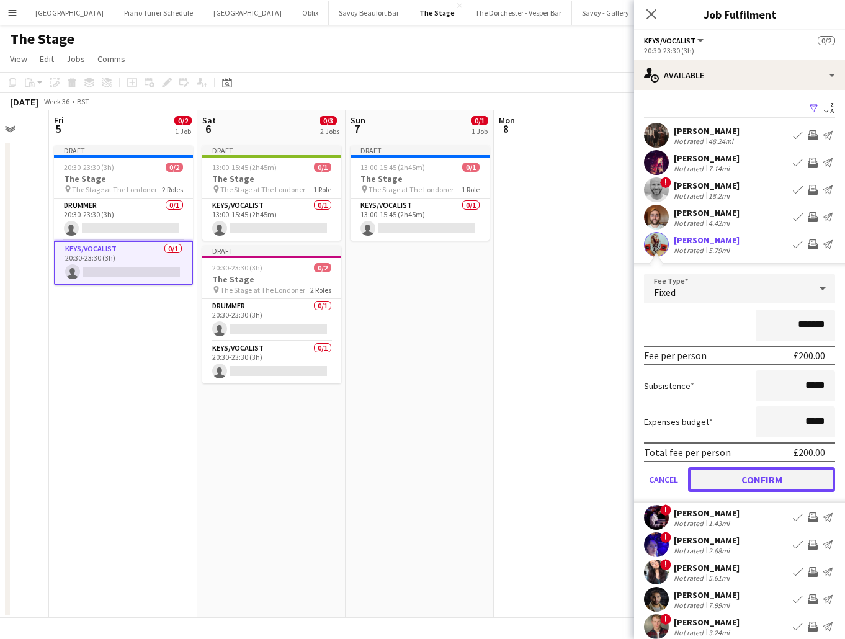
click at [712, 482] on button "Confirm" at bounding box center [761, 479] width 147 height 25
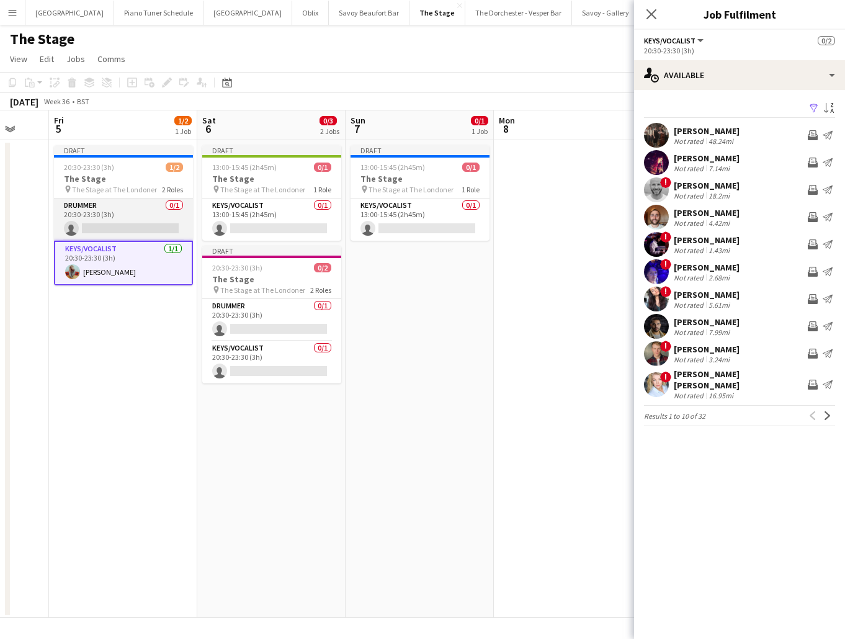
click at [101, 209] on app-card-role "Drummer 0/1 20:30-23:30 (3h) single-neutral-actions" at bounding box center [123, 220] width 139 height 42
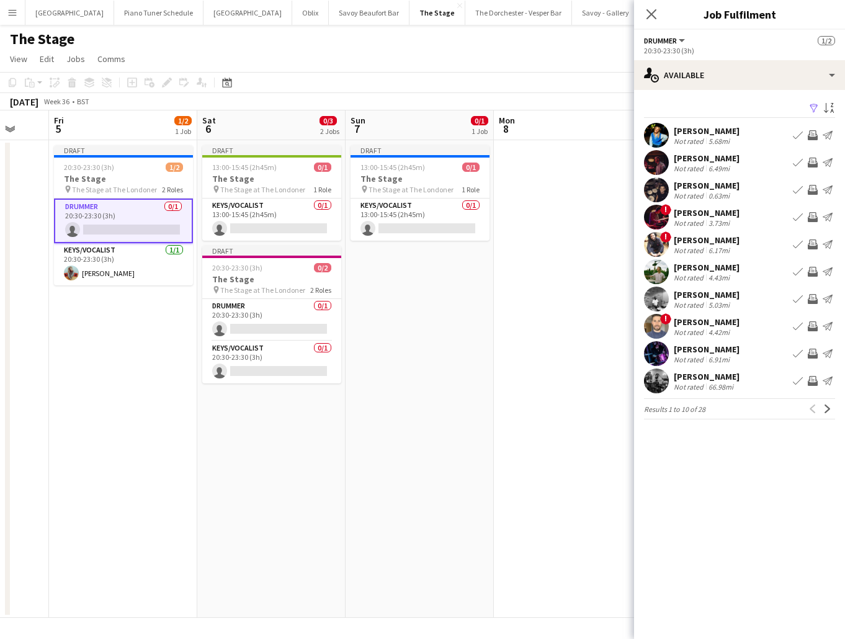
click at [801, 164] on app-icon "Book crew" at bounding box center [798, 163] width 10 height 10
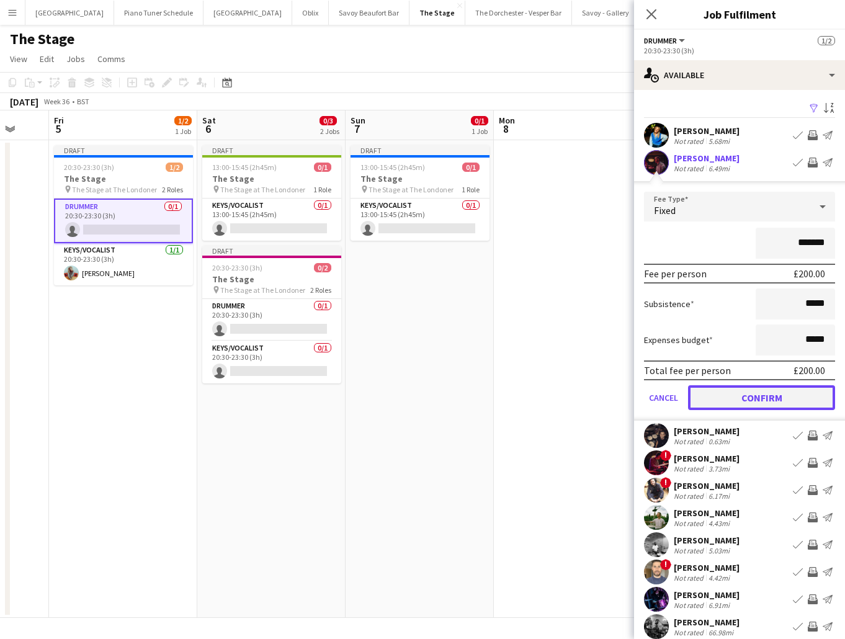
click at [720, 400] on button "Confirm" at bounding box center [761, 397] width 147 height 25
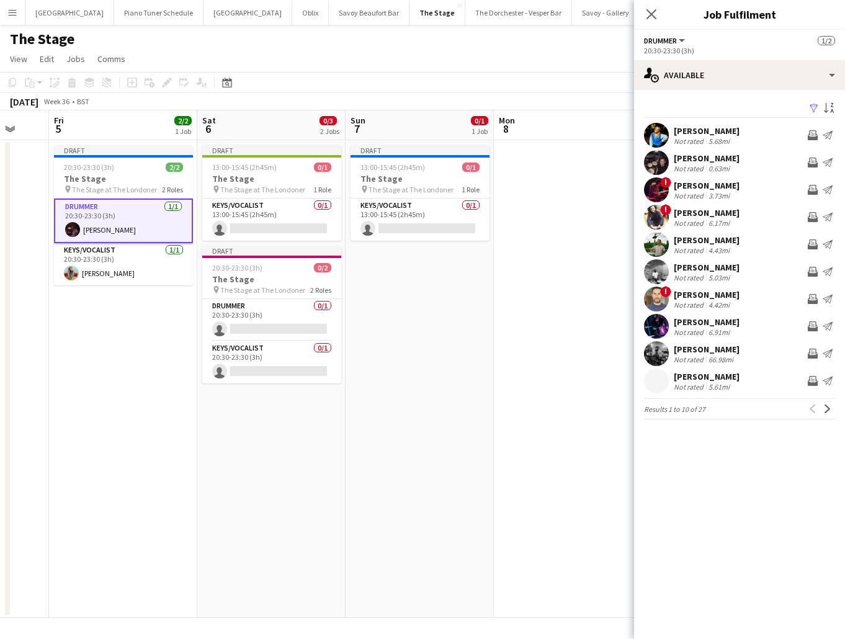
click at [410, 338] on app-date-cell "Draft 13:00-15:45 (2h45m) 0/1 The Stage pin The Stage at The Londoner 1 Role Ke…" at bounding box center [420, 379] width 148 height 478
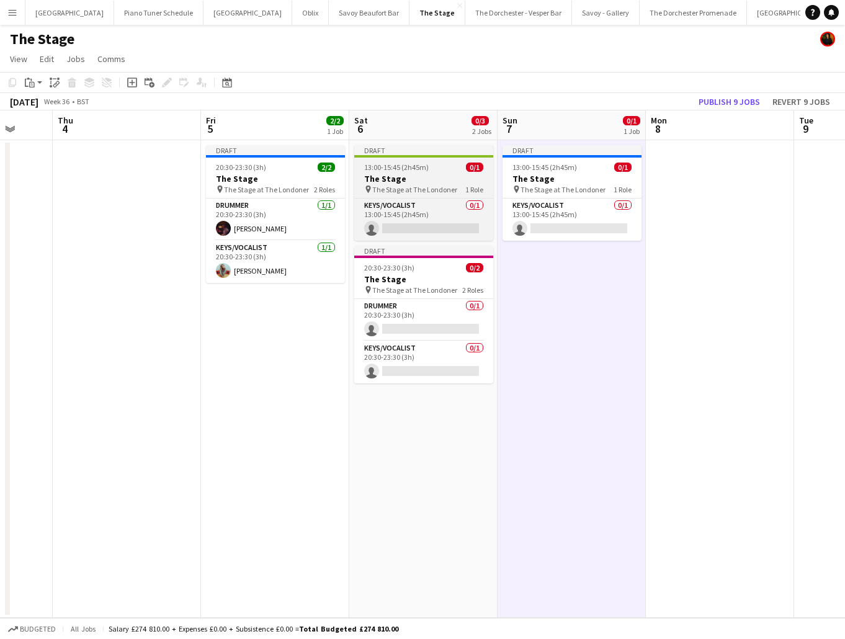
scroll to position [0, 394]
click at [415, 169] on span "13:00-15:45 (2h45m)" at bounding box center [394, 167] width 65 height 9
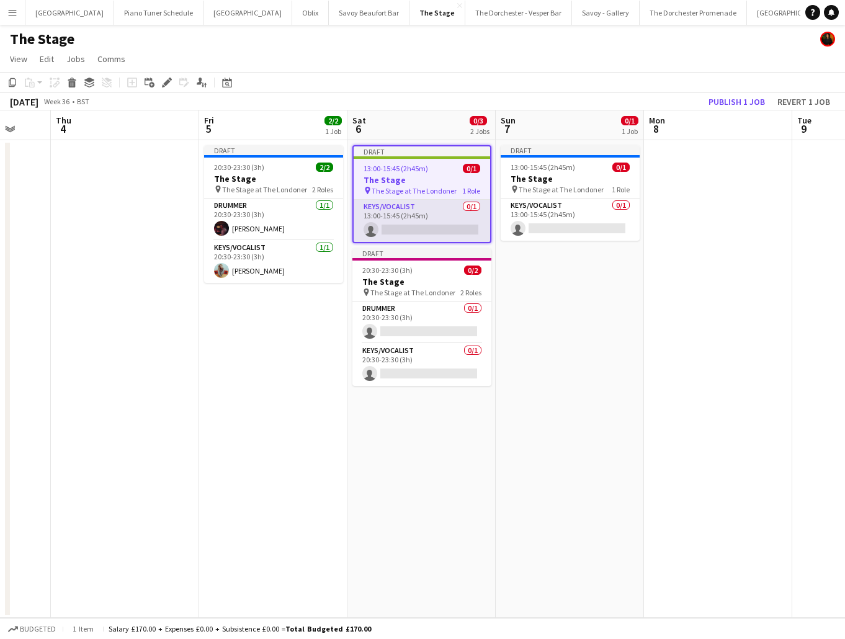
click at [429, 200] on app-card-role "Keys/Vocalist 0/1 13:00-15:45 (2h45m) single-neutral-actions" at bounding box center [422, 221] width 137 height 42
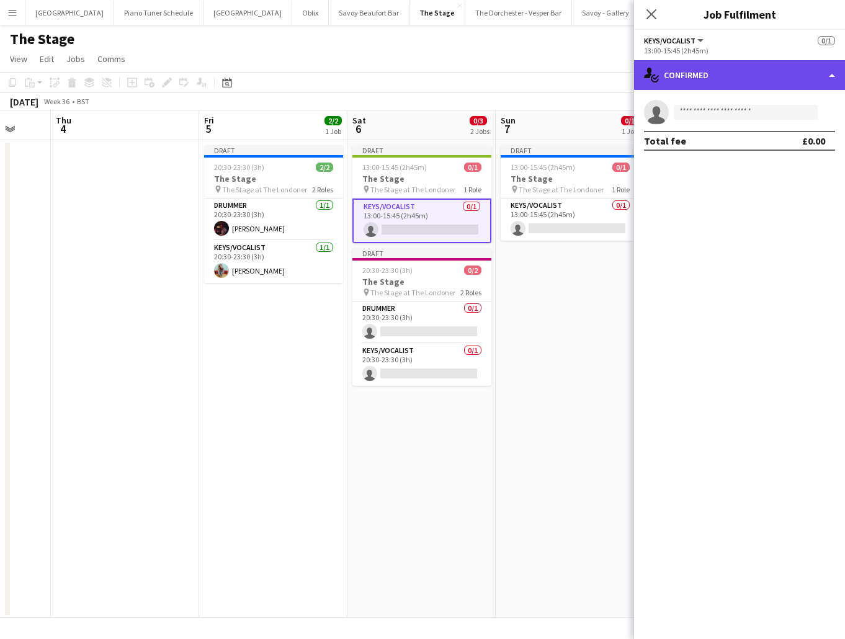
click at [835, 70] on div "single-neutral-actions-check-2 Confirmed" at bounding box center [739, 75] width 211 height 30
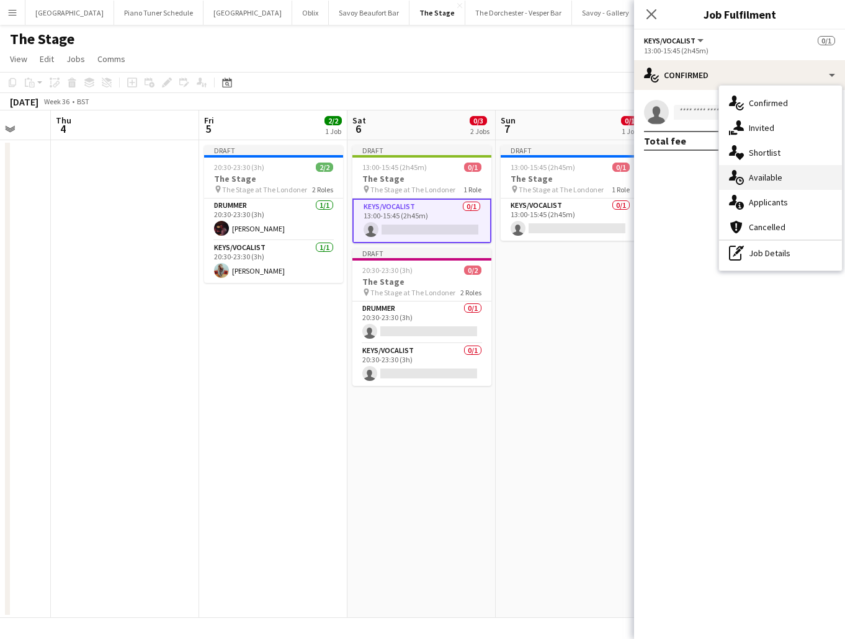
click at [795, 174] on div "single-neutral-actions-upload Available" at bounding box center [780, 177] width 123 height 25
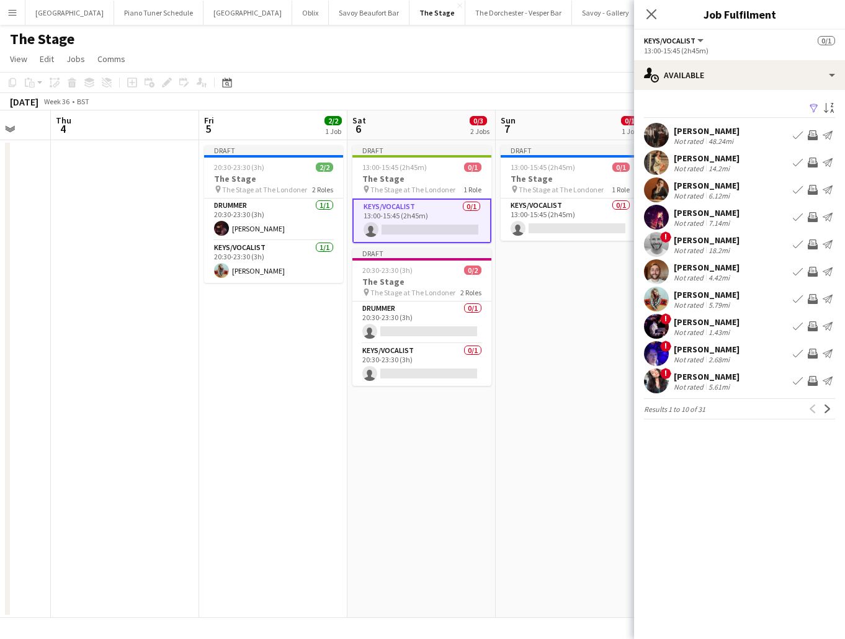
click at [798, 165] on app-icon "Book crew" at bounding box center [798, 163] width 10 height 10
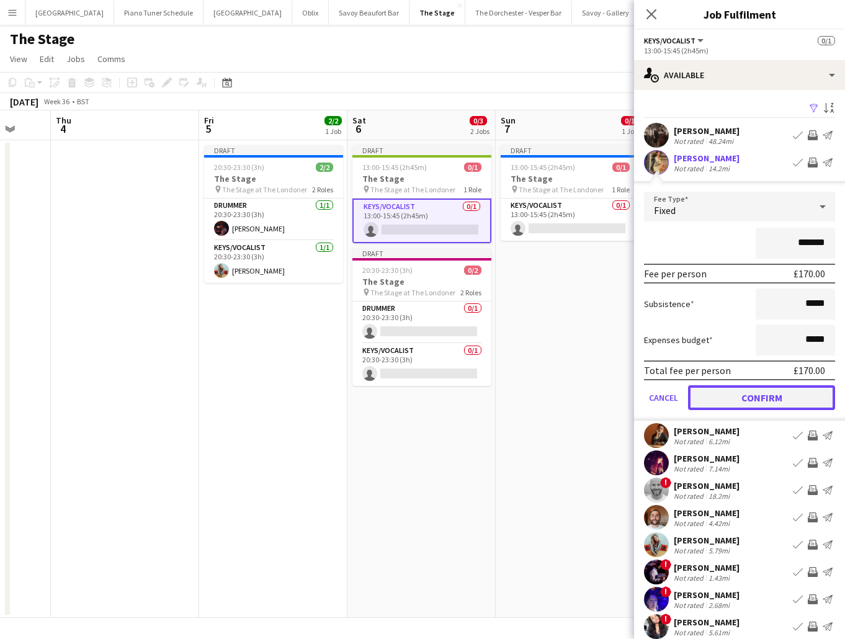
click at [704, 395] on button "Confirm" at bounding box center [761, 397] width 147 height 25
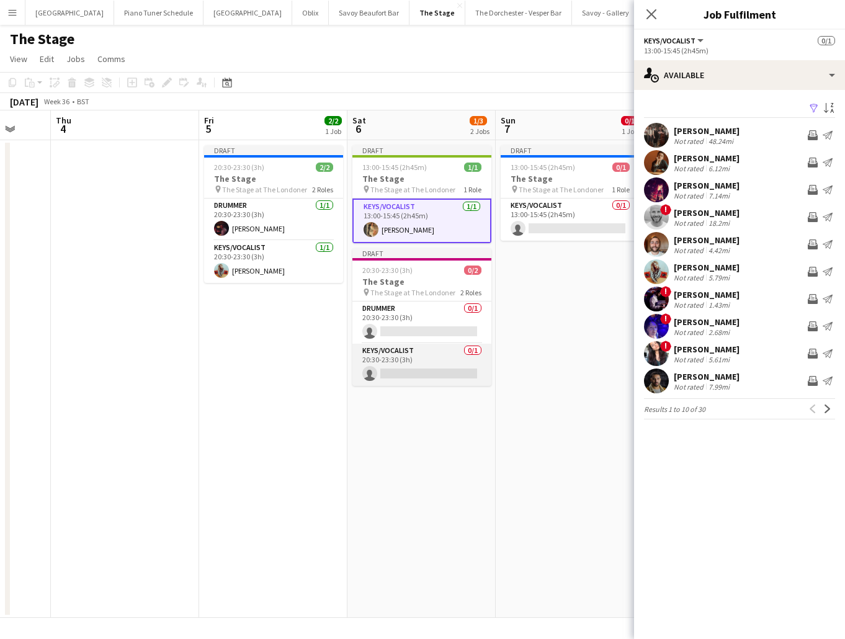
click at [422, 357] on app-card-role "Keys/Vocalist 0/1 20:30-23:30 (3h) single-neutral-actions" at bounding box center [421, 365] width 139 height 42
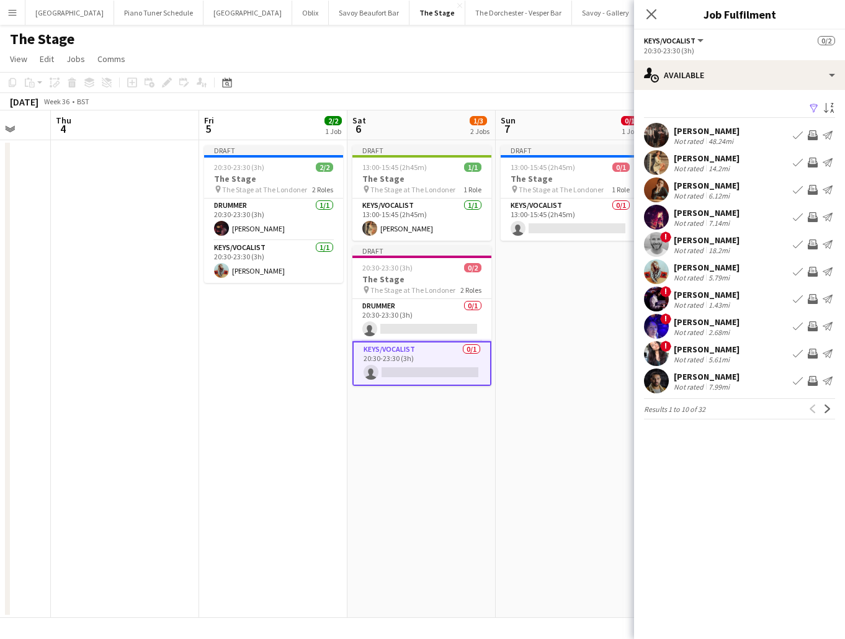
click at [527, 346] on app-date-cell "Draft 13:00-15:45 (2h45m) 0/1 The Stage pin The Stage at The Londoner 1 Role Ke…" at bounding box center [570, 379] width 148 height 478
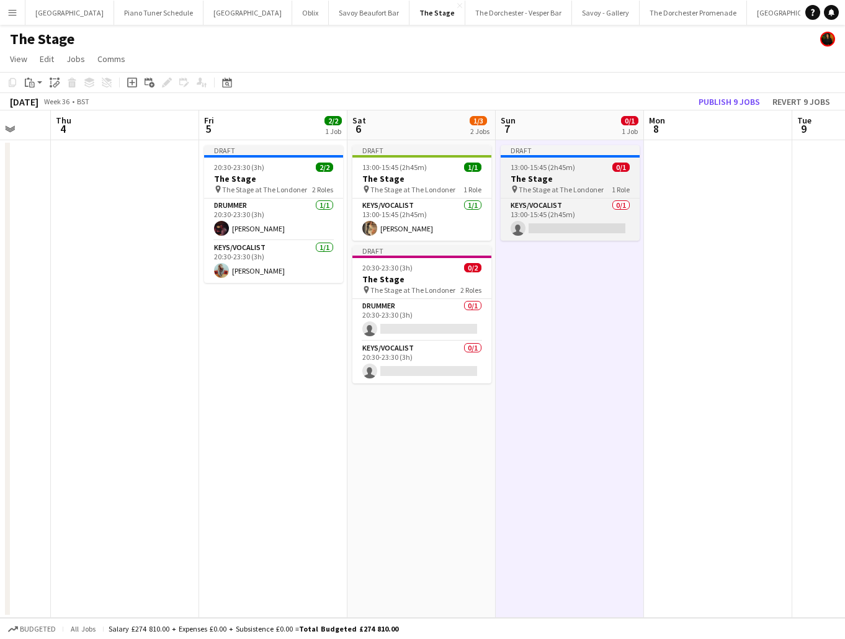
click at [534, 197] on app-job-card "Draft 13:00-15:45 (2h45m) 0/1 The Stage pin The Stage at The Londoner 1 Role Ke…" at bounding box center [570, 193] width 139 height 96
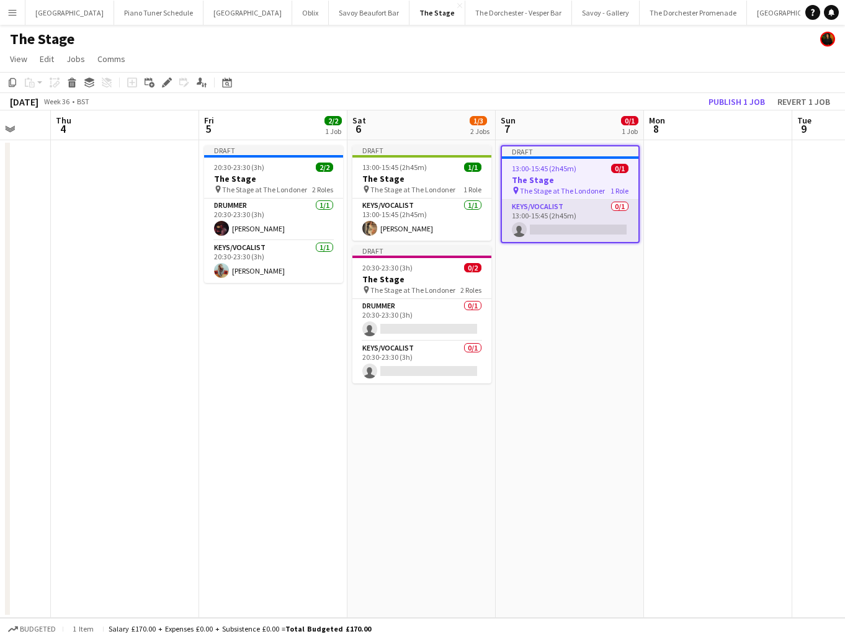
click at [599, 204] on app-card-role "Keys/Vocalist 0/1 13:00-15:45 (2h45m) single-neutral-actions" at bounding box center [570, 221] width 137 height 42
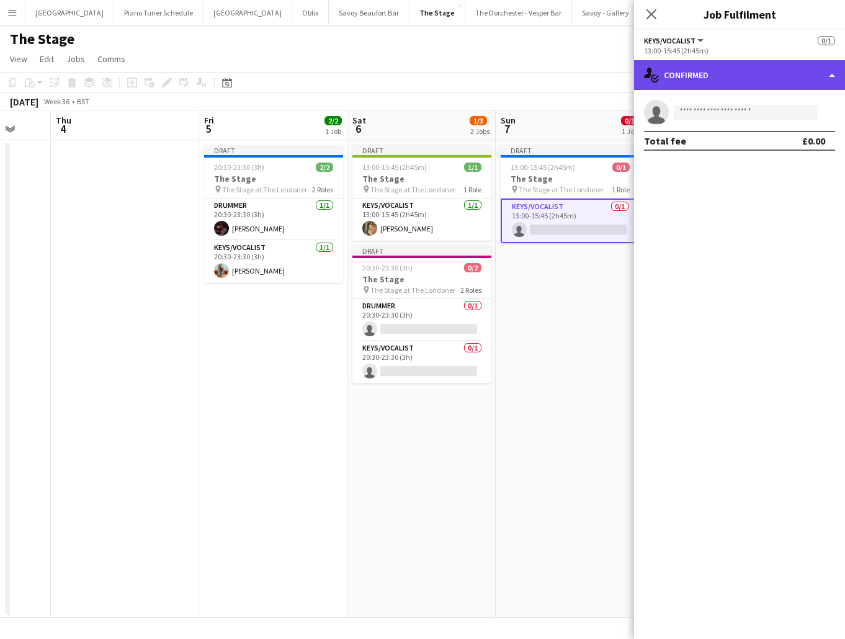
click at [823, 81] on div "single-neutral-actions-check-2 Confirmed" at bounding box center [739, 75] width 211 height 30
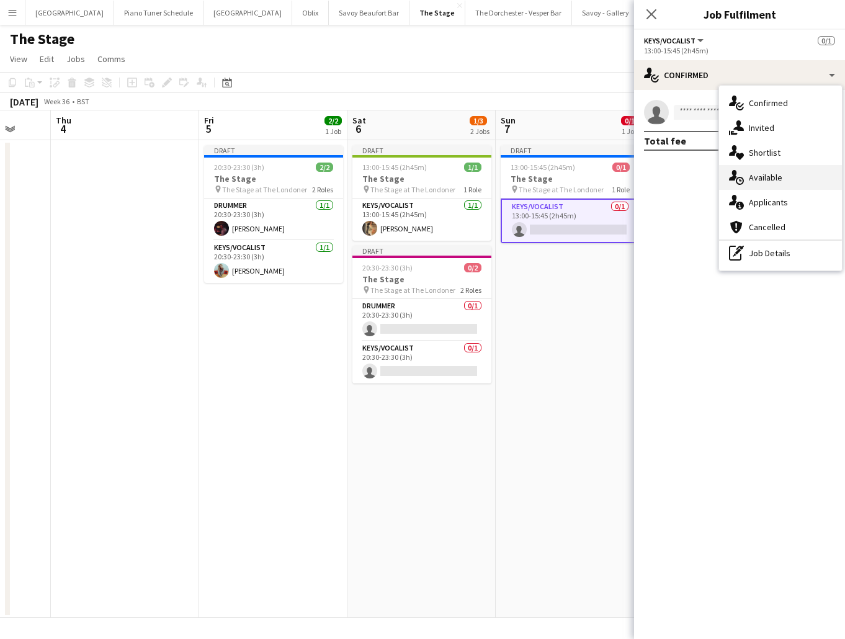
click at [786, 180] on div "single-neutral-actions-upload Available" at bounding box center [780, 177] width 123 height 25
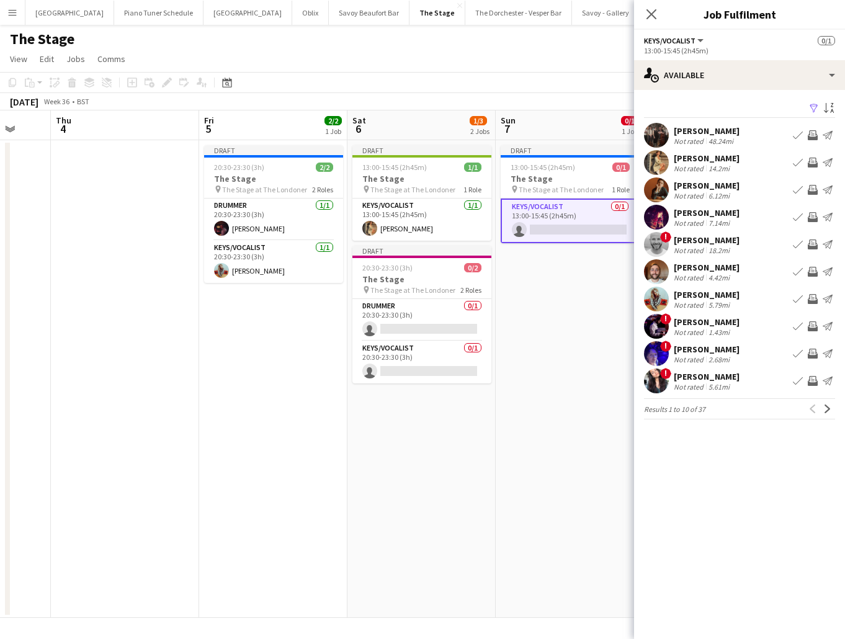
click at [799, 188] on app-icon "Book crew" at bounding box center [798, 190] width 10 height 10
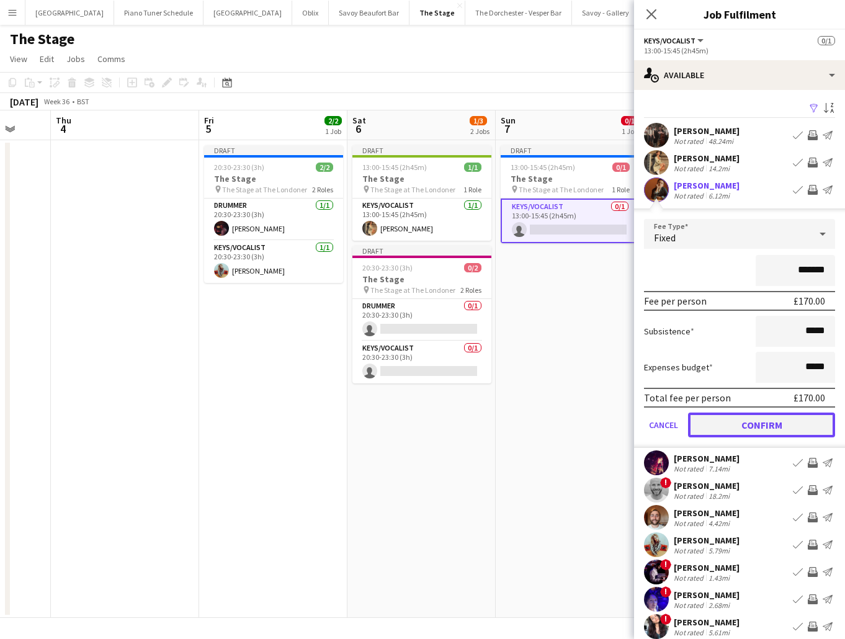
click at [726, 429] on button "Confirm" at bounding box center [761, 425] width 147 height 25
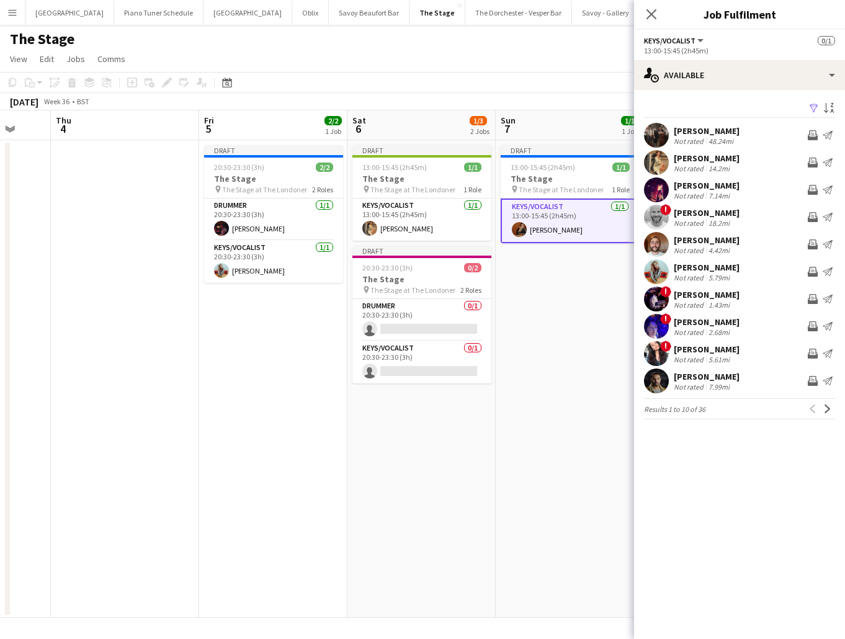
click at [598, 399] on app-date-cell "Draft 13:00-15:45 (2h45m) 1/1 The Stage pin The Stage at The Londoner 1 Role Ke…" at bounding box center [570, 379] width 148 height 478
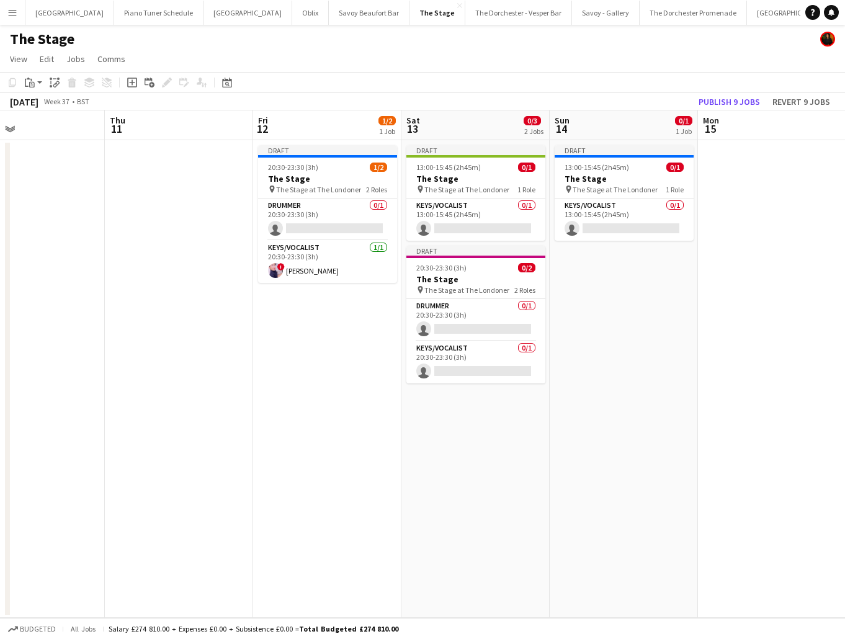
scroll to position [0, 496]
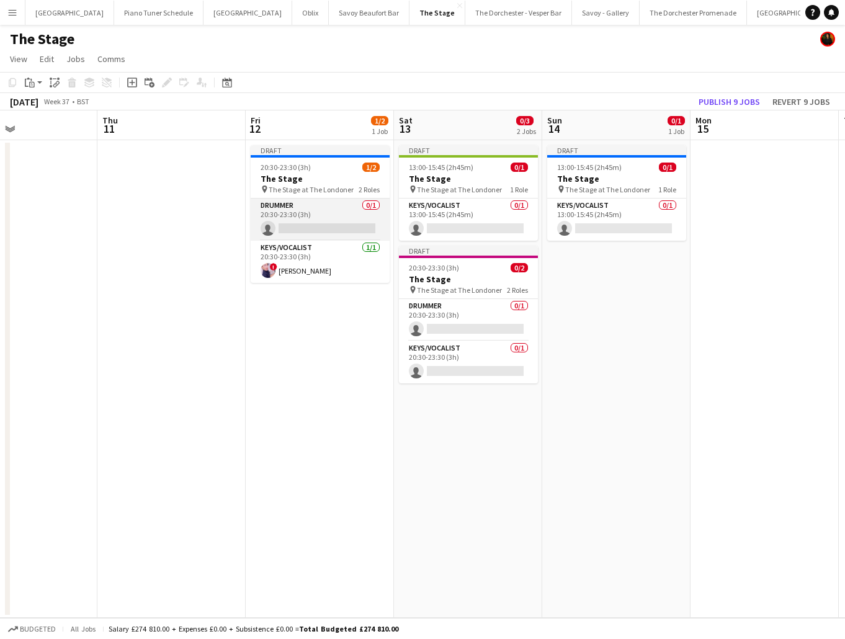
click at [289, 220] on app-card-role "Drummer 0/1 20:30-23:30 (3h) single-neutral-actions" at bounding box center [320, 220] width 139 height 42
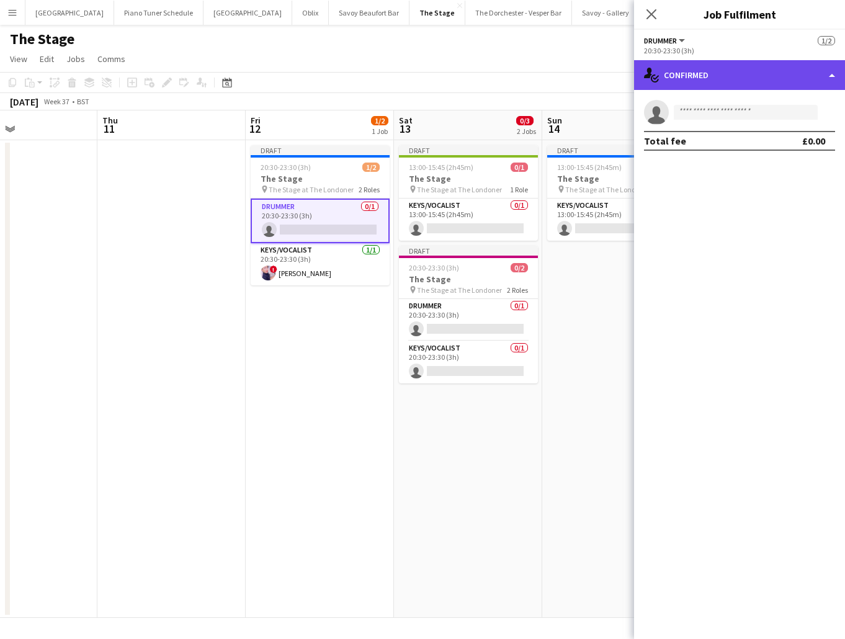
click at [823, 81] on div "single-neutral-actions-check-2 Confirmed" at bounding box center [739, 75] width 211 height 30
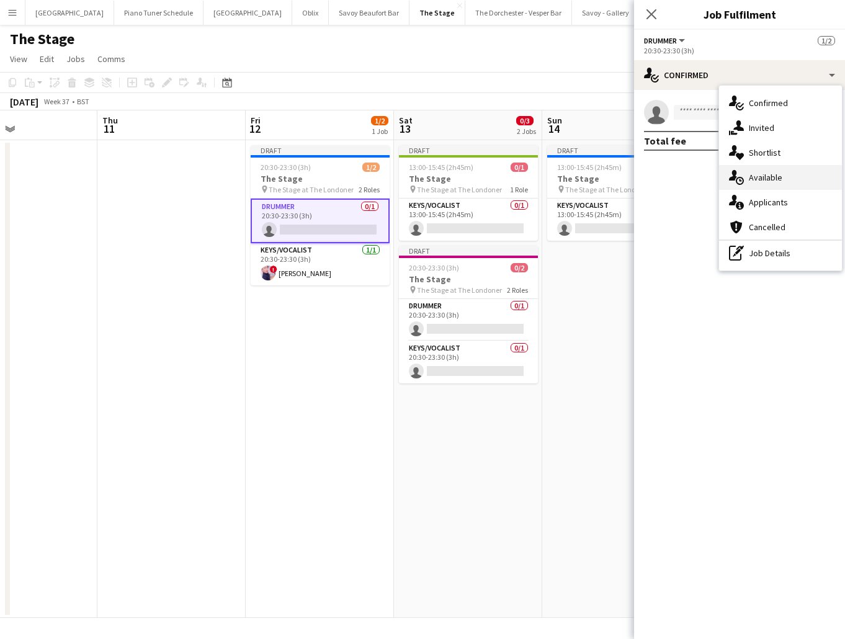
click at [792, 182] on div "single-neutral-actions-upload Available" at bounding box center [780, 177] width 123 height 25
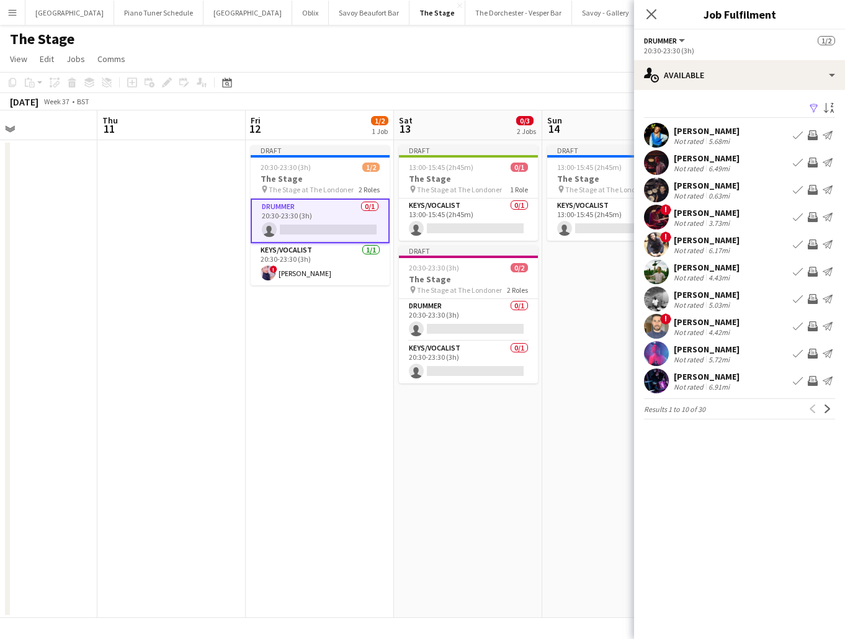
click at [799, 298] on app-icon "Book crew" at bounding box center [798, 299] width 10 height 10
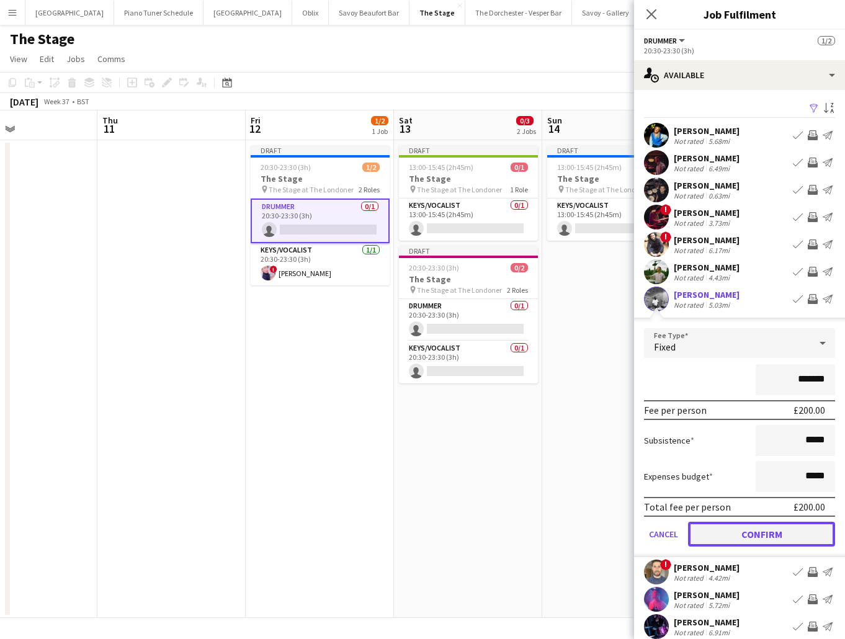
click at [724, 532] on button "Confirm" at bounding box center [761, 534] width 147 height 25
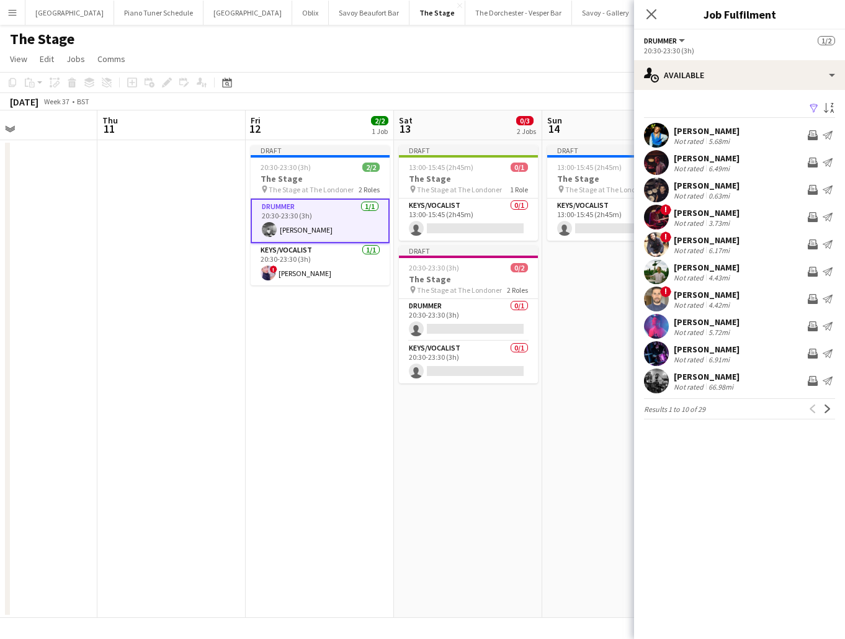
click at [308, 433] on app-date-cell "Draft 20:30-23:30 (3h) 2/2 The Stage pin The Stage at The Londoner 2 Roles Drum…" at bounding box center [320, 379] width 148 height 478
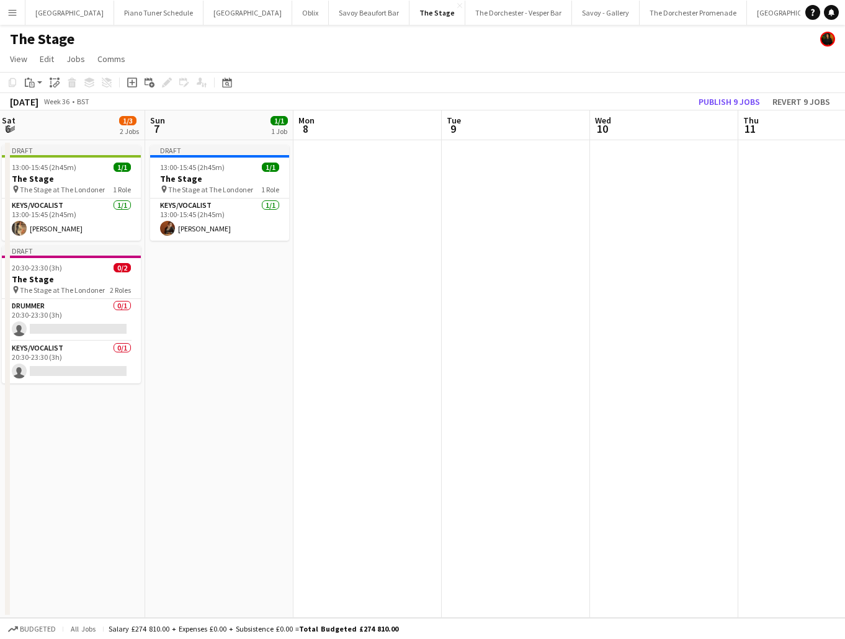
scroll to position [0, 341]
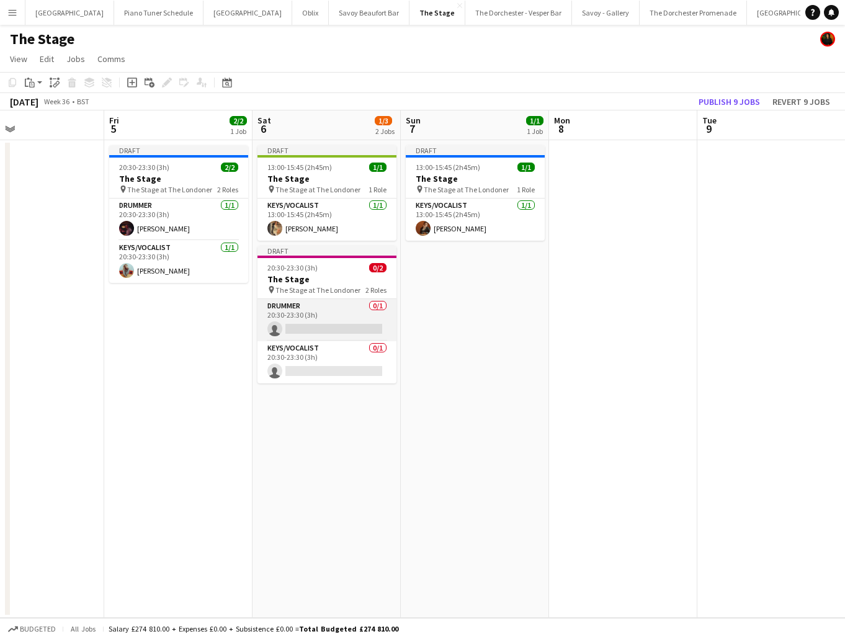
click at [321, 312] on app-card-role "Drummer 0/1 20:30-23:30 (3h) single-neutral-actions" at bounding box center [327, 320] width 139 height 42
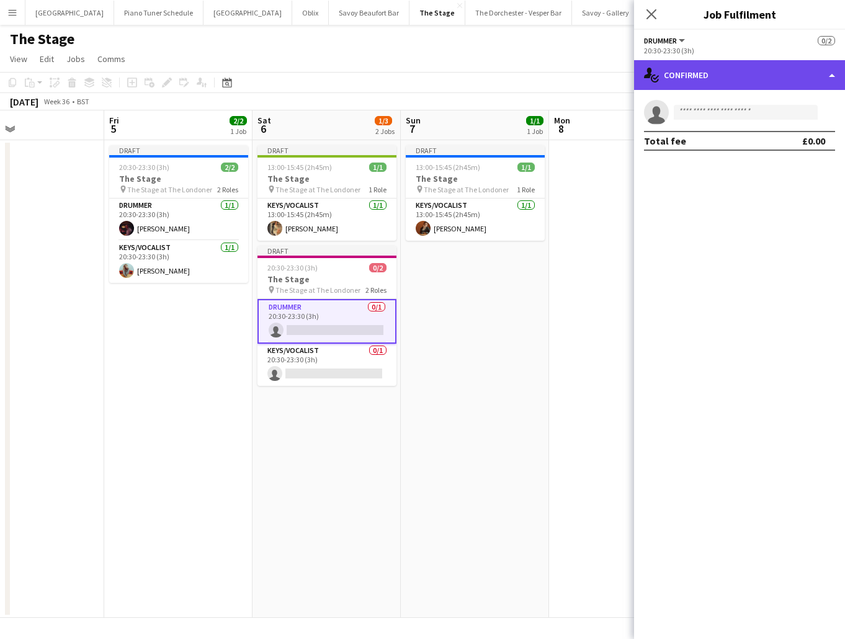
click at [824, 76] on div "single-neutral-actions-check-2 Confirmed" at bounding box center [739, 75] width 211 height 30
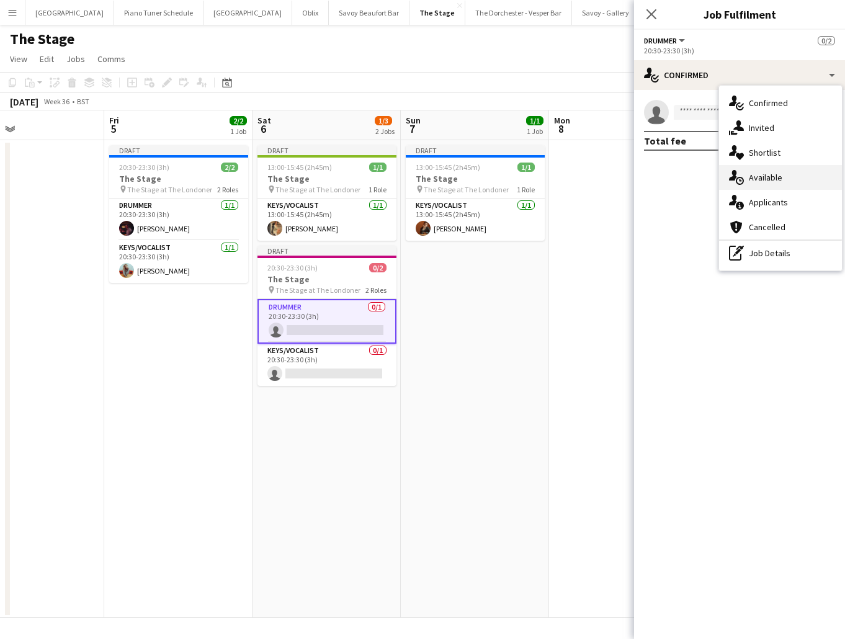
click at [774, 178] on div "single-neutral-actions-upload Available" at bounding box center [780, 177] width 123 height 25
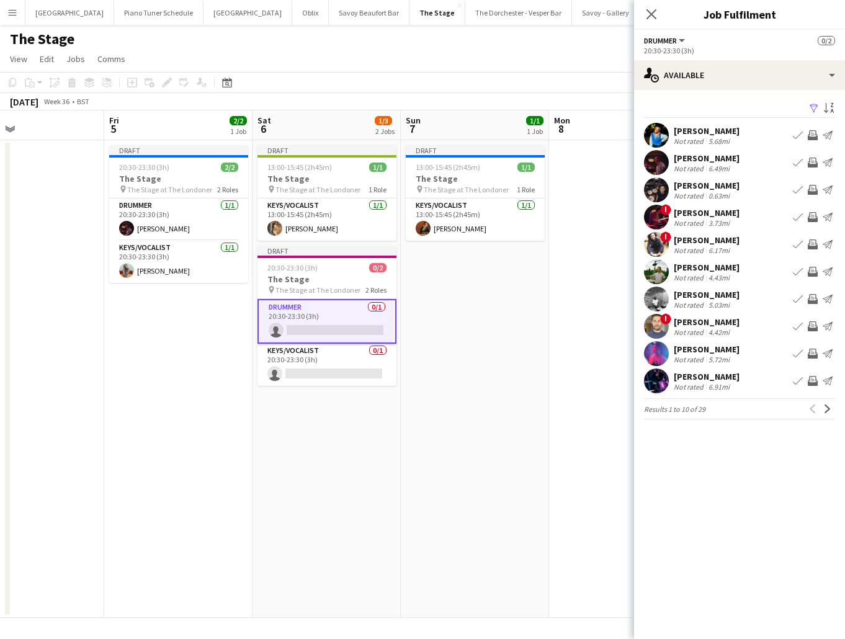
click at [797, 297] on app-icon "Book crew" at bounding box center [798, 299] width 10 height 10
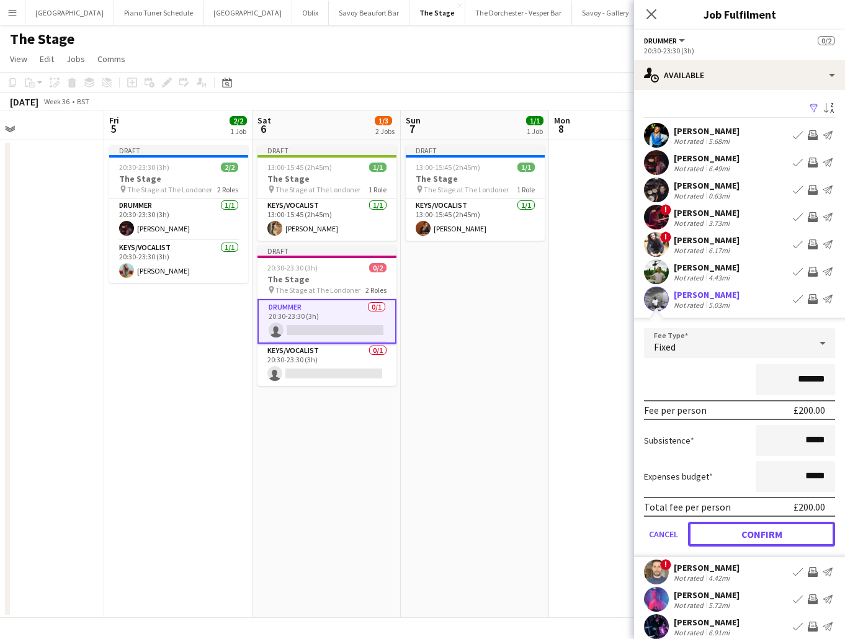
drag, startPoint x: 723, startPoint y: 525, endPoint x: 528, endPoint y: 471, distance: 202.2
click at [723, 525] on button "Confirm" at bounding box center [761, 534] width 147 height 25
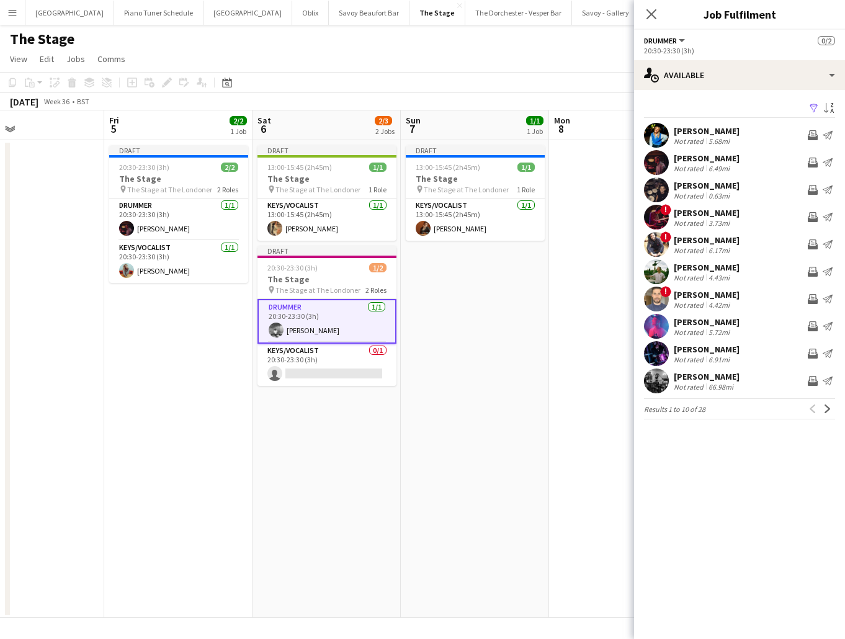
click at [501, 457] on app-date-cell "Draft 13:00-15:45 (2h45m) 1/1 The Stage pin The Stage at The Londoner 1 Role Ke…" at bounding box center [475, 379] width 148 height 478
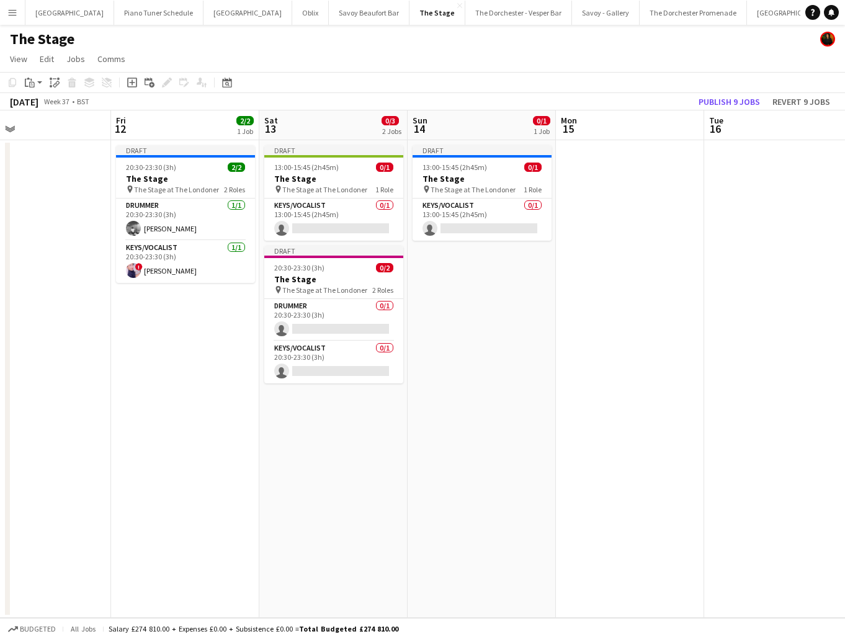
scroll to position [0, 489]
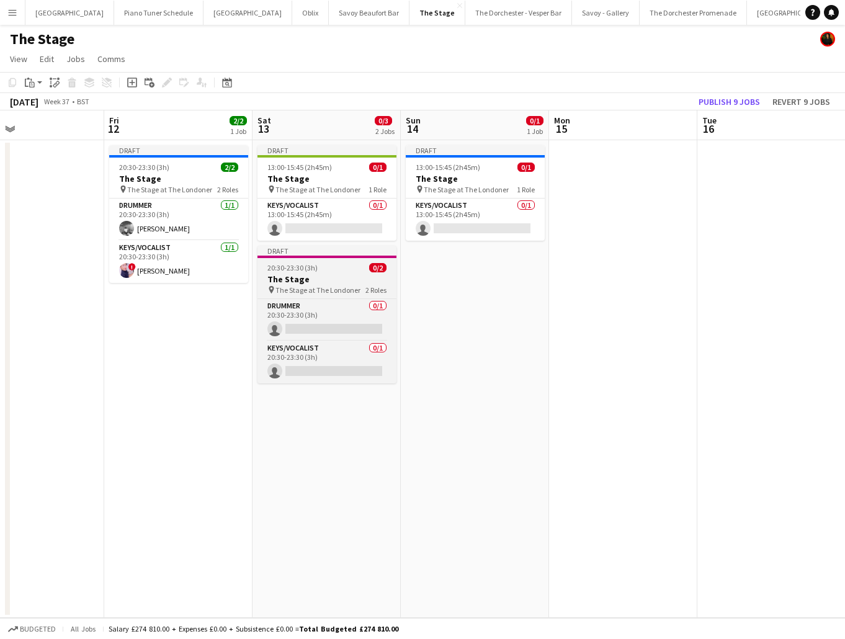
click at [311, 284] on h3 "The Stage" at bounding box center [327, 279] width 139 height 11
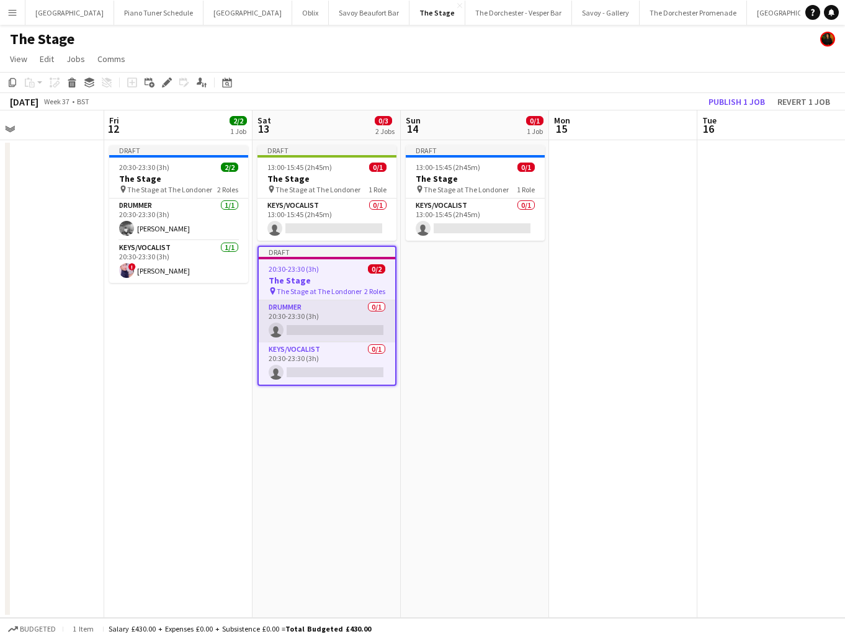
click at [320, 335] on app-card-role "Drummer 0/1 20:30-23:30 (3h) single-neutral-actions" at bounding box center [327, 321] width 137 height 42
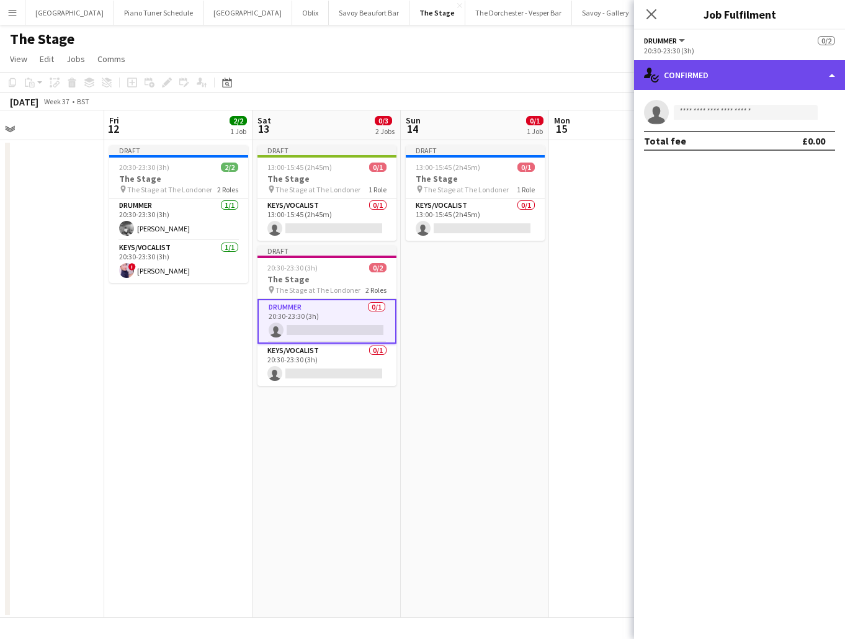
click at [833, 68] on div "single-neutral-actions-check-2 Confirmed" at bounding box center [739, 75] width 211 height 30
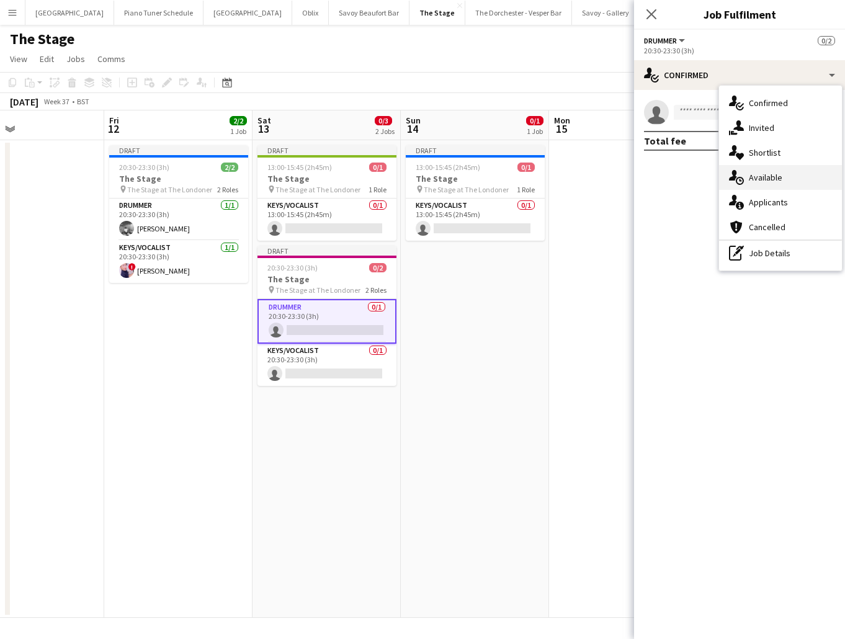
click at [783, 174] on div "single-neutral-actions-upload Available" at bounding box center [780, 177] width 123 height 25
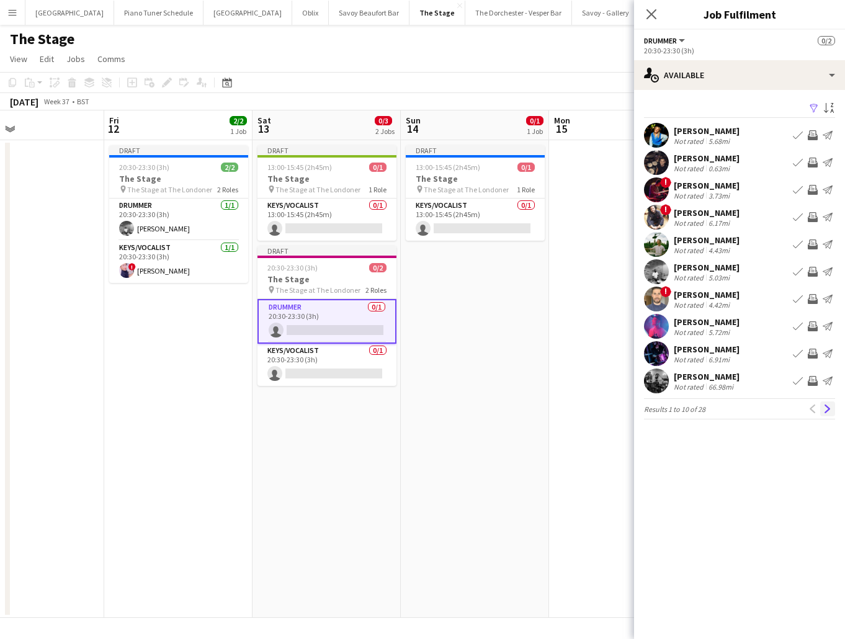
click at [827, 411] on app-icon "Next" at bounding box center [827, 409] width 9 height 9
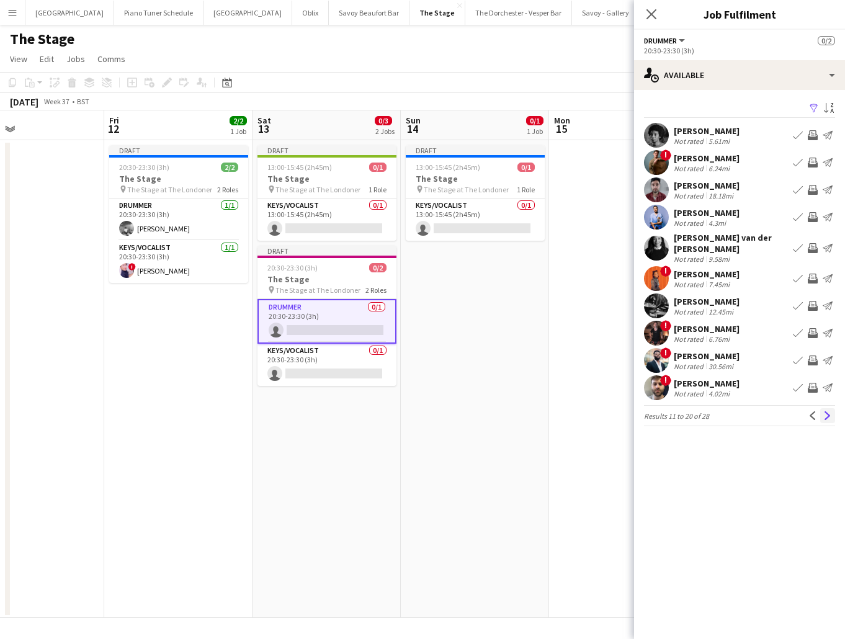
click at [826, 411] on app-icon "Next" at bounding box center [827, 415] width 9 height 9
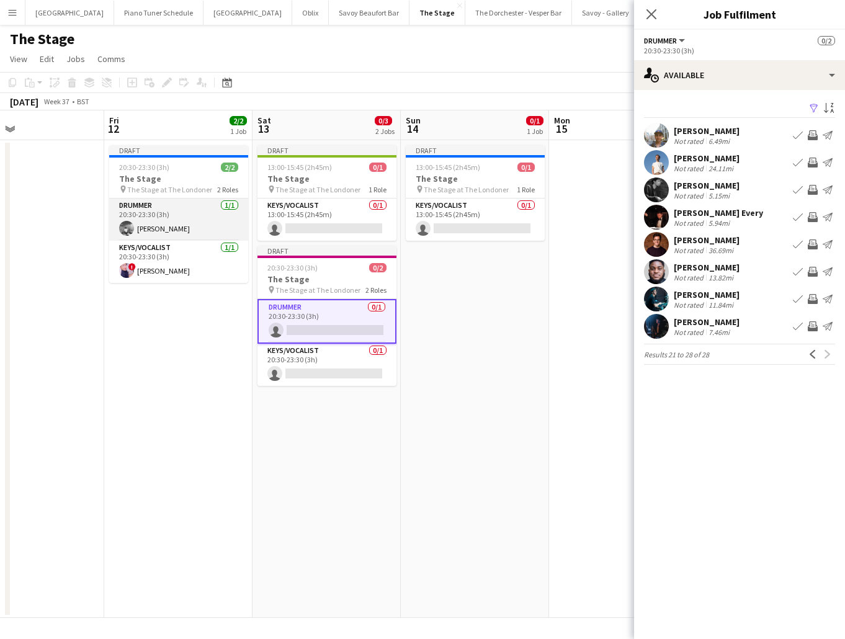
click at [158, 212] on app-card-role "Drummer [DATE] 20:30-23:30 (3h) [PERSON_NAME]" at bounding box center [178, 220] width 139 height 42
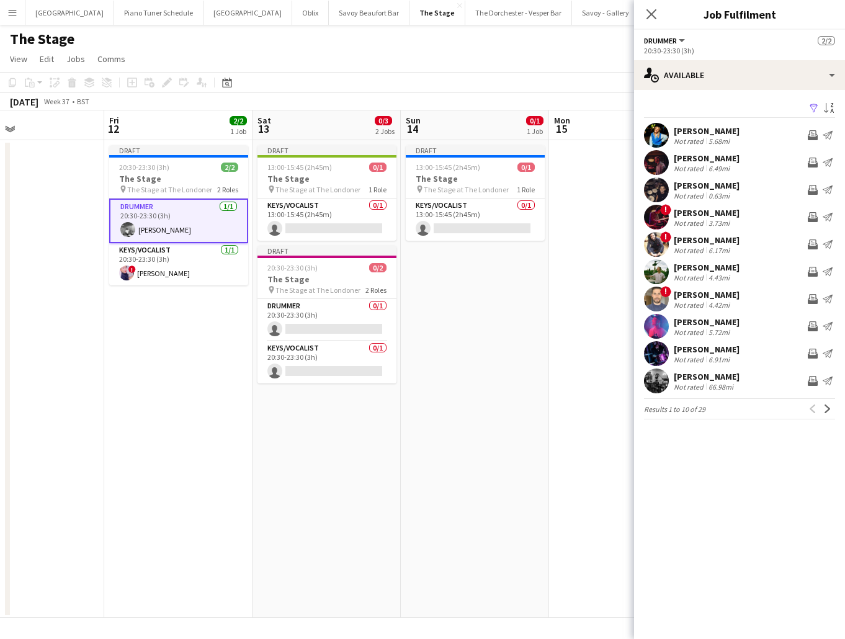
click at [773, 164] on div "[PERSON_NAME] Not rated 6.49mi Invite crew Send notification" at bounding box center [739, 162] width 211 height 25
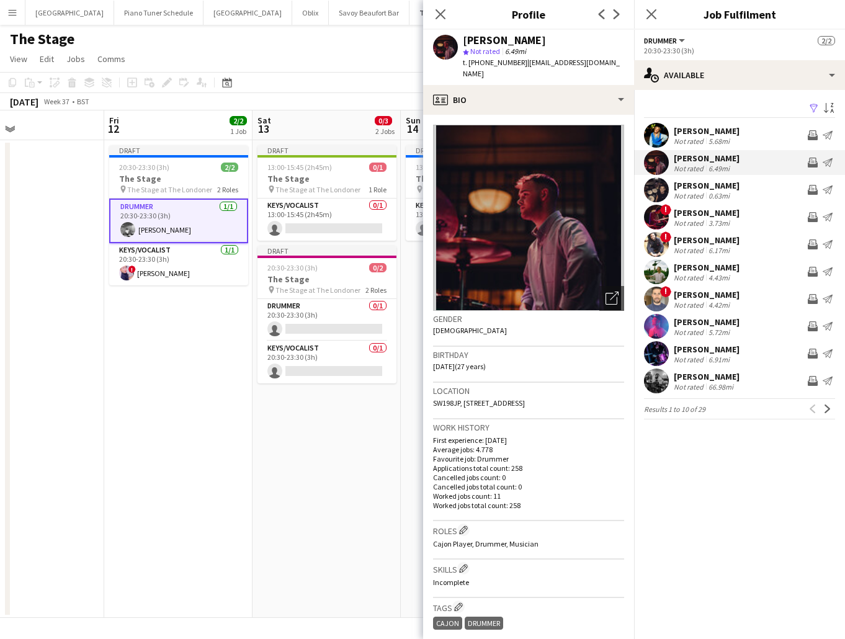
drag, startPoint x: 441, startPoint y: 12, endPoint x: 341, endPoint y: 103, distance: 134.8
click at [440, 13] on icon "Close pop-in" at bounding box center [441, 14] width 10 height 10
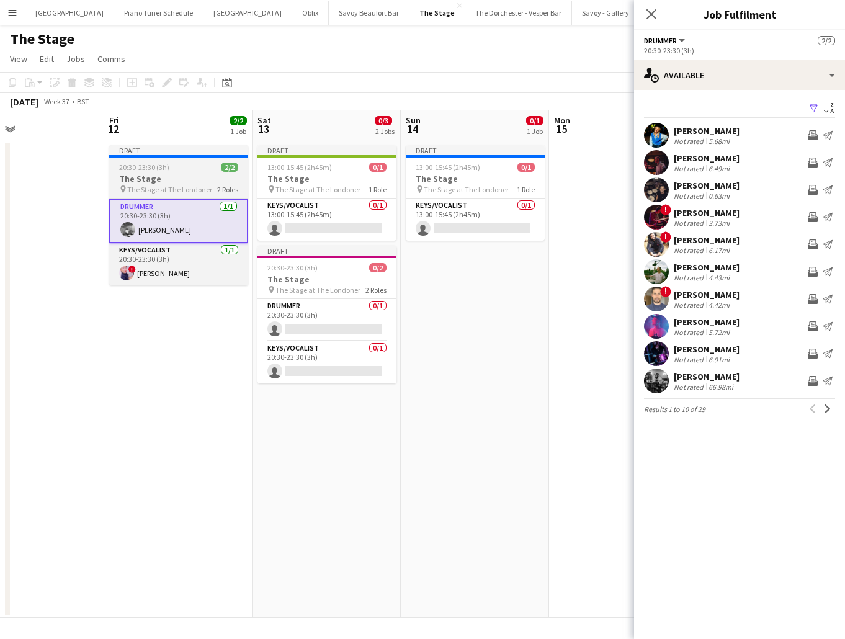
click at [159, 189] on span "The Stage at The Londoner" at bounding box center [169, 189] width 85 height 9
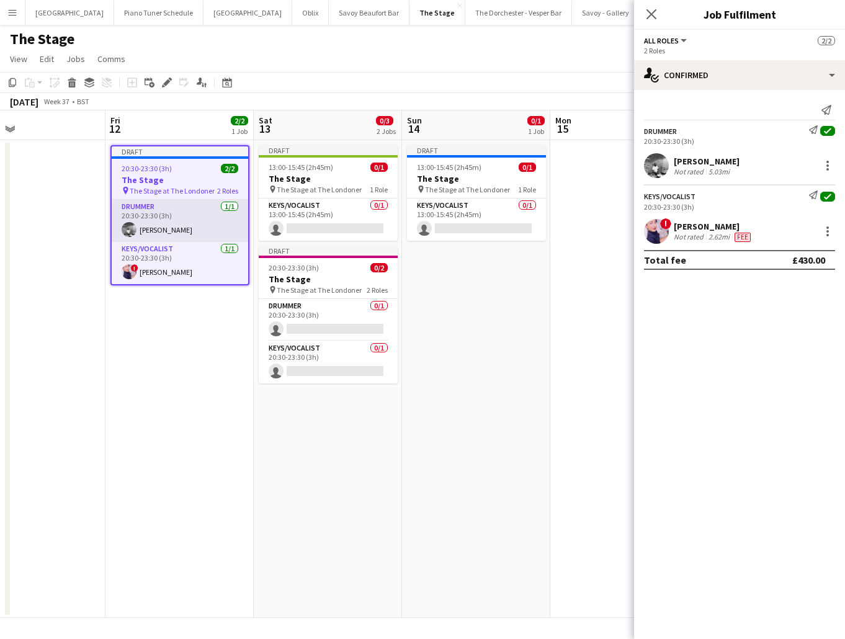
drag, startPoint x: 168, startPoint y: 207, endPoint x: 181, endPoint y: 211, distance: 13.7
click at [168, 207] on app-card-role "Drummer [DATE] 20:30-23:30 (3h) [PERSON_NAME]" at bounding box center [180, 221] width 137 height 42
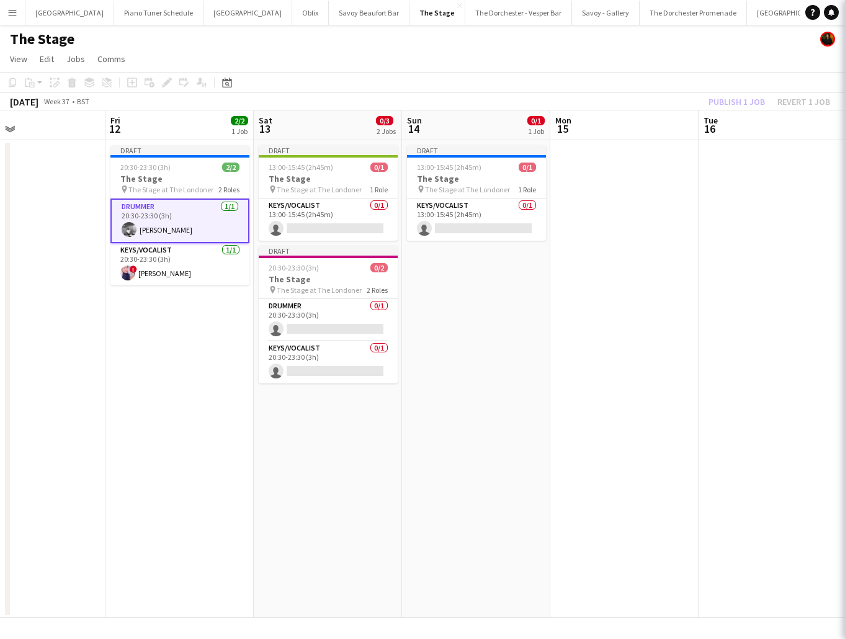
scroll to position [0, 487]
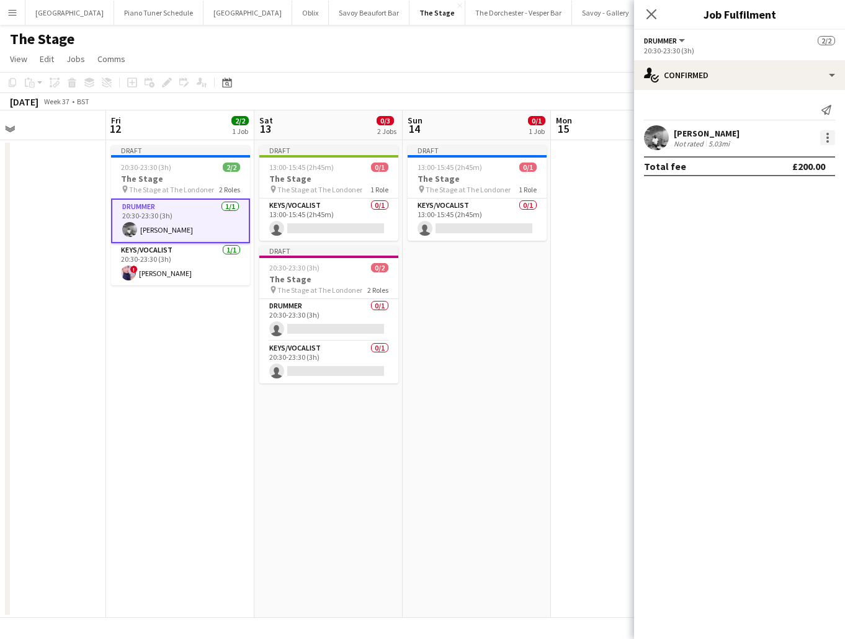
click at [832, 140] on div at bounding box center [827, 137] width 15 height 15
drag, startPoint x: 780, startPoint y: 272, endPoint x: 774, endPoint y: 269, distance: 6.4
click at [780, 272] on button "Remove" at bounding box center [786, 280] width 97 height 30
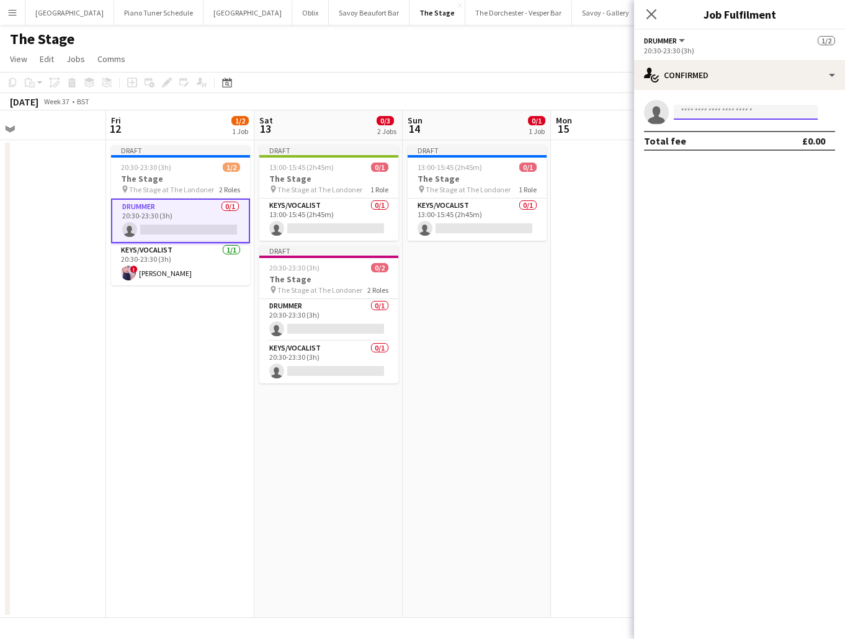
click at [722, 114] on input at bounding box center [746, 112] width 144 height 15
type input "**********"
click at [726, 141] on span "[EMAIL_ADDRESS][DOMAIN_NAME]" at bounding box center [746, 140] width 124 height 10
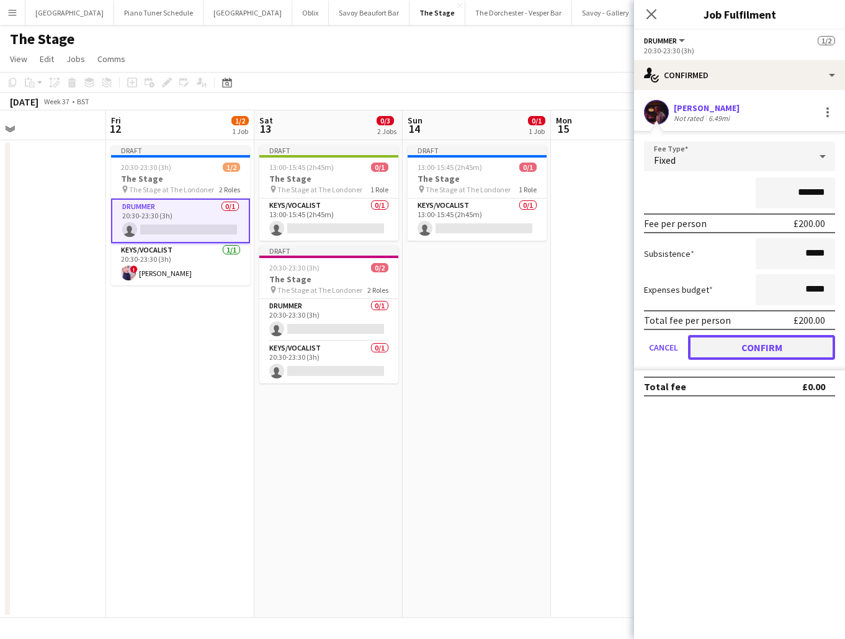
click at [711, 348] on button "Confirm" at bounding box center [761, 347] width 147 height 25
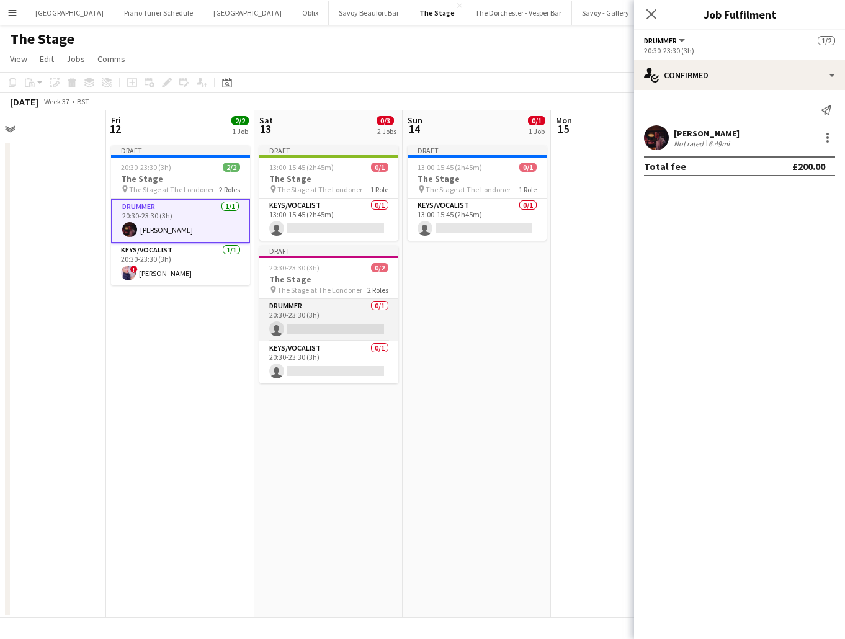
click at [338, 325] on app-card-role "Drummer 0/1 20:30-23:30 (3h) single-neutral-actions" at bounding box center [328, 320] width 139 height 42
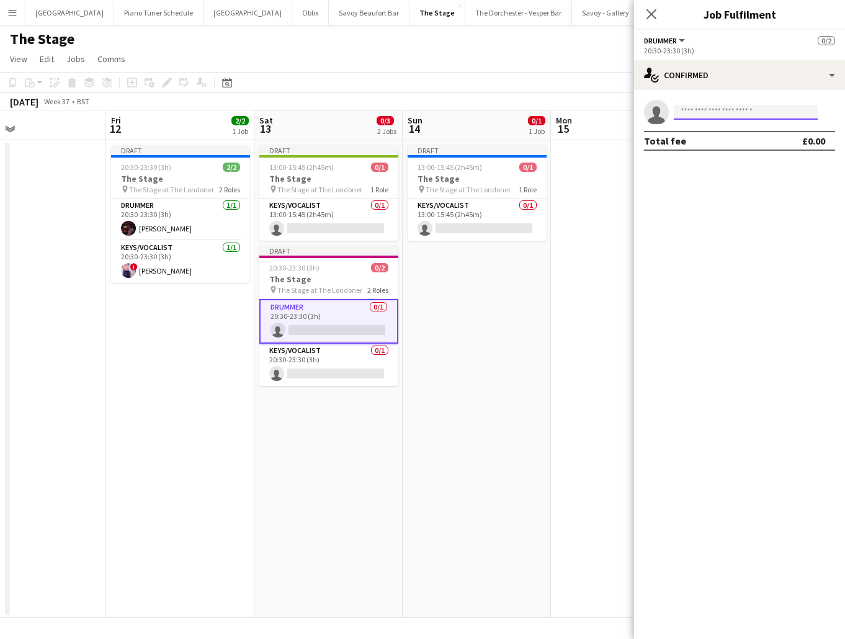
click at [715, 117] on input at bounding box center [746, 112] width 144 height 15
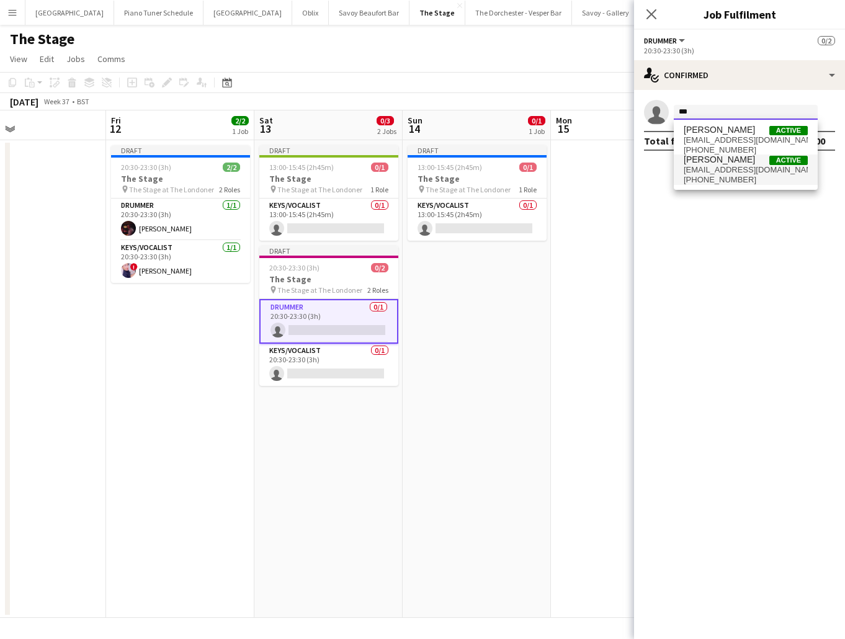
type input "***"
click at [719, 163] on span "[PERSON_NAME]" at bounding box center [719, 160] width 71 height 11
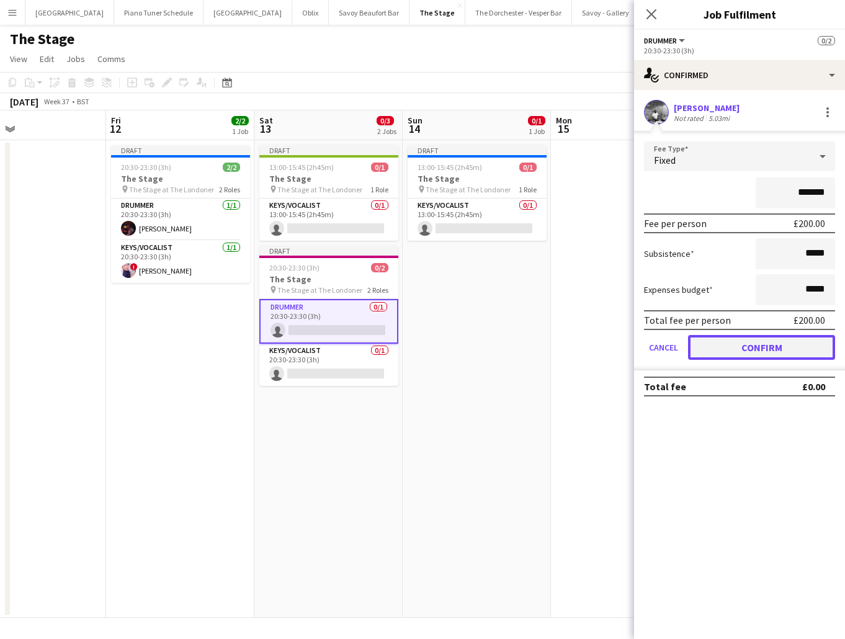
click at [703, 343] on button "Confirm" at bounding box center [761, 347] width 147 height 25
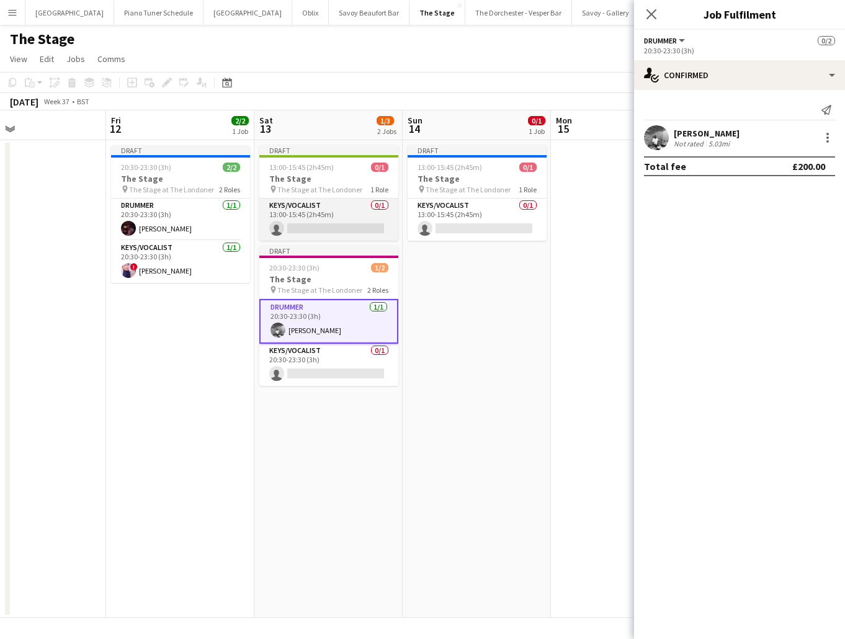
click at [314, 222] on app-card-role "Keys/Vocalist 0/1 13:00-15:45 (2h45m) single-neutral-actions" at bounding box center [328, 220] width 139 height 42
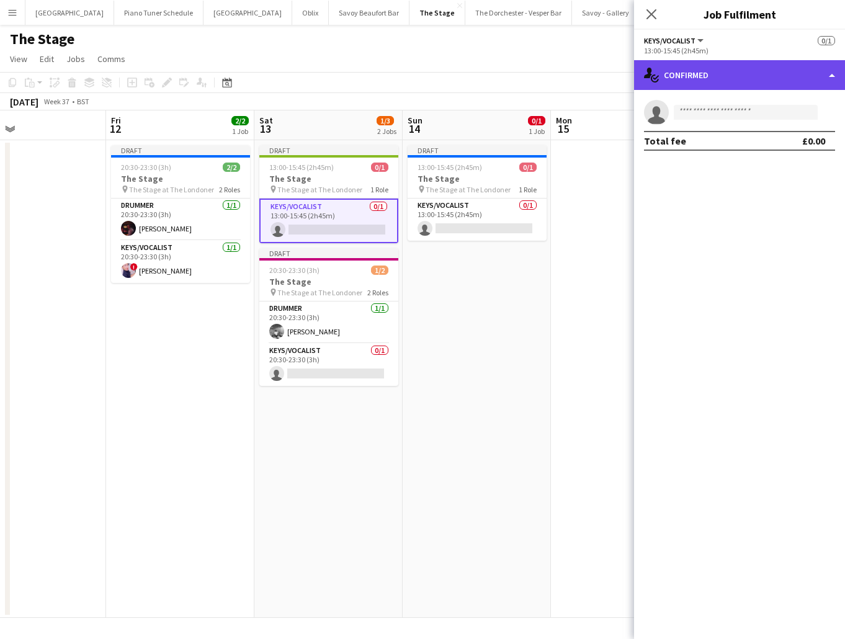
click at [827, 81] on div "single-neutral-actions-check-2 Confirmed" at bounding box center [739, 75] width 211 height 30
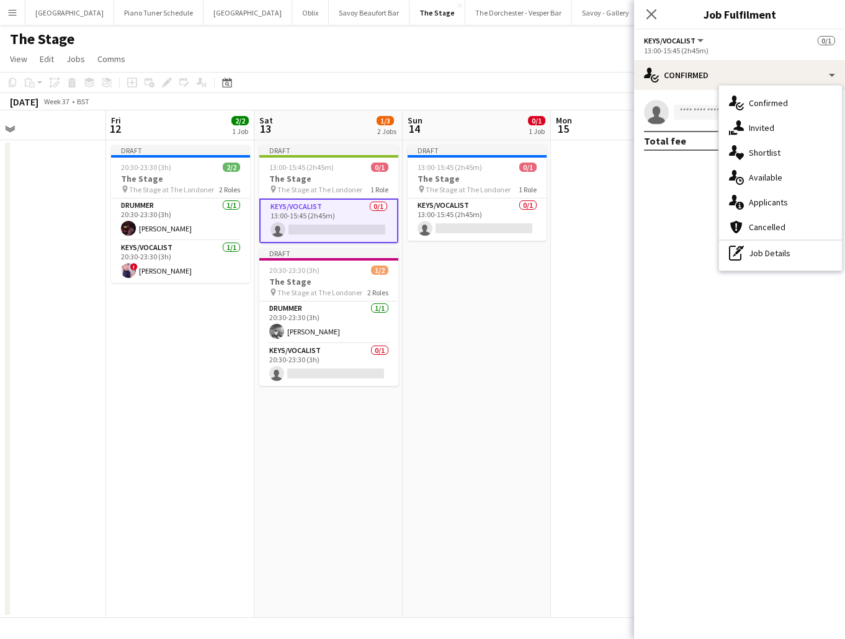
click at [316, 220] on app-card-role "Keys/Vocalist 0/1 13:00-15:45 (2h45m) single-neutral-actions" at bounding box center [328, 221] width 139 height 45
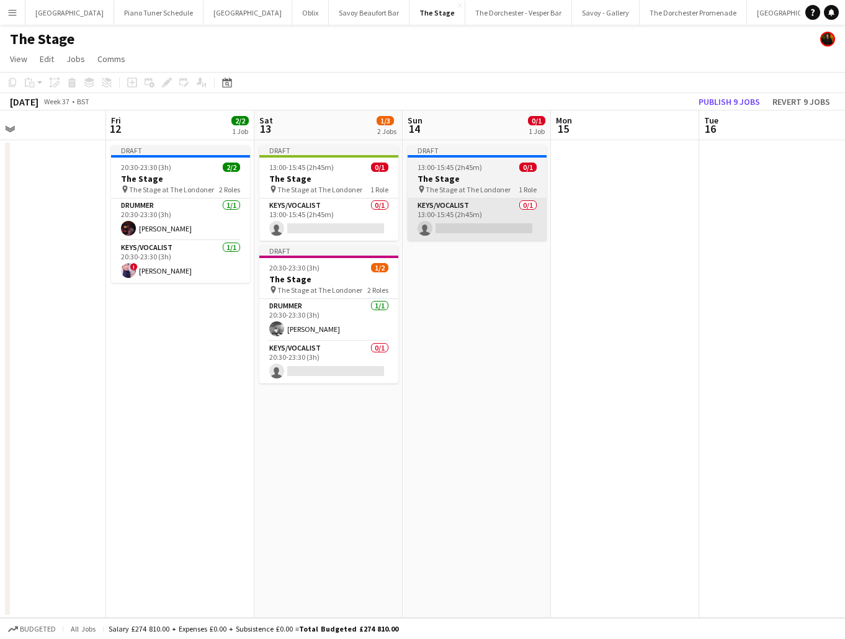
drag, startPoint x: 310, startPoint y: 232, endPoint x: 476, endPoint y: 223, distance: 165.9
click at [310, 232] on app-card-role "Keys/Vocalist 0/1 13:00-15:45 (2h45m) single-neutral-actions" at bounding box center [328, 220] width 139 height 42
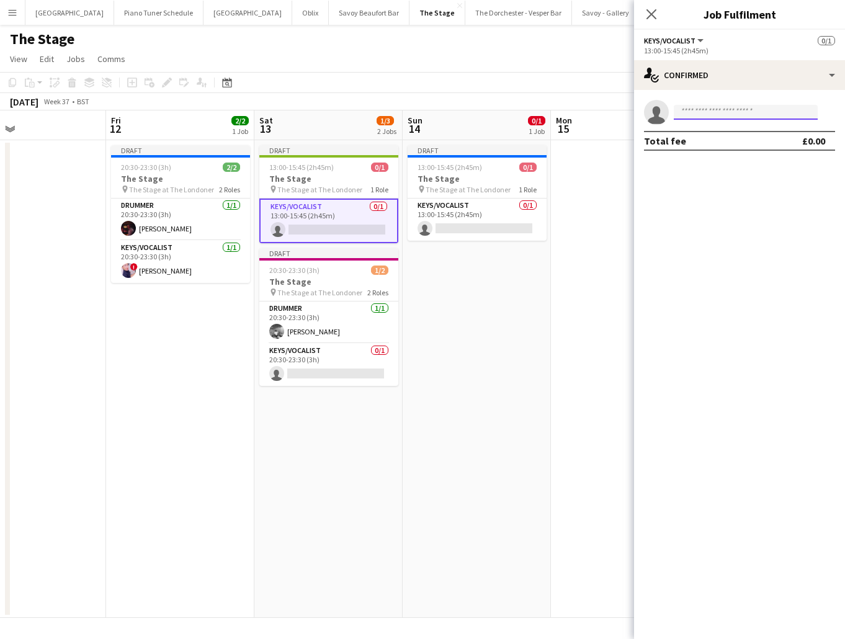
click at [711, 110] on input at bounding box center [746, 112] width 144 height 15
type input "******"
click at [693, 139] on span "[EMAIL_ADDRESS][DOMAIN_NAME]" at bounding box center [746, 140] width 124 height 10
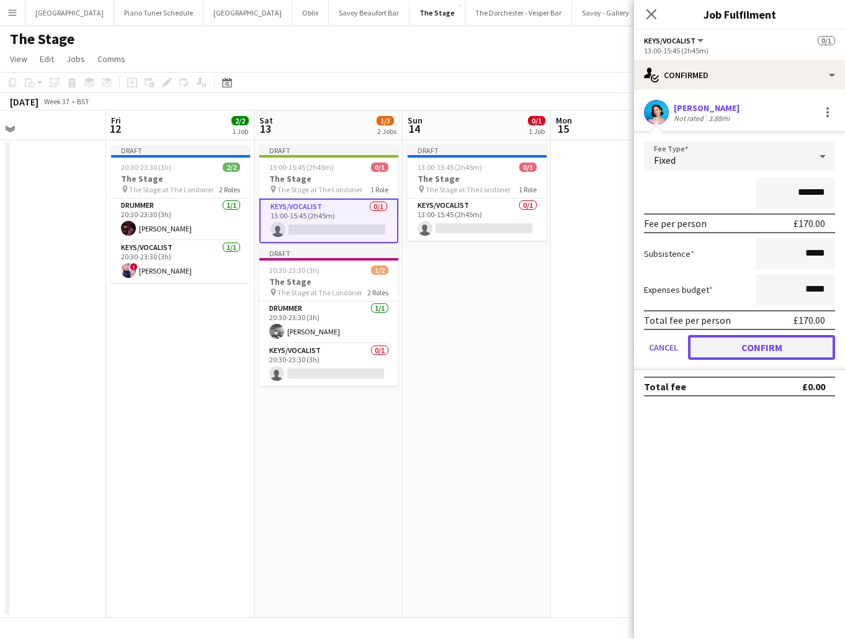
click at [715, 351] on button "Confirm" at bounding box center [761, 347] width 147 height 25
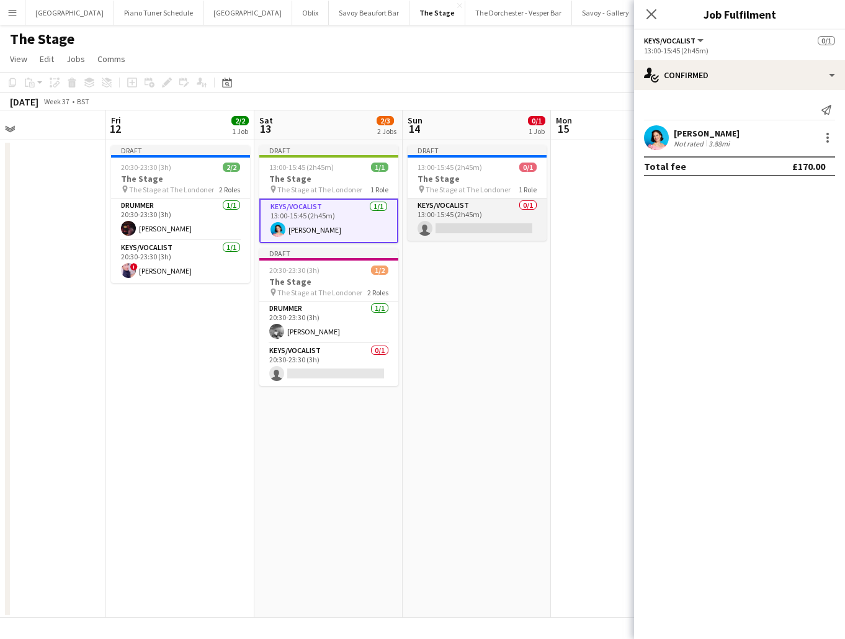
click at [449, 214] on app-card-role "Keys/Vocalist 0/1 13:00-15:45 (2h45m) single-neutral-actions" at bounding box center [477, 220] width 139 height 42
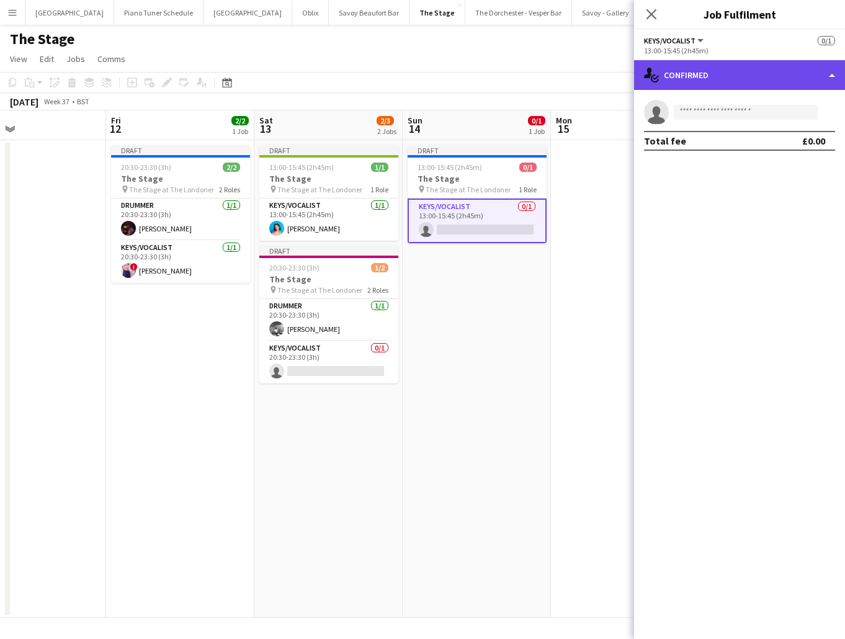
click at [820, 84] on div "single-neutral-actions-check-2 Confirmed" at bounding box center [739, 75] width 211 height 30
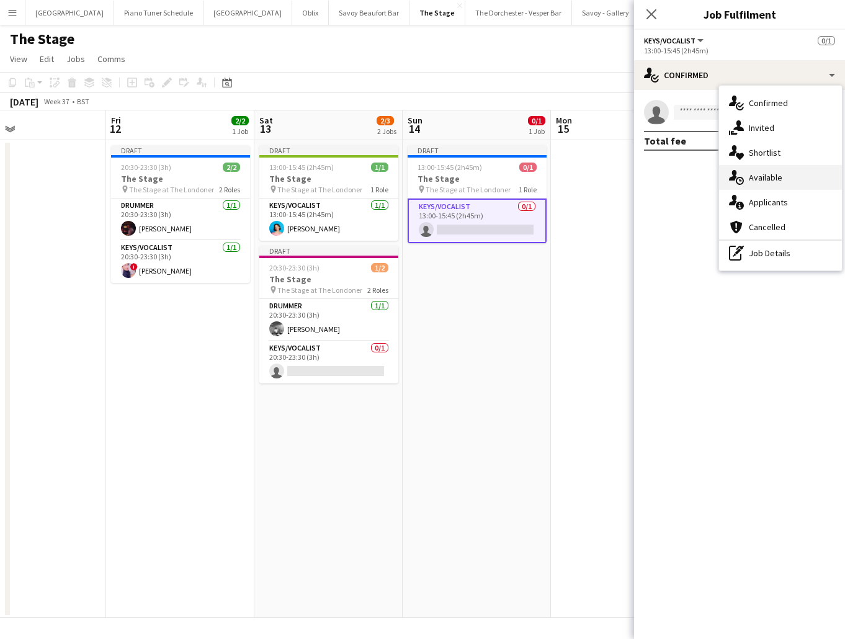
click at [778, 169] on div "single-neutral-actions-upload Available" at bounding box center [780, 177] width 123 height 25
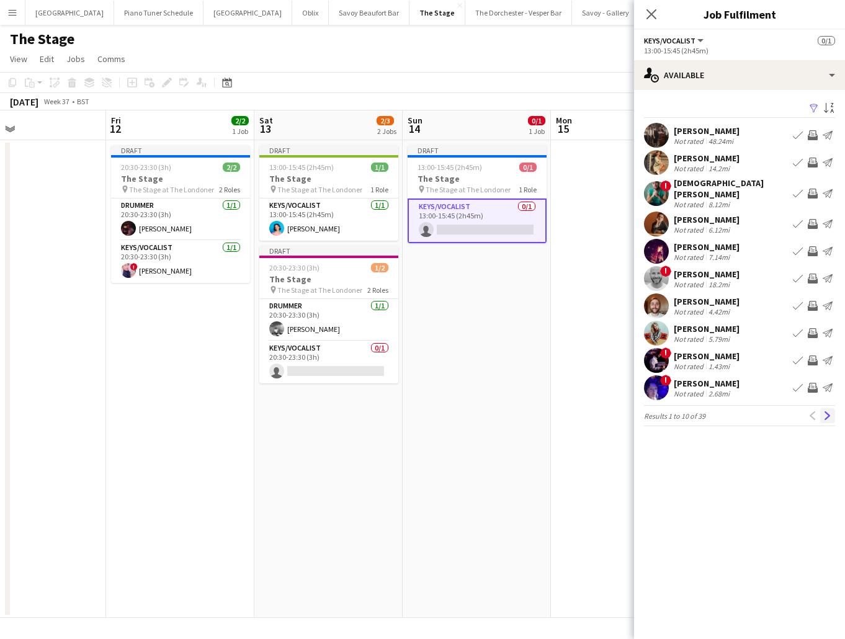
click at [823, 411] on app-icon "Next" at bounding box center [827, 415] width 9 height 9
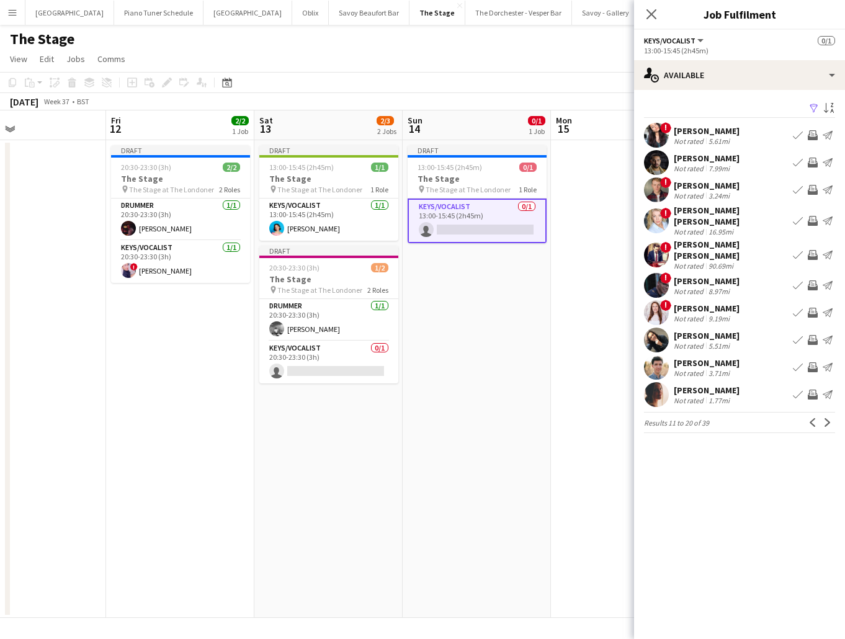
click at [798, 390] on app-icon "Book crew" at bounding box center [798, 395] width 10 height 10
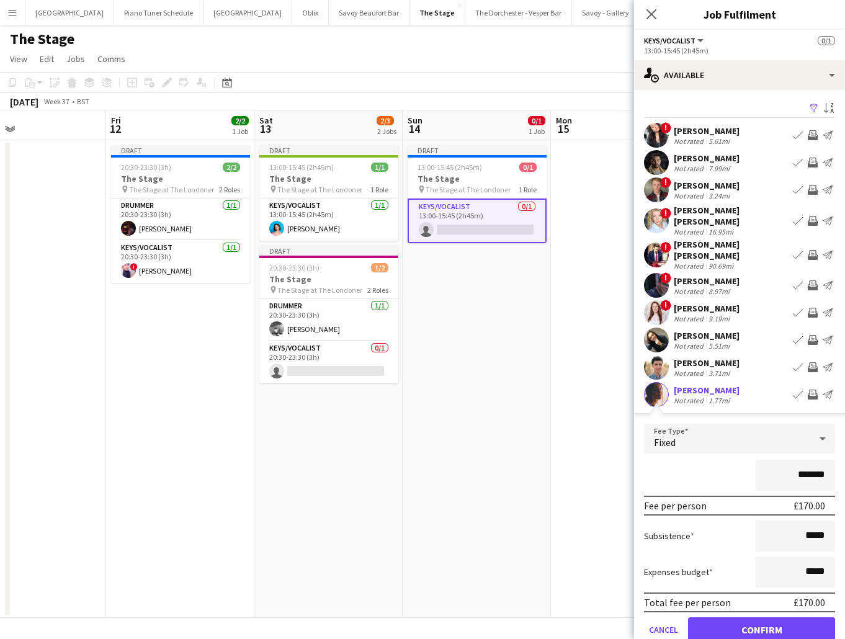
click at [702, 438] on div "Fixed" at bounding box center [727, 439] width 166 height 30
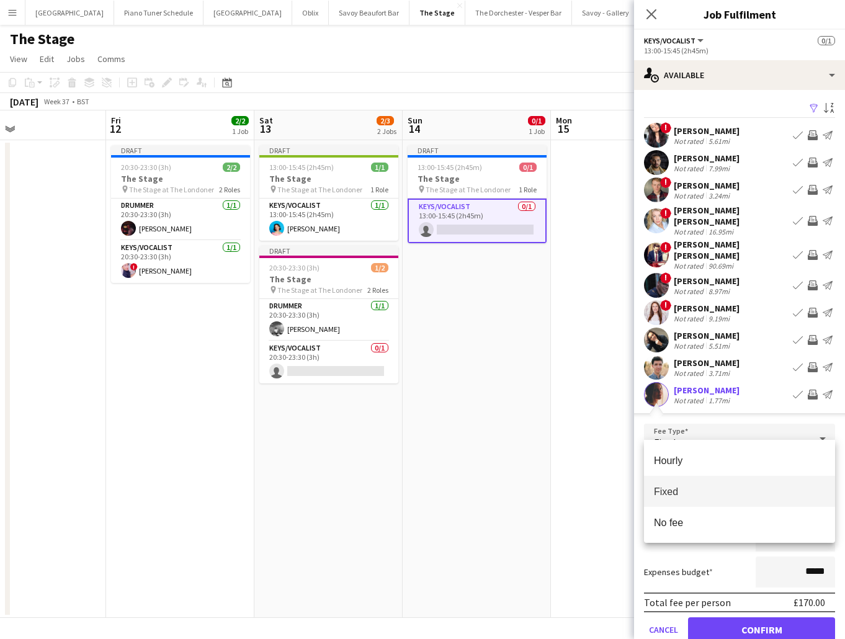
click at [693, 421] on div at bounding box center [422, 319] width 845 height 639
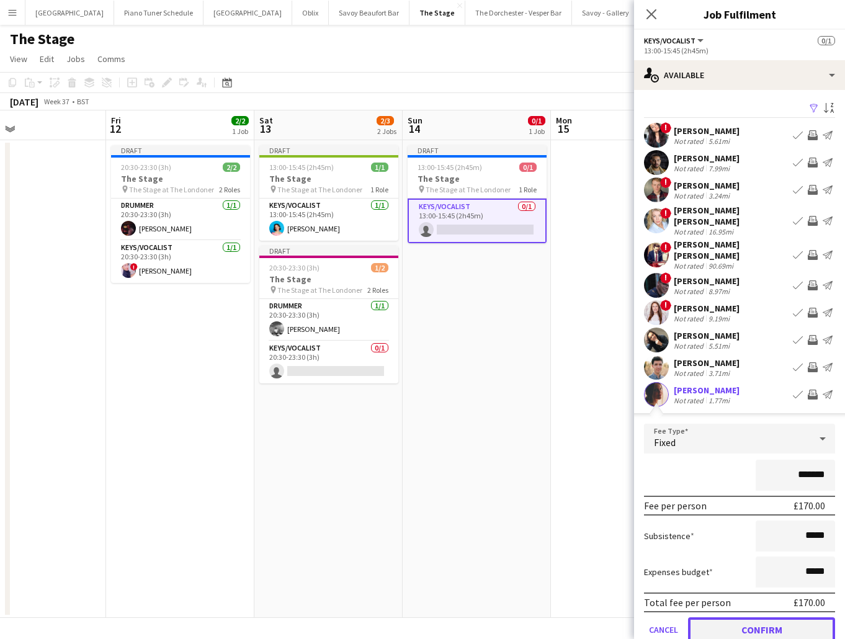
click at [738, 621] on button "Confirm" at bounding box center [761, 629] width 147 height 25
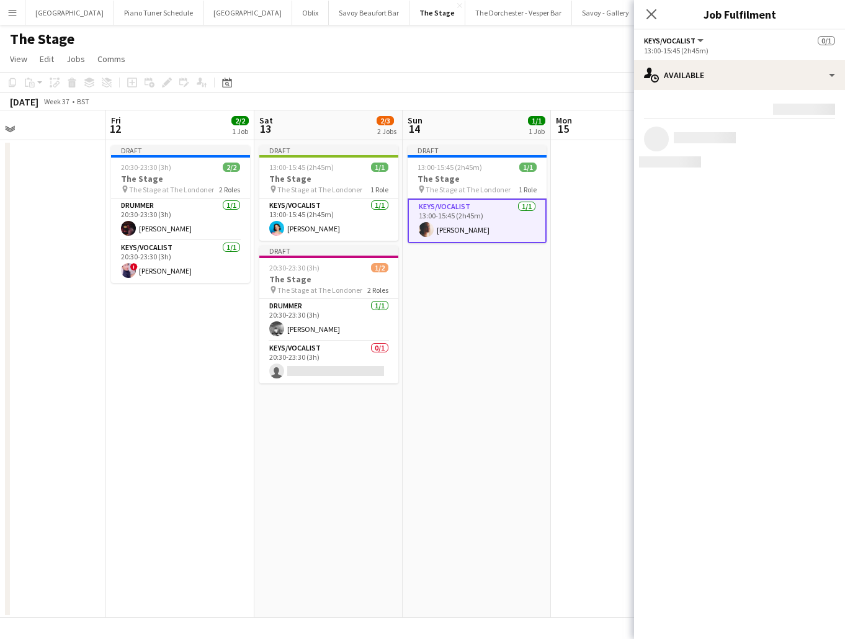
click at [494, 410] on app-date-cell "Draft 13:00-15:45 (2h45m) 1/1 The Stage pin The Stage at The Londoner 1 Role Ke…" at bounding box center [477, 379] width 148 height 478
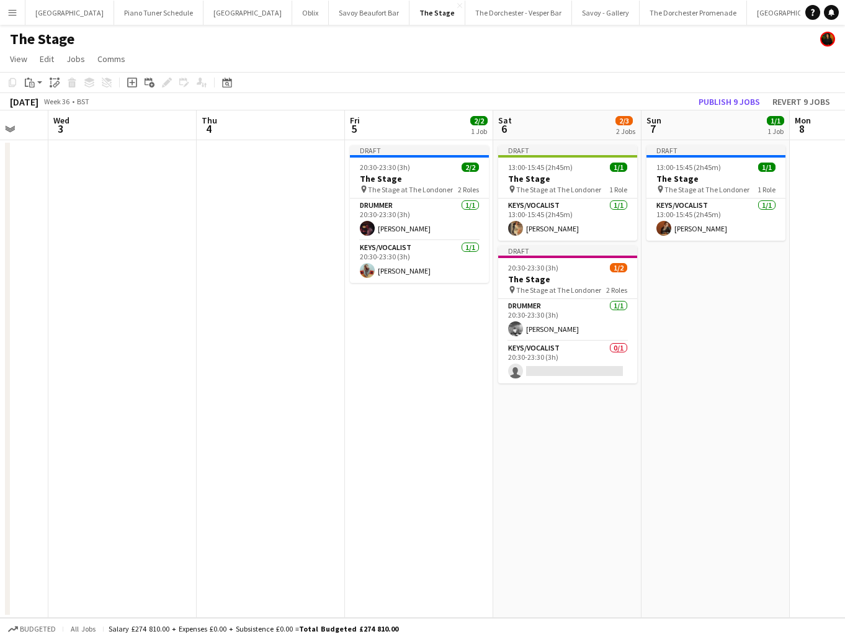
scroll to position [0, 397]
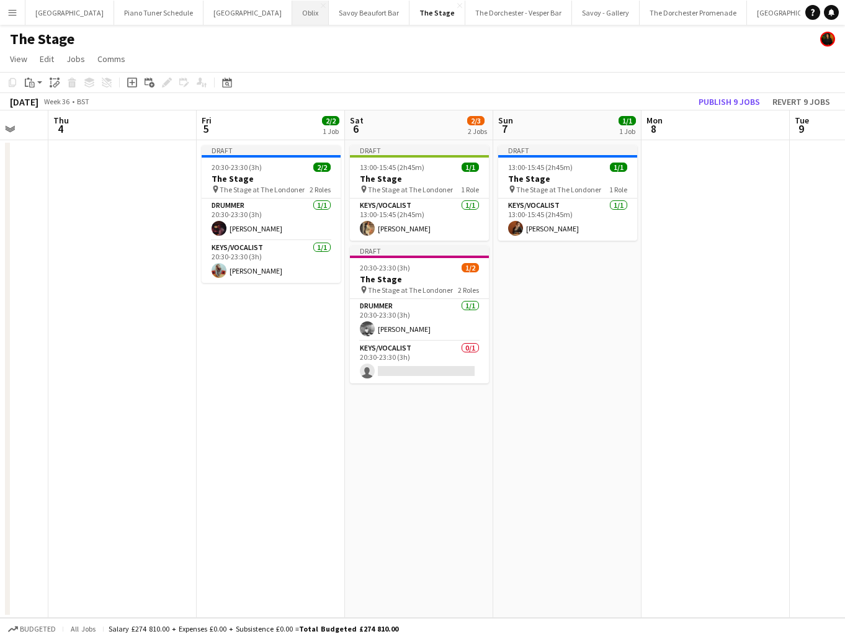
click at [292, 18] on button "Oblix Close" at bounding box center [310, 13] width 37 height 24
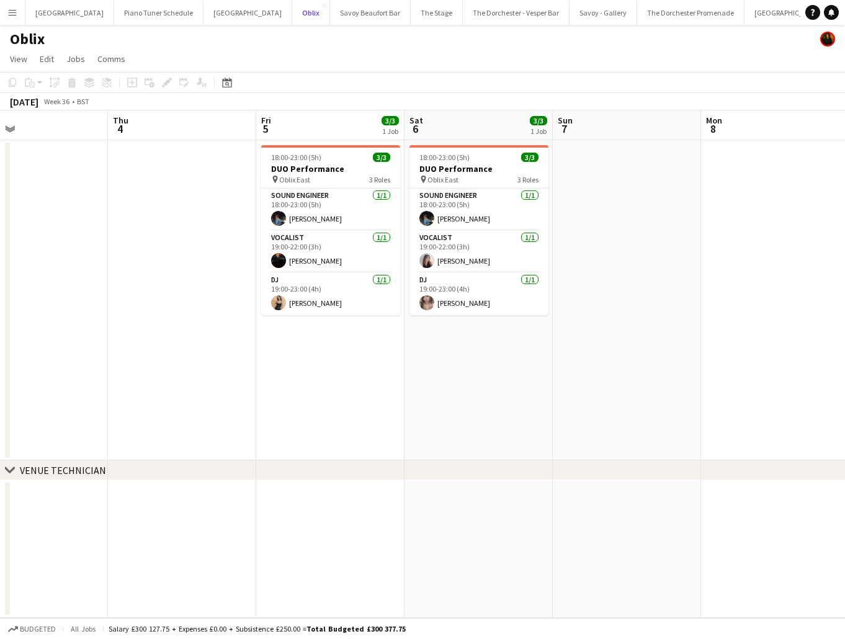
scroll to position [0, 487]
click at [647, 7] on button "The Dorchester Promenade Close" at bounding box center [690, 13] width 107 height 24
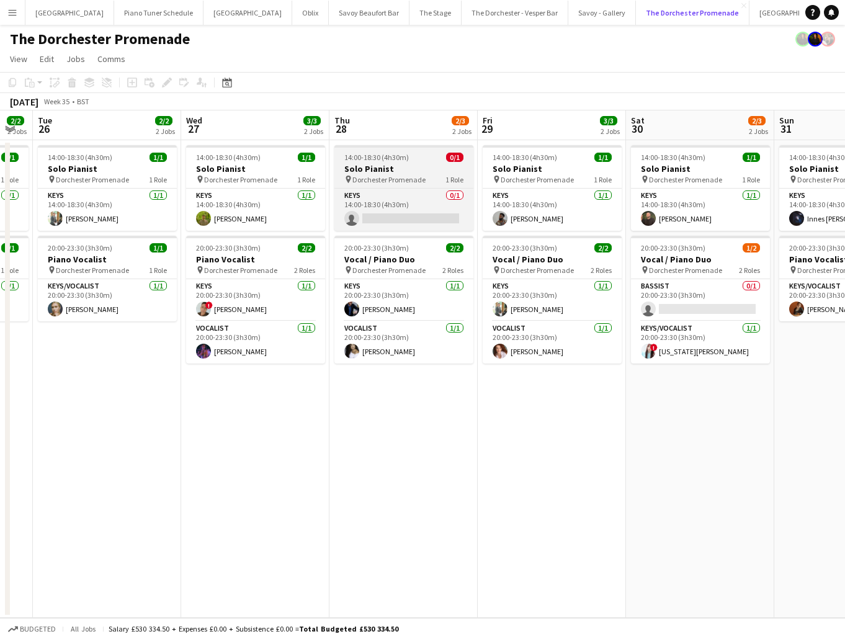
scroll to position [0, 413]
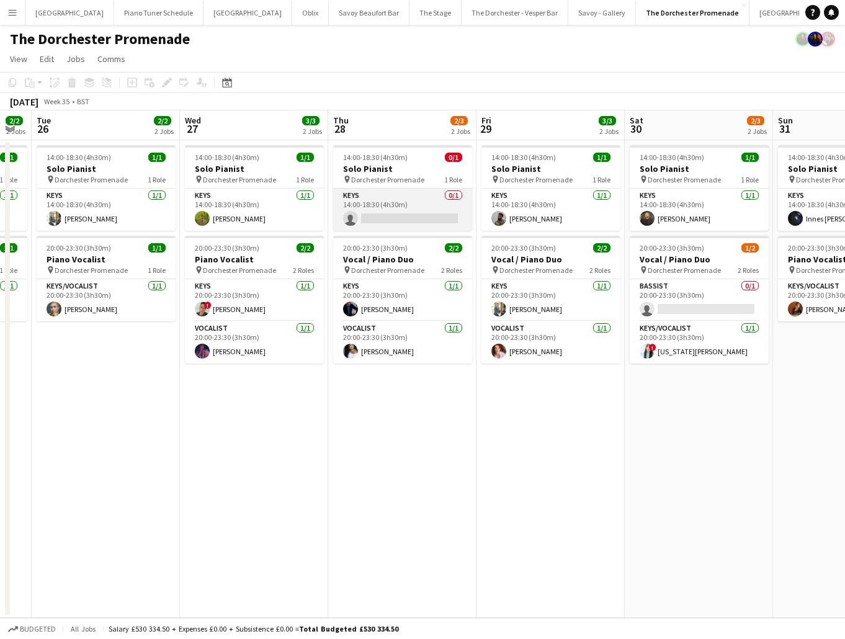
click at [426, 197] on app-card-role "Keys 0/1 14:00-18:30 (4h30m) single-neutral-actions" at bounding box center [402, 210] width 139 height 42
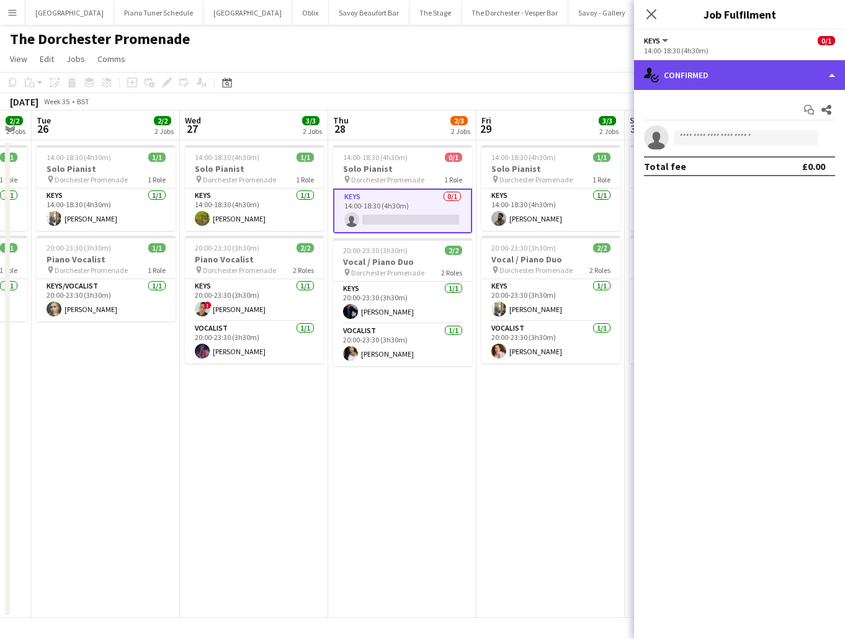
click at [837, 77] on div "single-neutral-actions-check-2 Confirmed" at bounding box center [739, 75] width 211 height 30
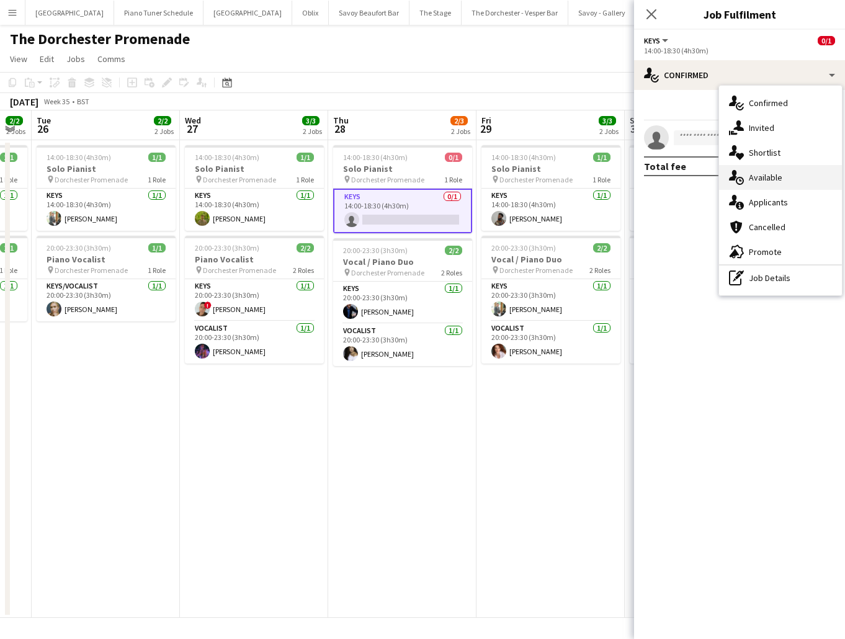
click at [793, 169] on div "single-neutral-actions-upload Available" at bounding box center [780, 177] width 123 height 25
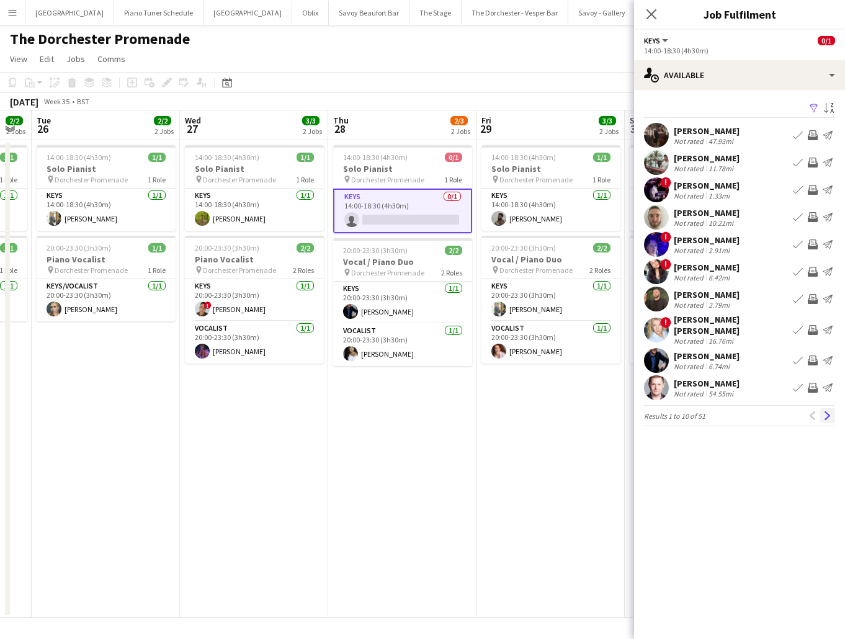
click at [827, 411] on app-icon "Next" at bounding box center [827, 415] width 9 height 9
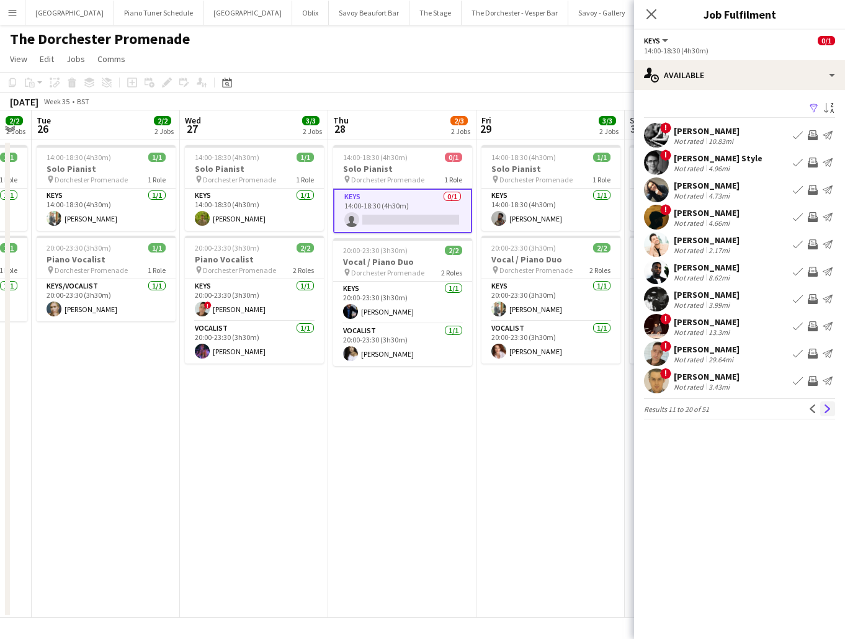
click at [829, 410] on app-icon "Next" at bounding box center [827, 409] width 9 height 9
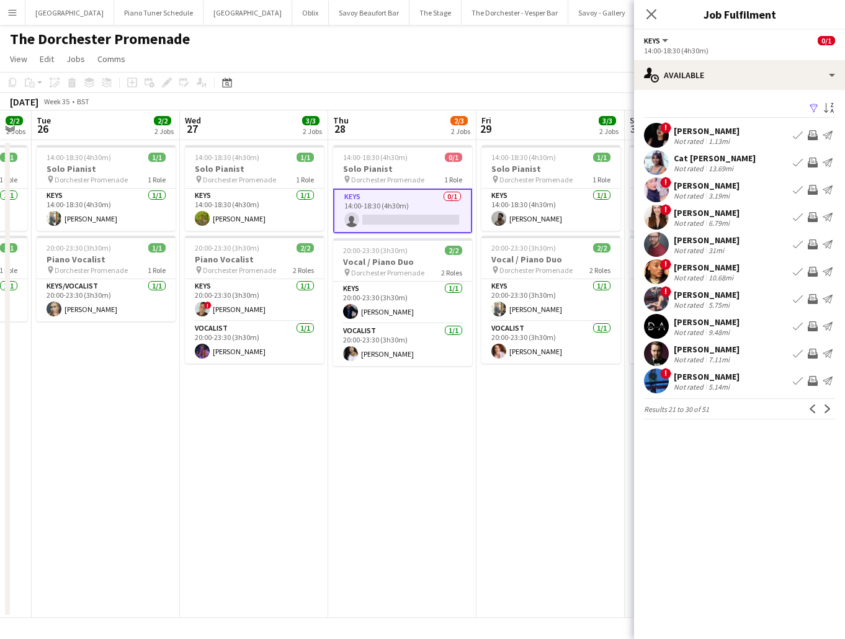
click at [829, 410] on app-icon "Next" at bounding box center [827, 409] width 9 height 9
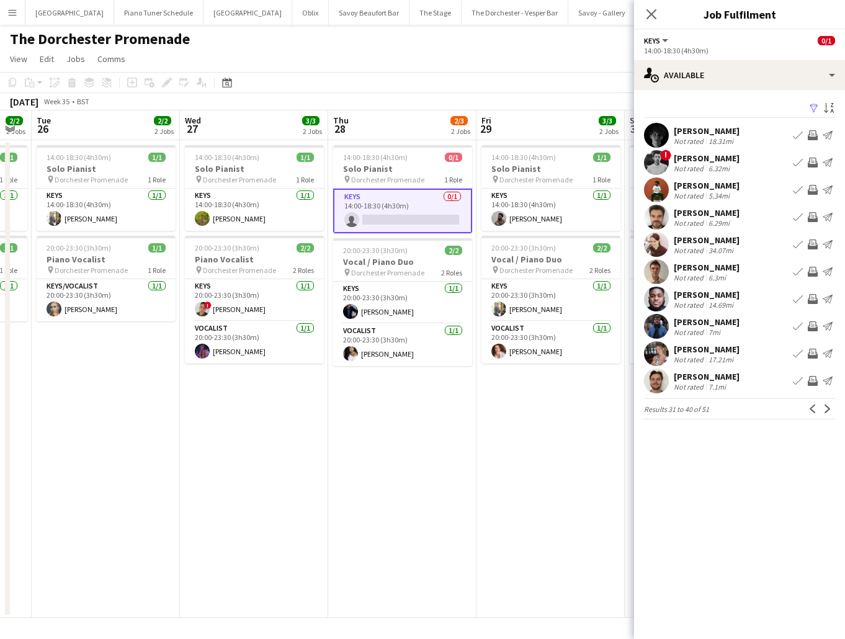
click at [829, 410] on app-icon "Next" at bounding box center [827, 409] width 9 height 9
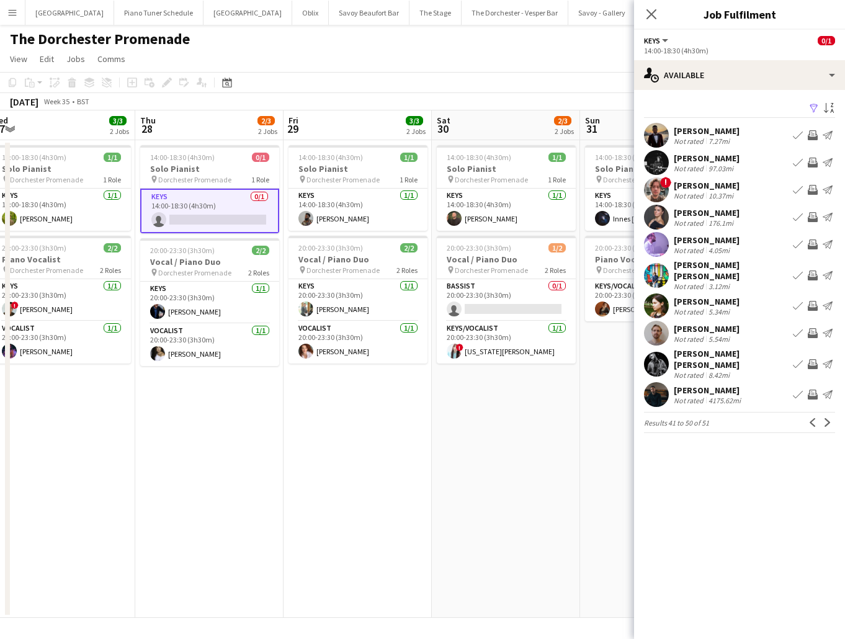
scroll to position [0, 306]
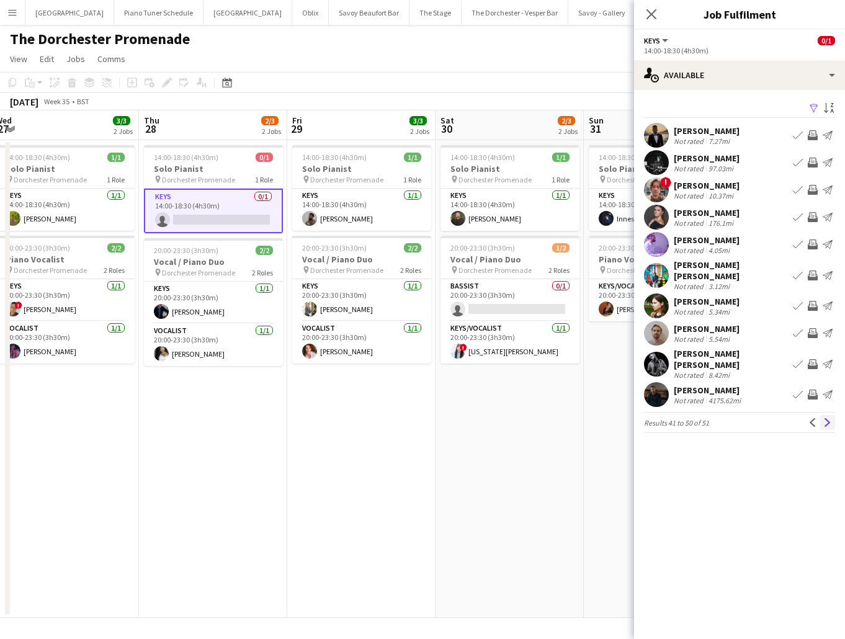
click at [827, 415] on button "Next" at bounding box center [827, 422] width 15 height 15
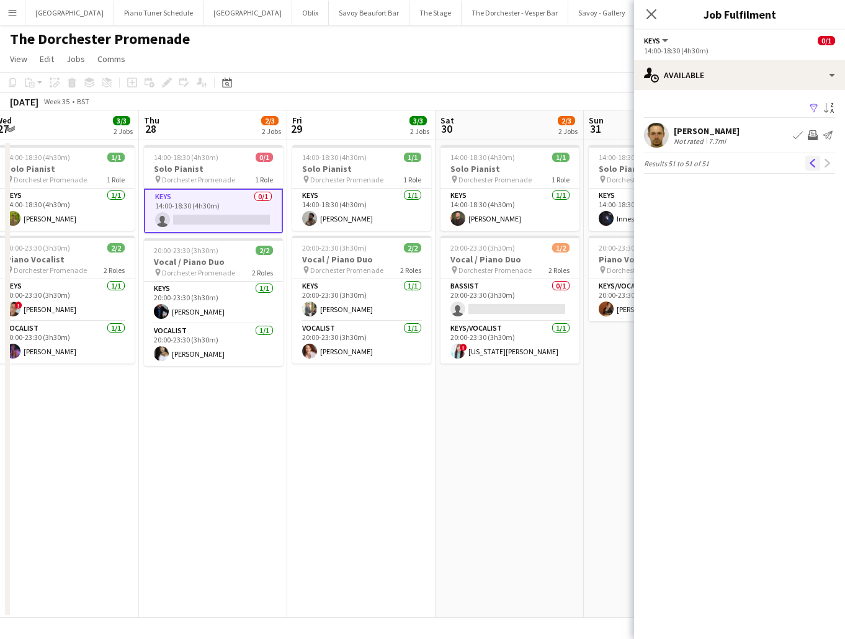
click at [812, 161] on app-icon "Previous" at bounding box center [813, 163] width 9 height 9
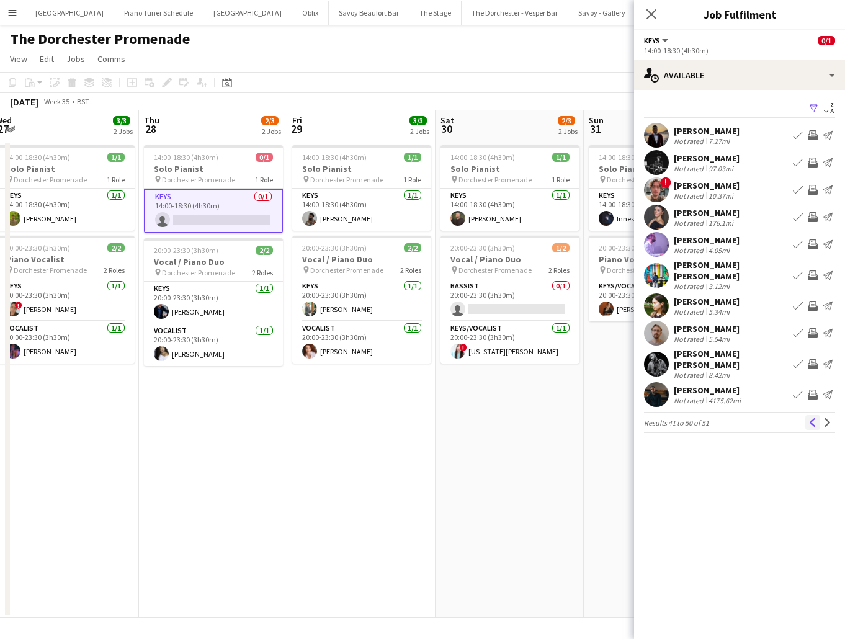
click at [809, 418] on app-icon "Previous" at bounding box center [813, 422] width 9 height 9
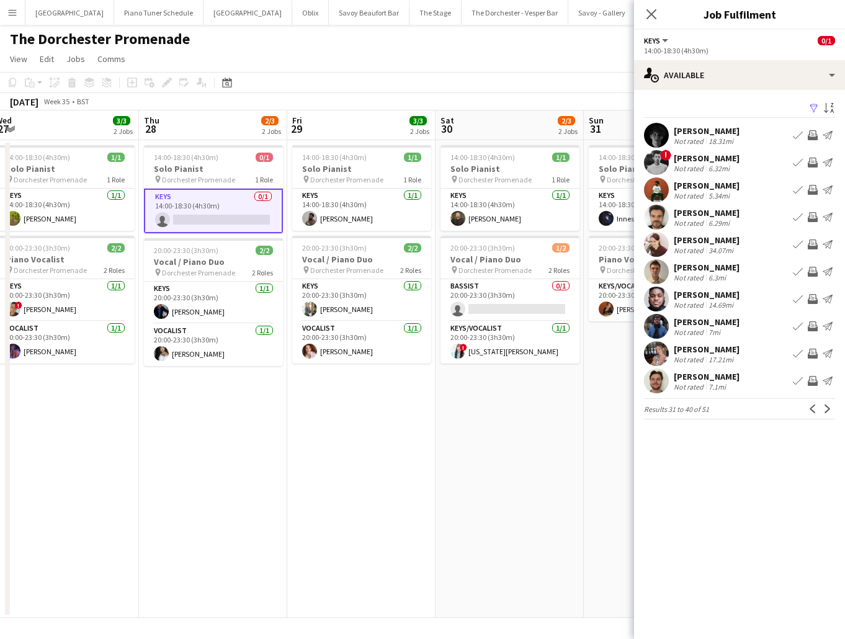
click at [809, 411] on app-icon "Previous" at bounding box center [813, 409] width 9 height 9
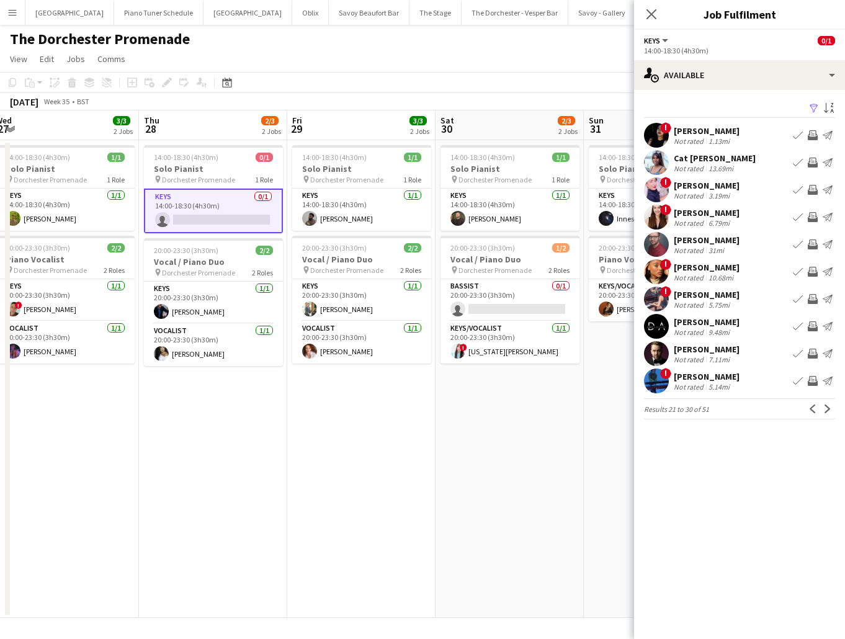
click at [809, 411] on app-icon "Previous" at bounding box center [813, 409] width 9 height 9
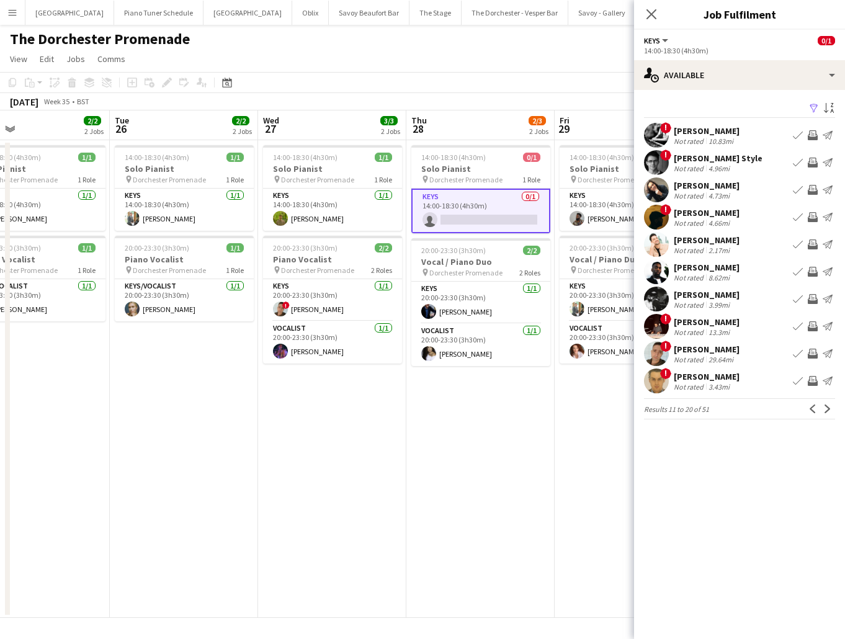
scroll to position [0, 338]
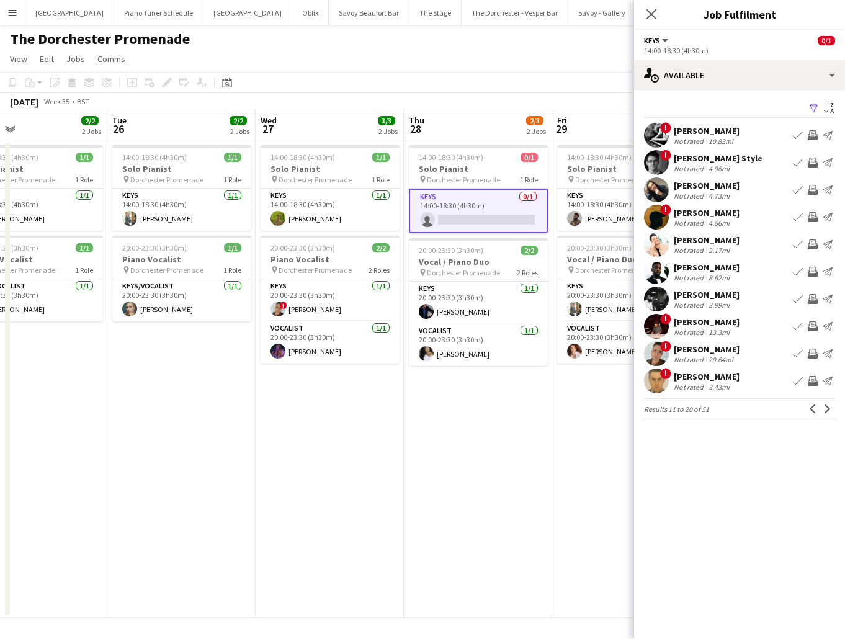
click at [467, 132] on app-board-header-date "Thu 28 2/3 2 Jobs" at bounding box center [478, 125] width 148 height 30
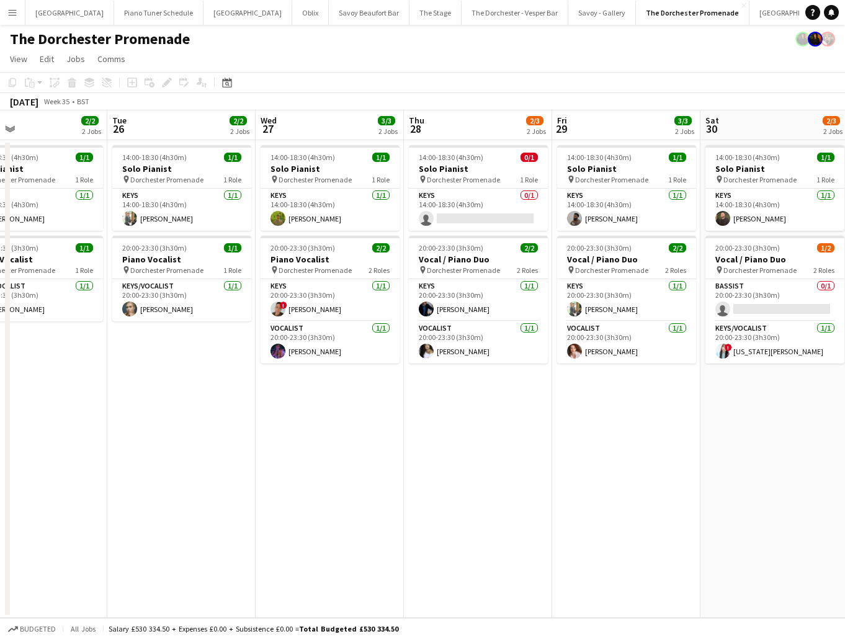
click at [437, 129] on app-board-header-date "Thu 28 2/3 2 Jobs" at bounding box center [478, 125] width 148 height 30
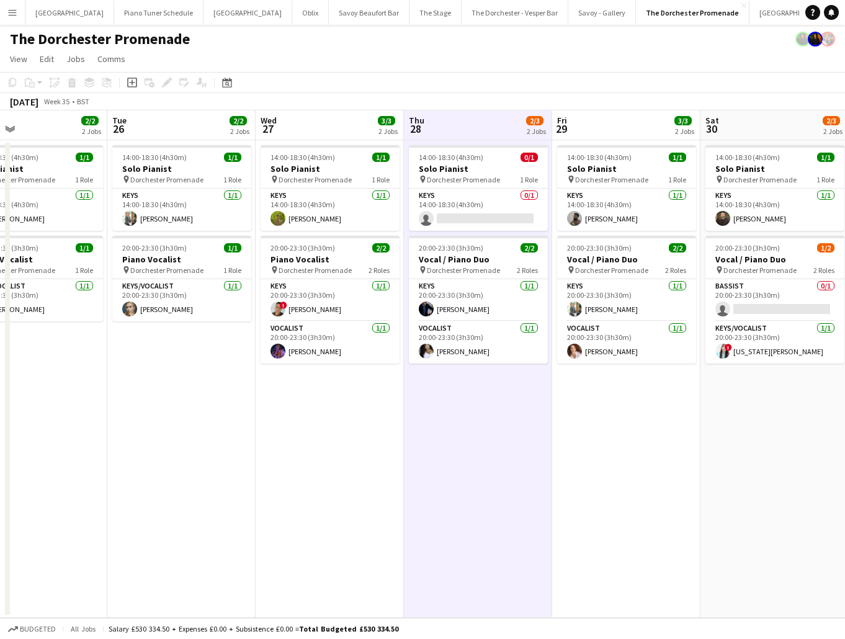
click at [122, 89] on div "Add job Add linked Job Edit Edit linked Job Applicants" at bounding box center [161, 82] width 95 height 15
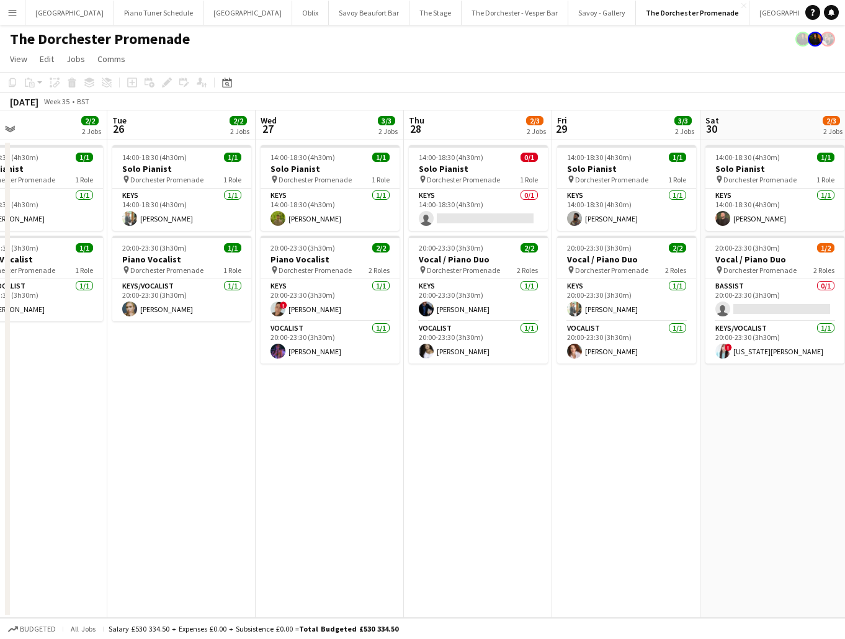
click at [441, 122] on app-board-header-date "Thu 28 2/3 2 Jobs" at bounding box center [478, 125] width 148 height 30
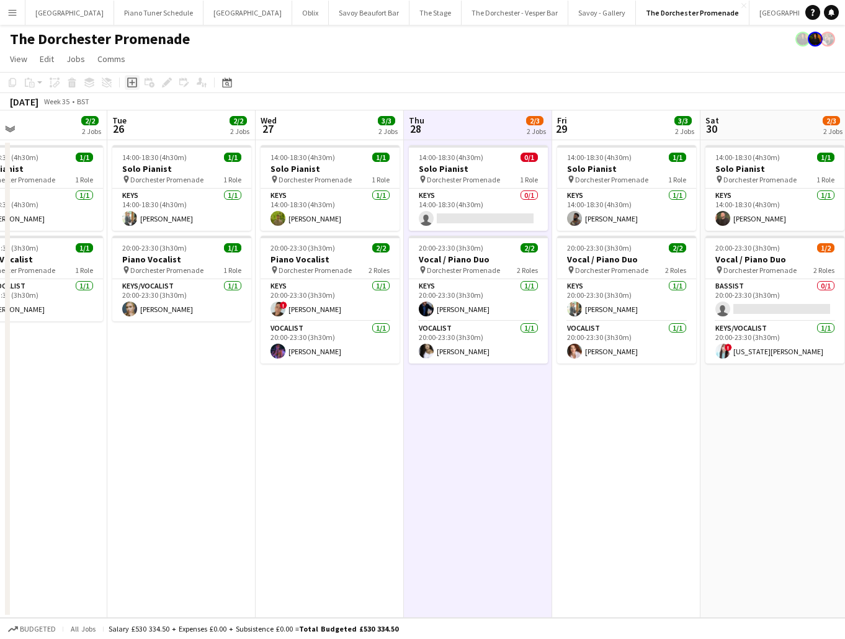
click at [130, 82] on icon at bounding box center [132, 83] width 6 height 6
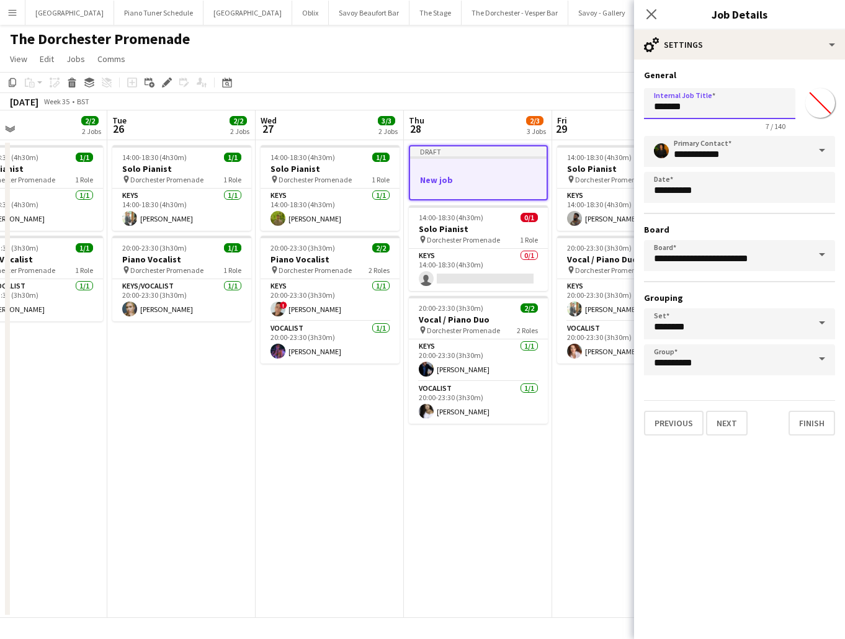
drag, startPoint x: 671, startPoint y: 105, endPoint x: 583, endPoint y: 97, distance: 87.8
click at [583, 97] on body "Menu Boards Boards Boards All jobs Status Workforce Workforce My Workforce Recr…" at bounding box center [422, 319] width 845 height 639
type input "**********"
click at [655, 17] on icon "Close pop-in" at bounding box center [651, 14] width 12 height 12
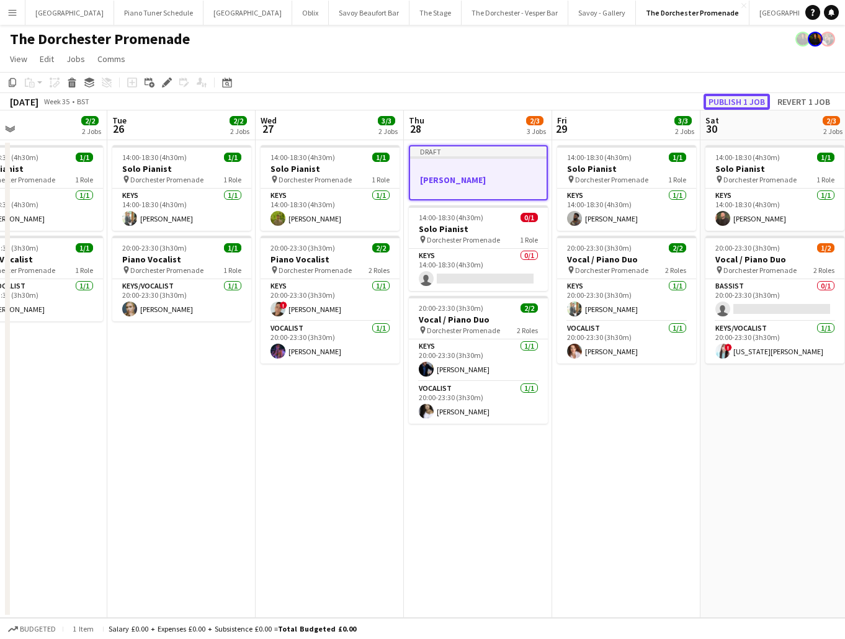
click at [730, 101] on button "Publish 1 job" at bounding box center [737, 102] width 66 height 16
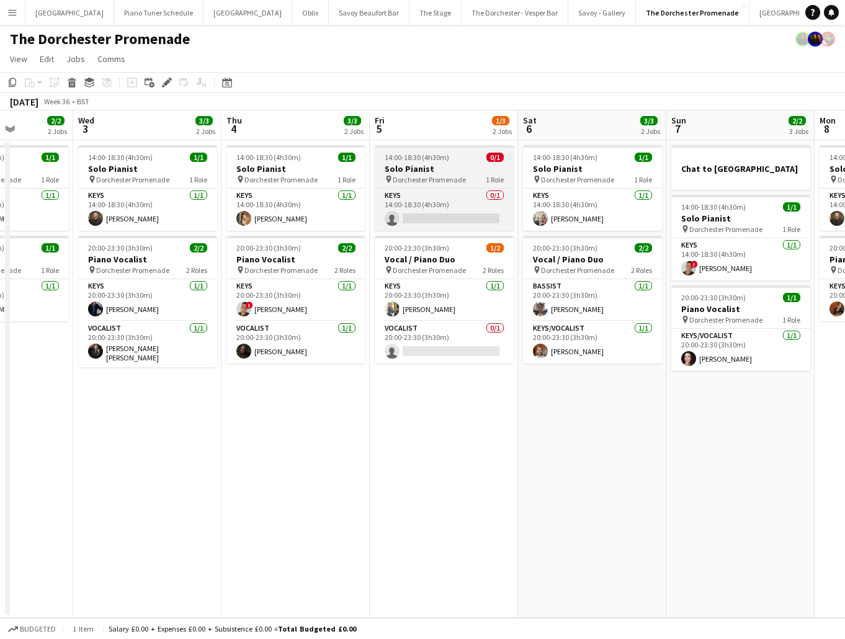
scroll to position [0, 533]
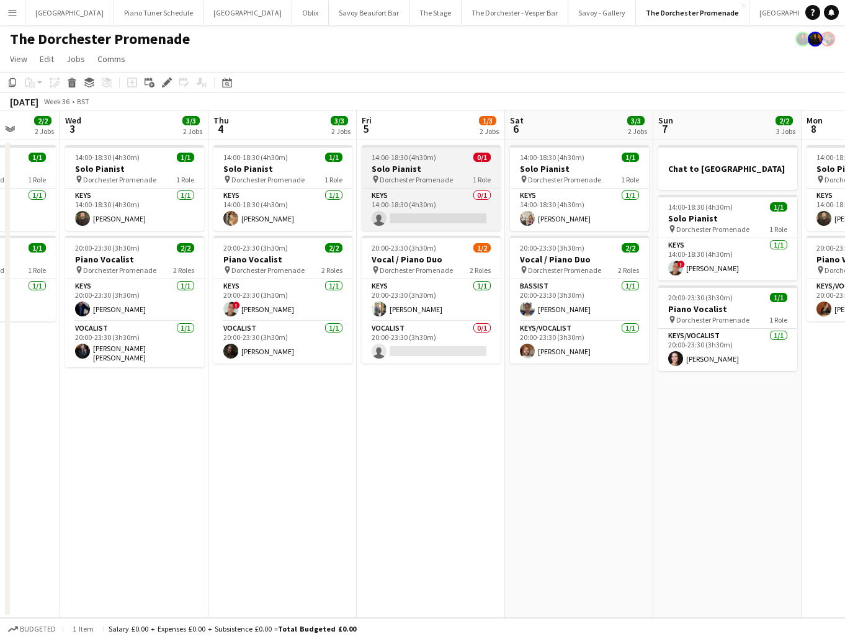
click at [435, 169] on h3 "Solo Pianist" at bounding box center [431, 168] width 139 height 11
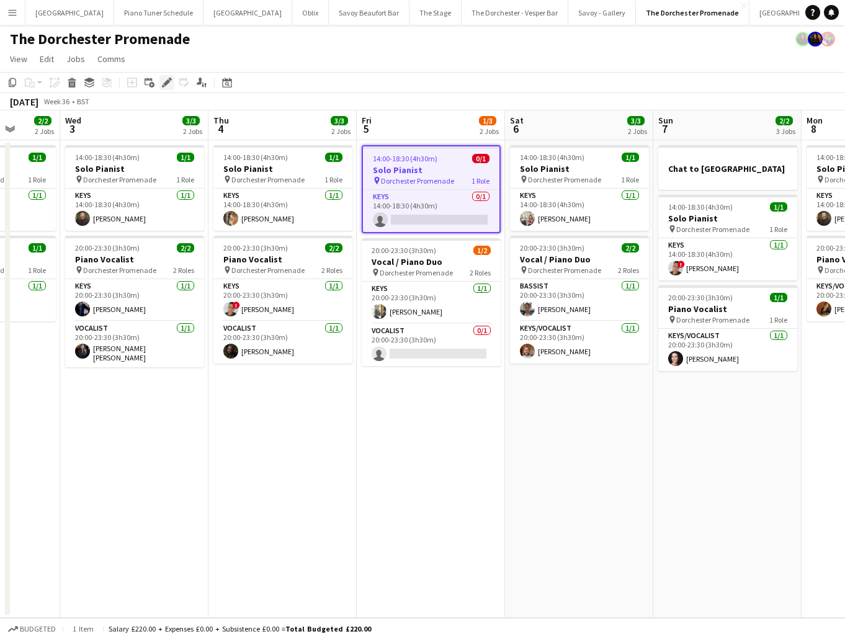
click at [164, 83] on icon "Edit" at bounding box center [167, 83] width 10 height 10
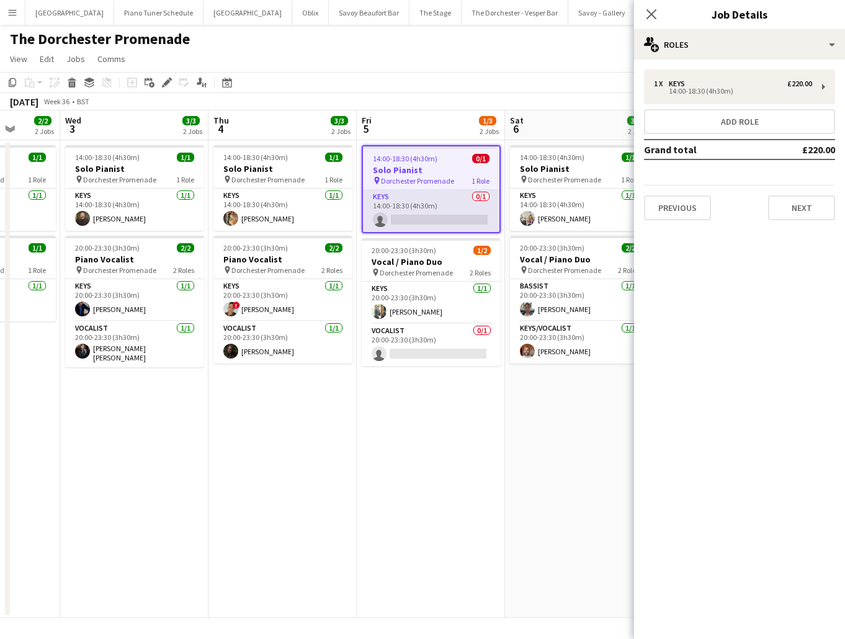
click at [464, 208] on app-card-role "Keys 0/1 14:00-18:30 (4h30m) single-neutral-actions" at bounding box center [431, 211] width 137 height 42
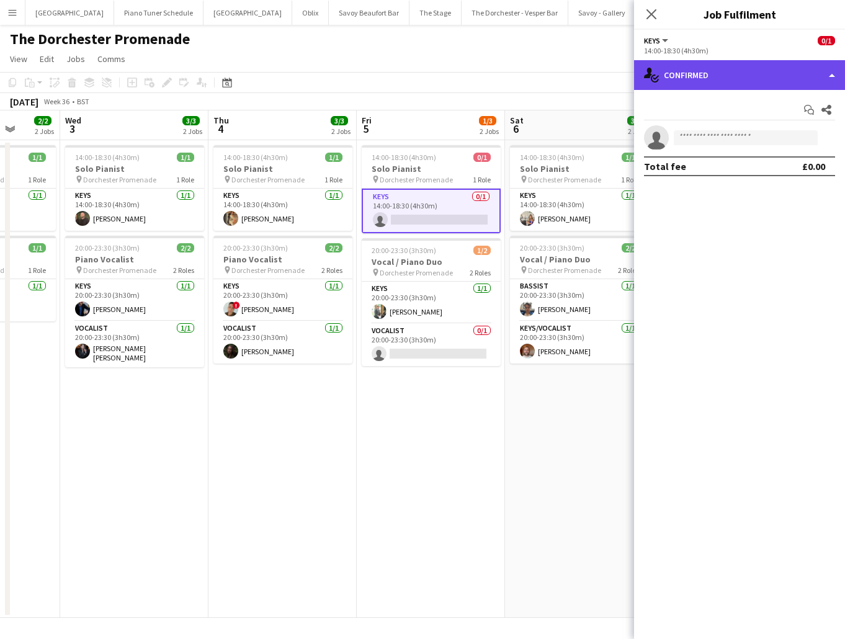
click at [823, 77] on div "single-neutral-actions-check-2 Confirmed" at bounding box center [739, 75] width 211 height 30
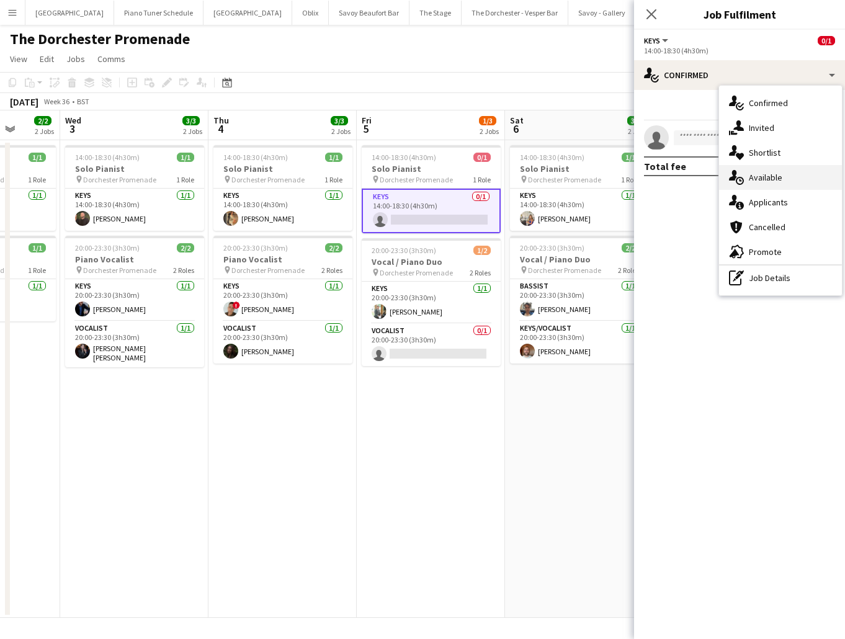
click at [785, 181] on div "single-neutral-actions-upload Available" at bounding box center [780, 177] width 123 height 25
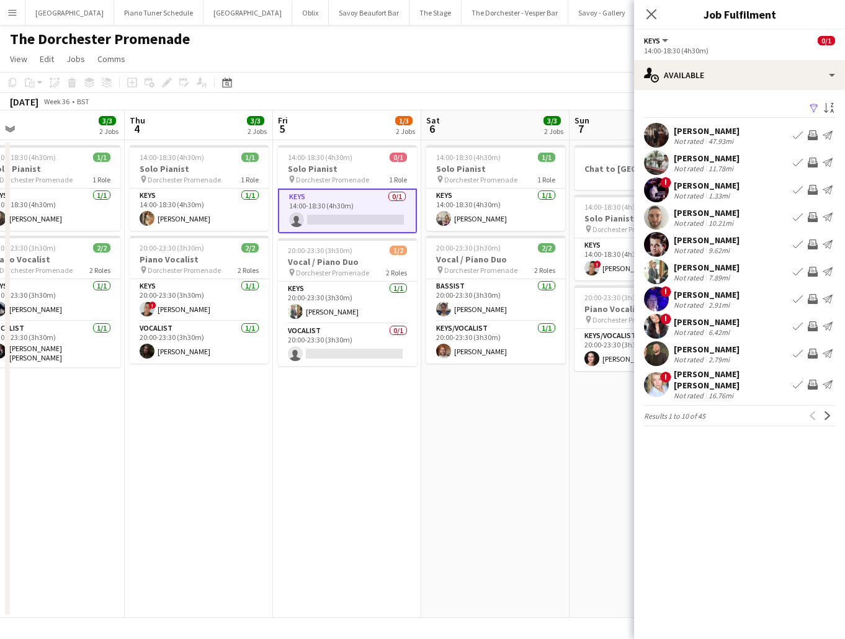
scroll to position [0, 473]
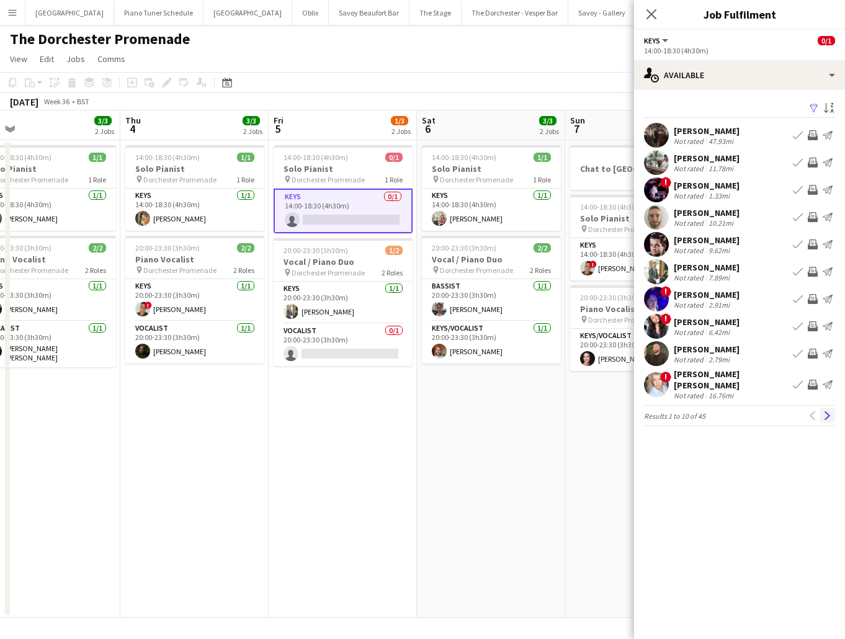
click at [823, 411] on app-icon "Next" at bounding box center [827, 415] width 9 height 9
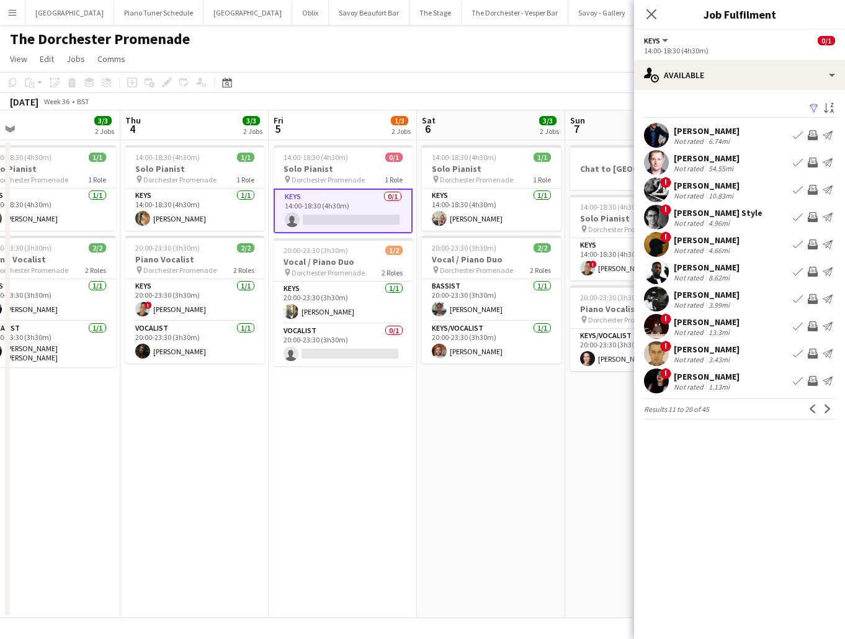
click at [823, 408] on app-icon "Next" at bounding box center [827, 409] width 9 height 9
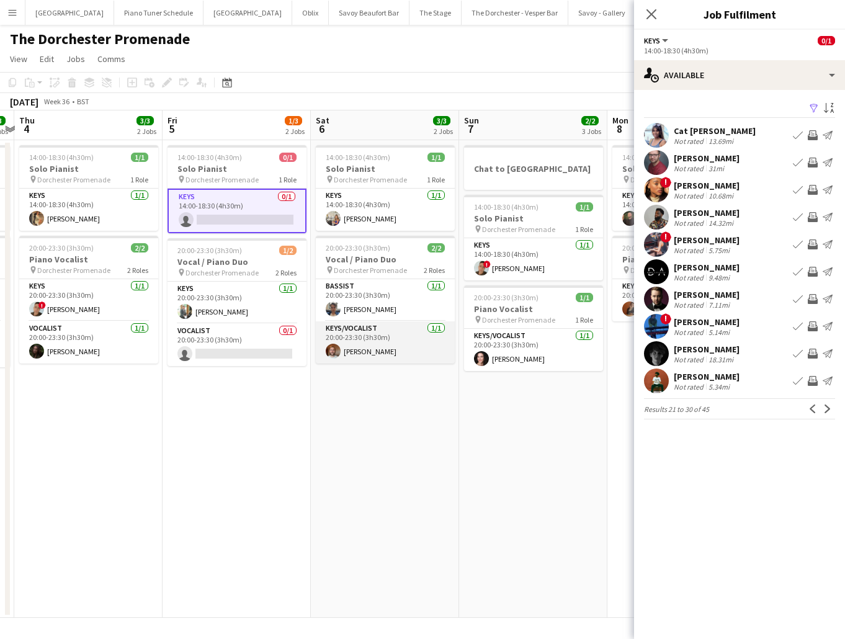
scroll to position [0, 434]
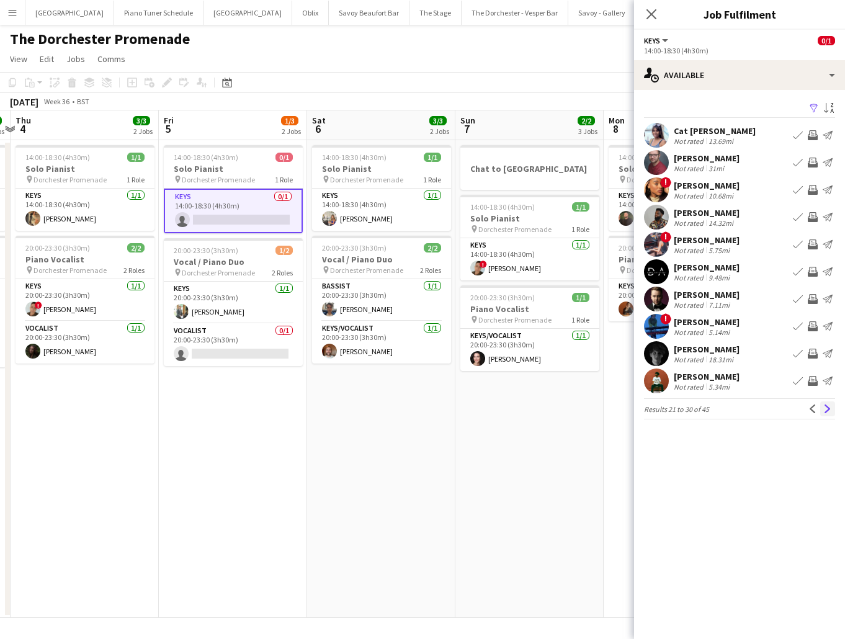
click at [824, 413] on app-icon "Next" at bounding box center [827, 409] width 9 height 9
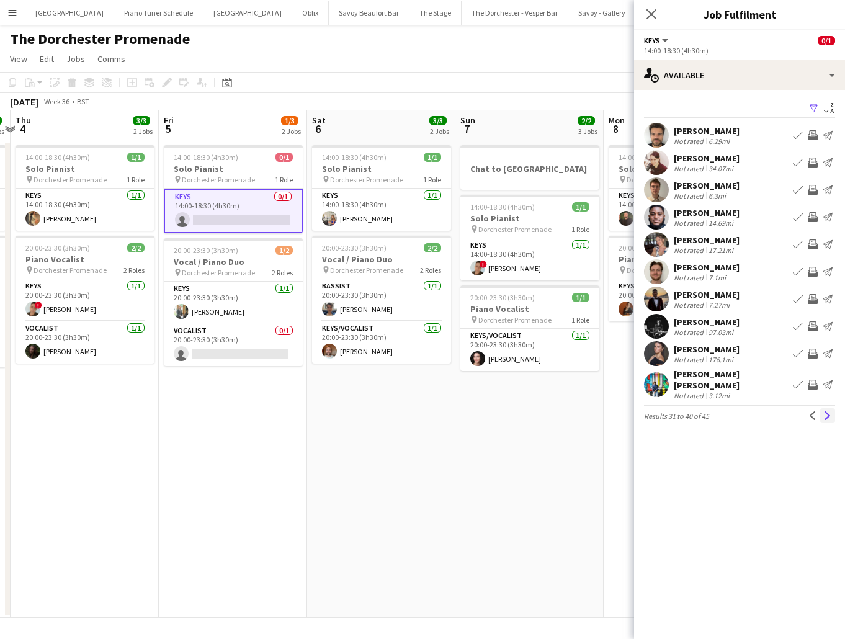
click at [826, 411] on app-icon "Next" at bounding box center [827, 415] width 9 height 9
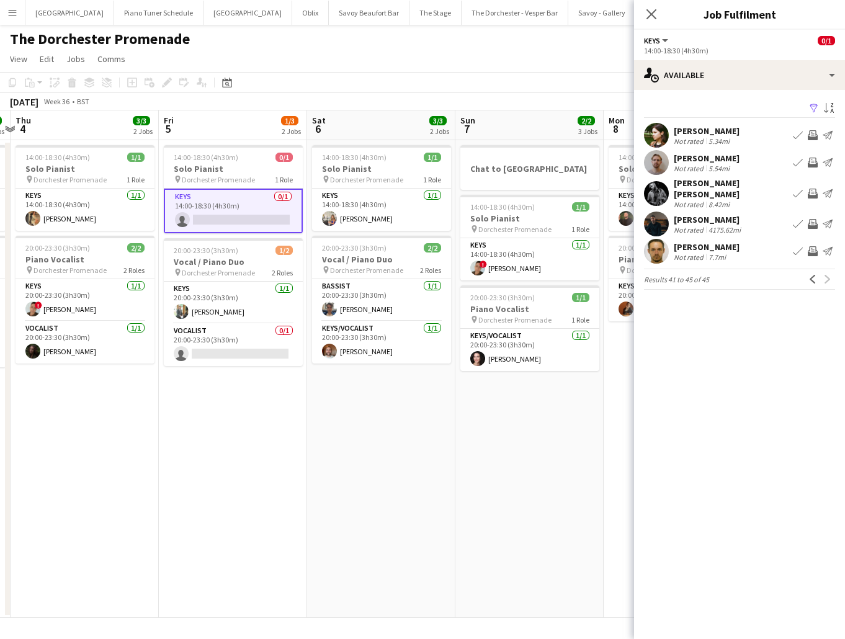
click at [477, 429] on app-date-cell "Chat to [GEOGRAPHIC_DATA] 14:00-18:30 (4h30m) 1/1 Solo Pianist pin Dorchester P…" at bounding box center [529, 379] width 148 height 478
